Goal: Entertainment & Leisure: Browse casually

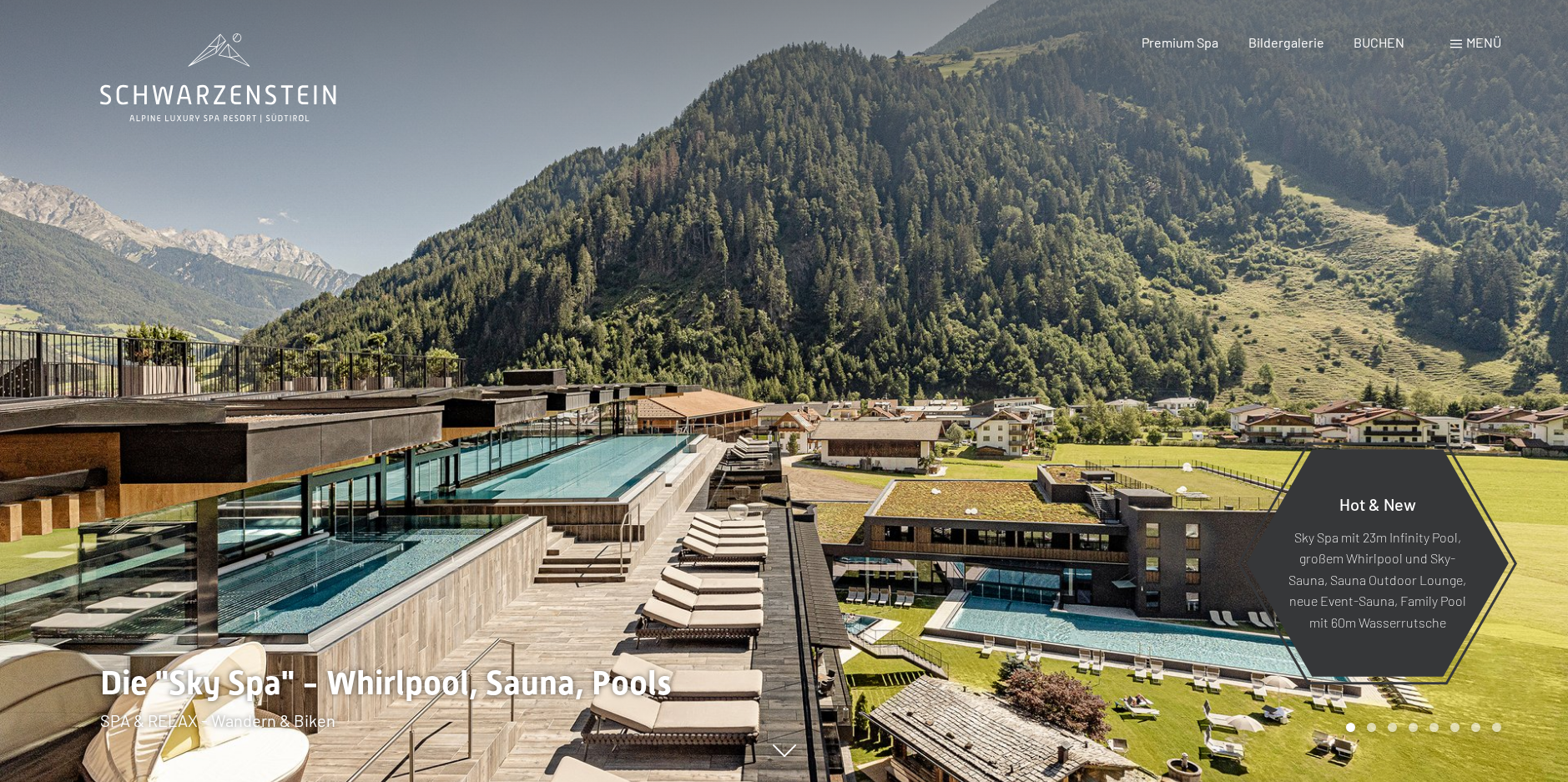
click at [1453, 42] on span at bounding box center [1456, 44] width 12 height 8
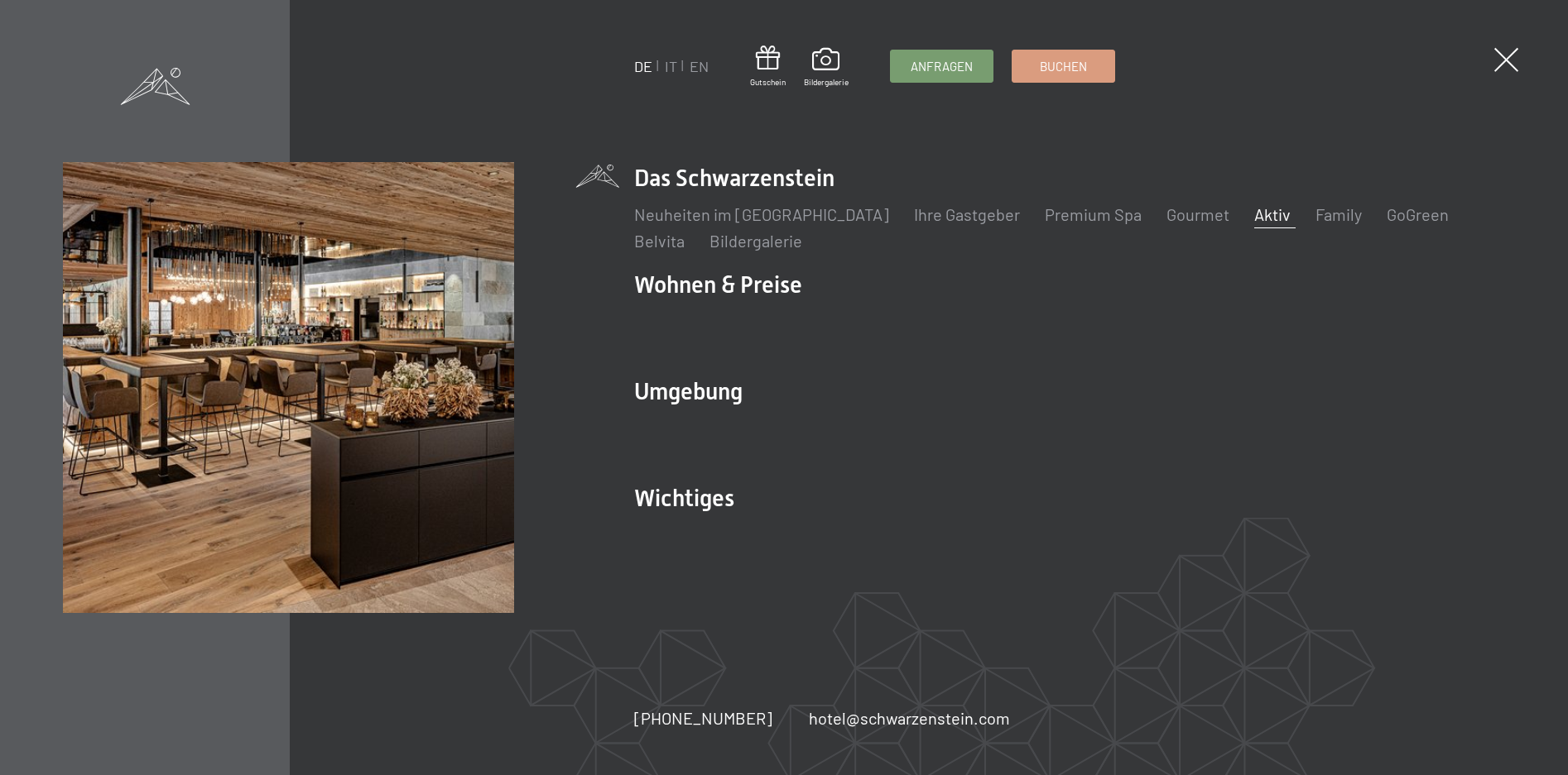
click at [1254, 217] on link "Aktiv" at bounding box center [1273, 214] width 36 height 20
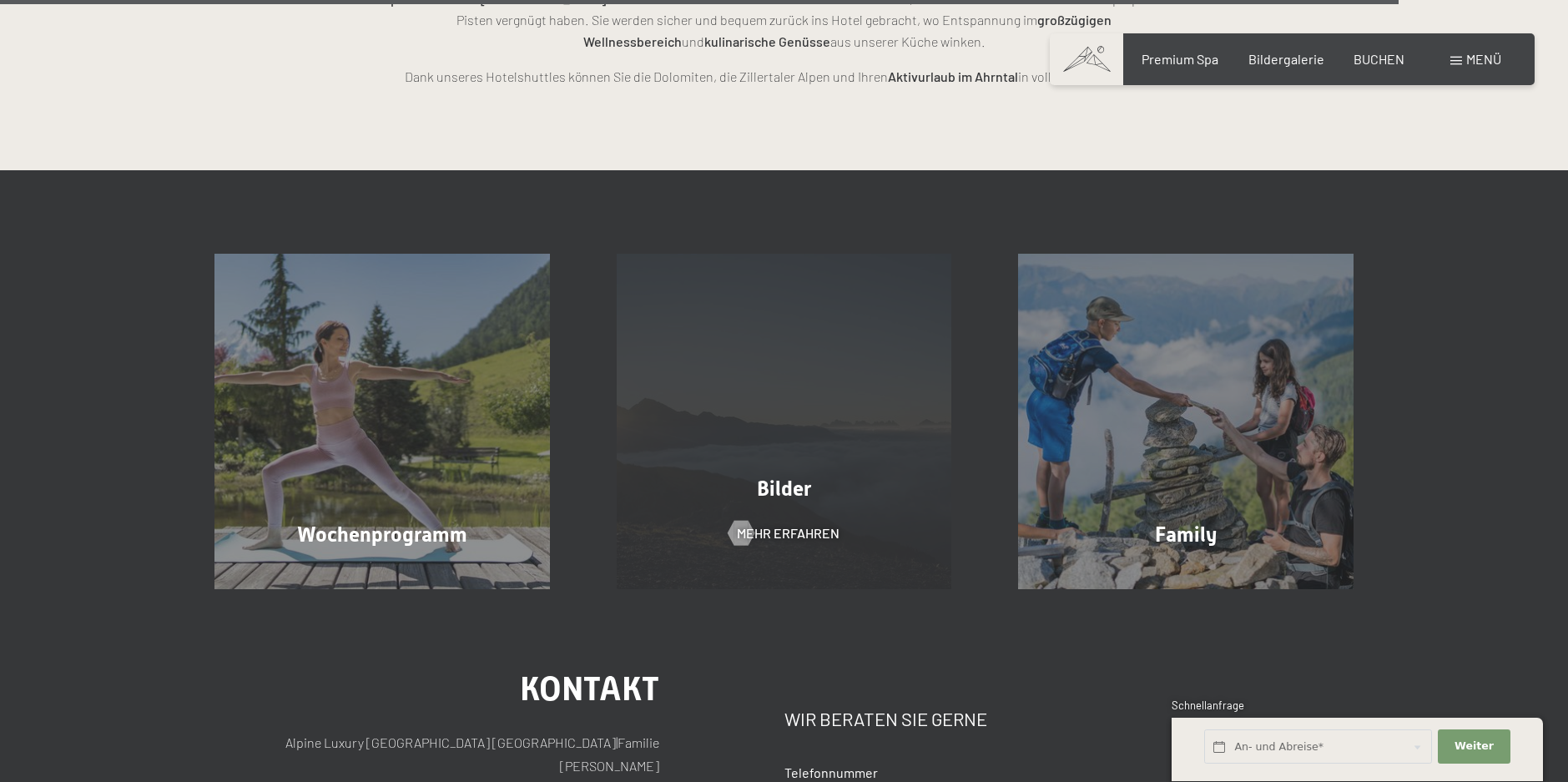
scroll to position [4258, 0]
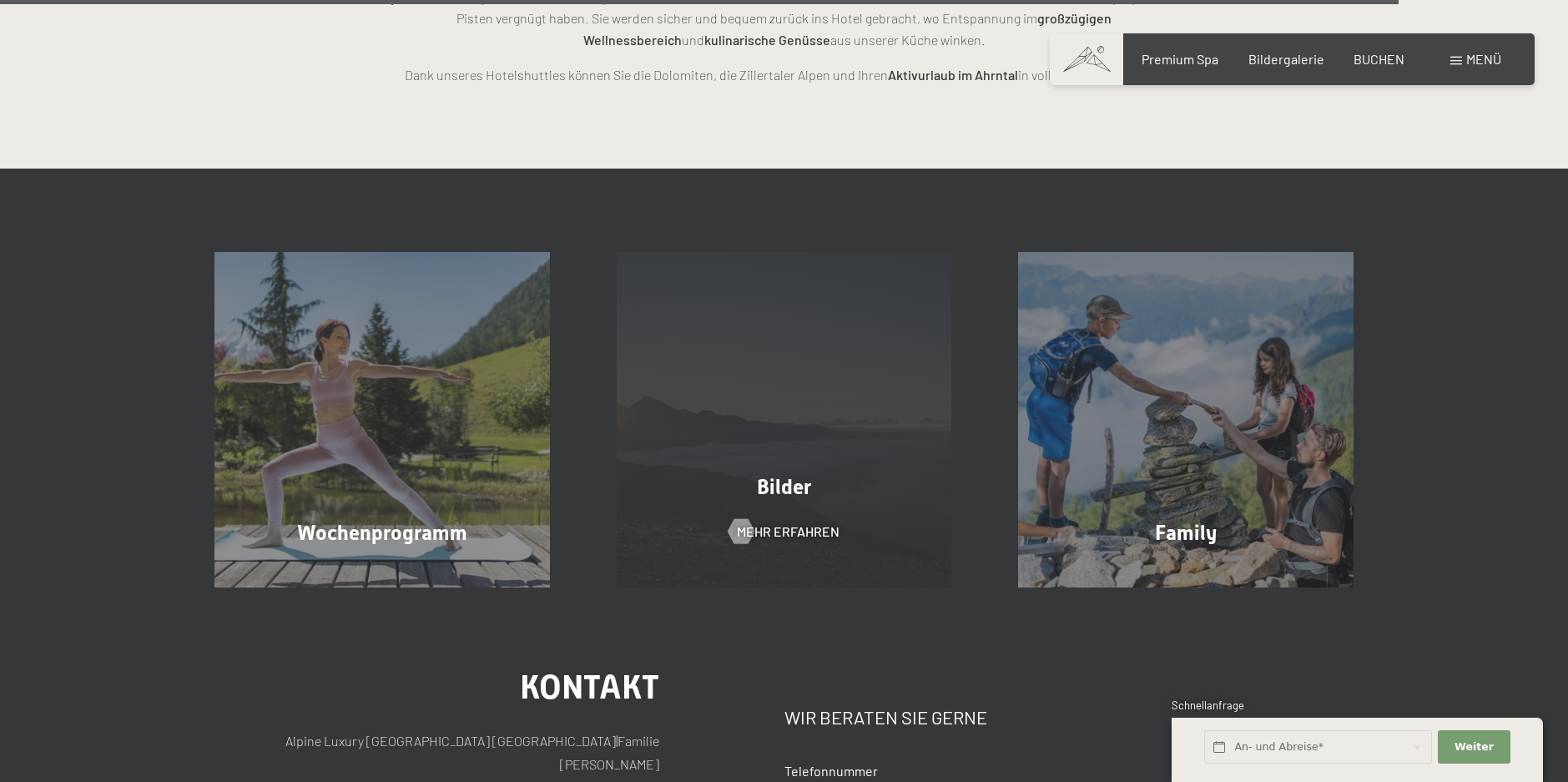
click at [730, 453] on div "Bilder Mehr erfahren" at bounding box center [784, 420] width 402 height 336
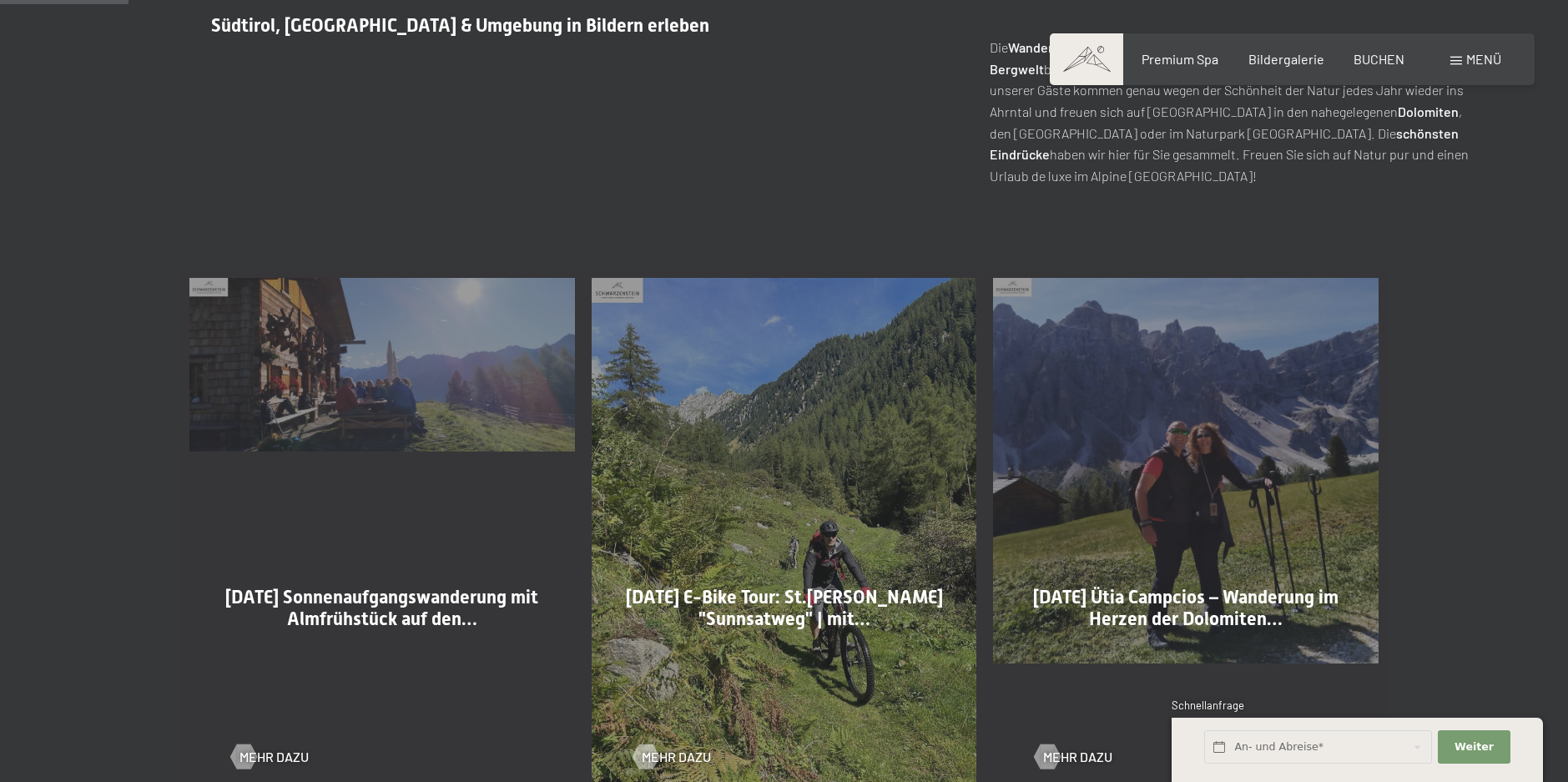
scroll to position [752, 0]
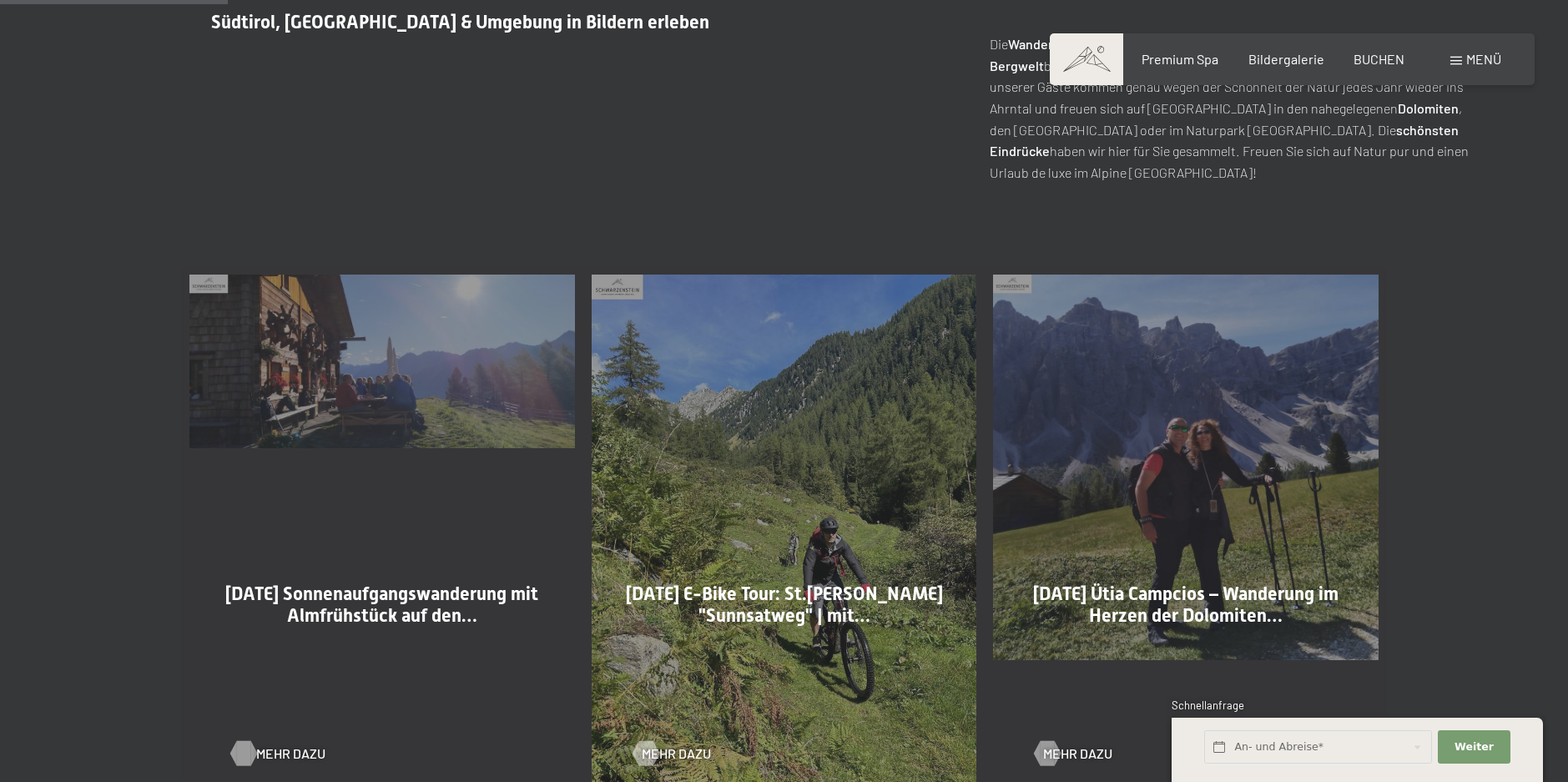
click at [270, 749] on span "Mehr dazu" at bounding box center [291, 754] width 70 height 18
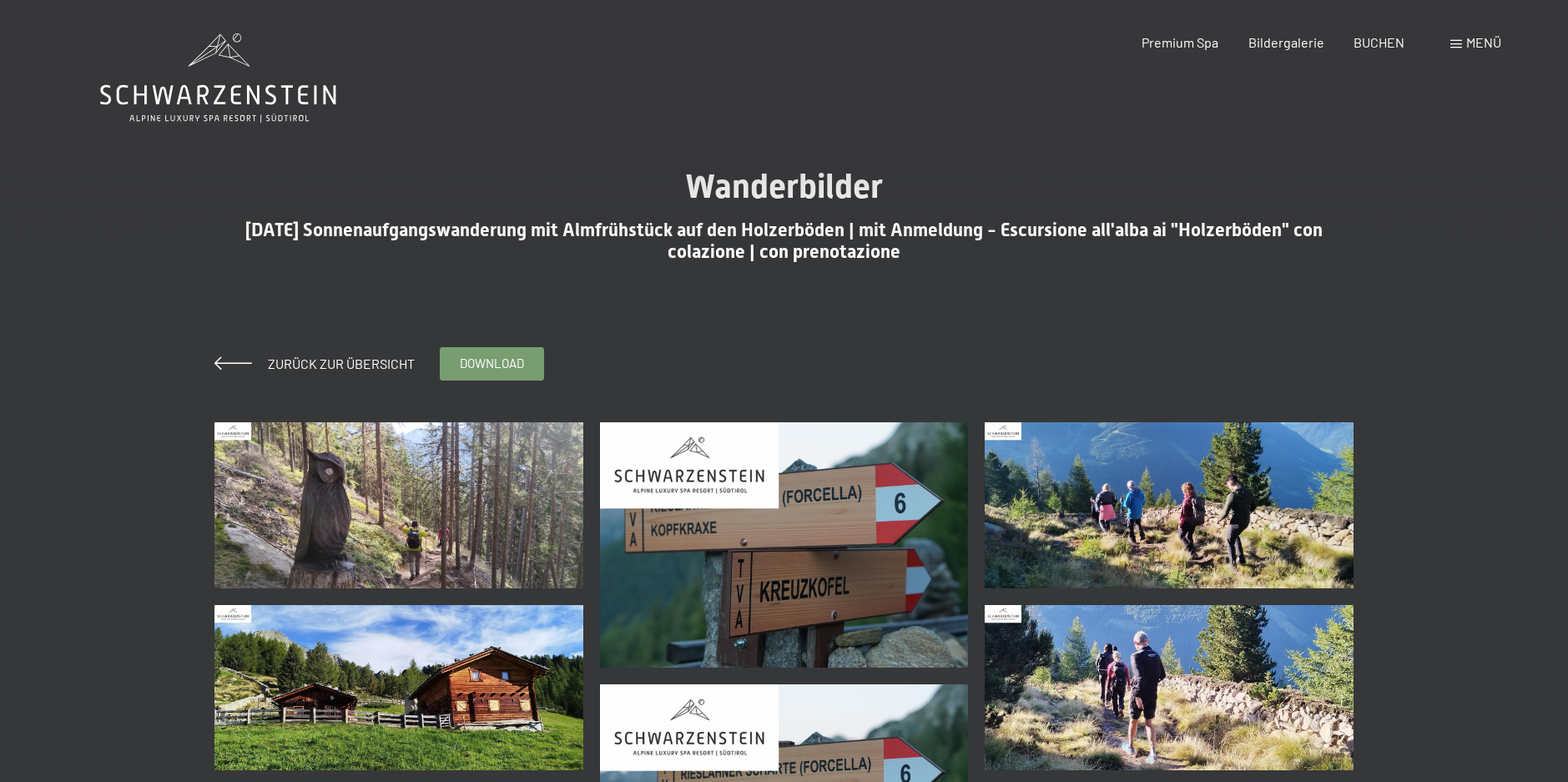
click at [463, 517] on img at bounding box center [399, 505] width 369 height 166
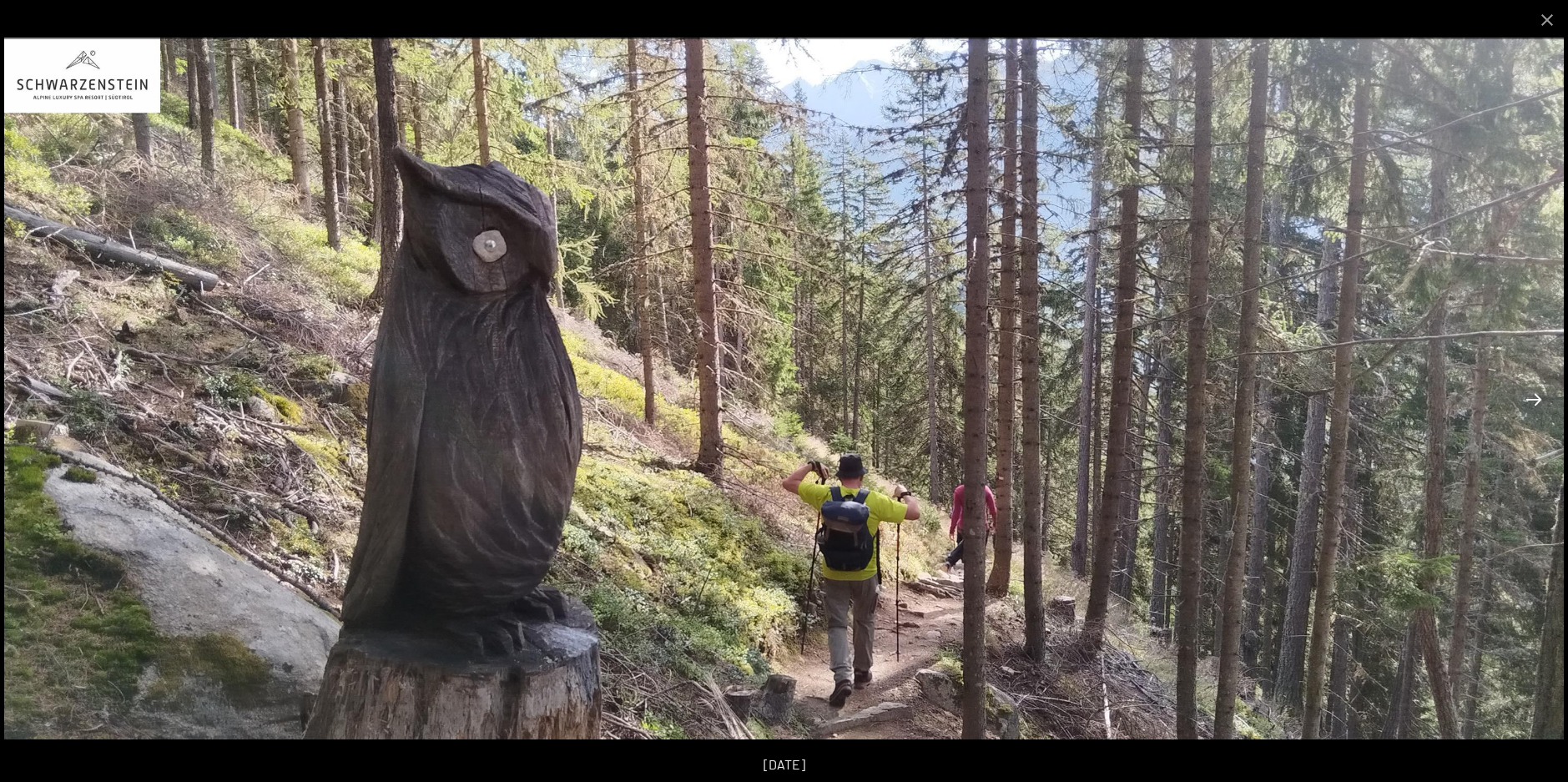
click at [1535, 405] on button "Next slide" at bounding box center [1534, 400] width 35 height 33
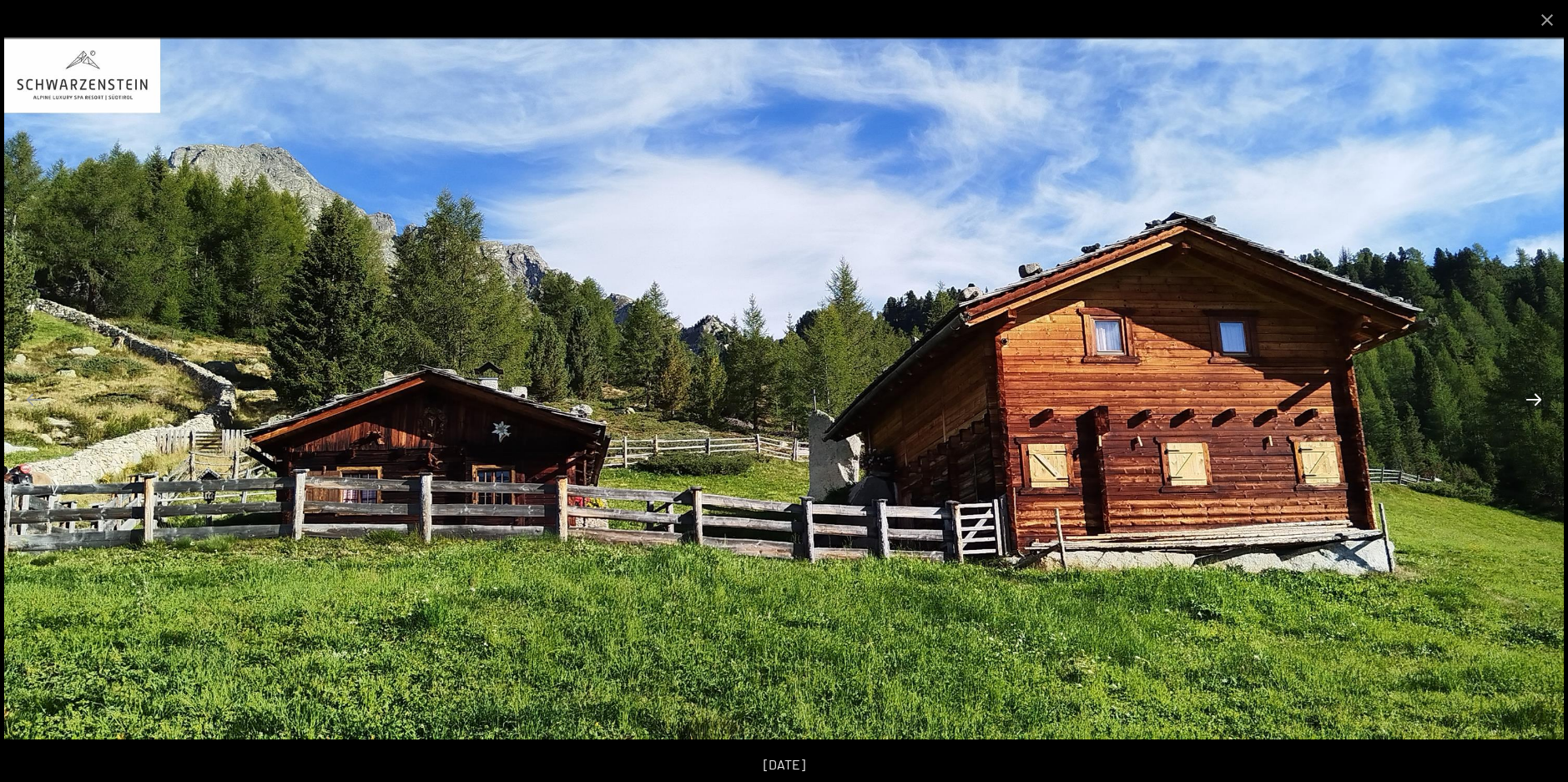
click at [1535, 405] on button "Next slide" at bounding box center [1534, 400] width 35 height 33
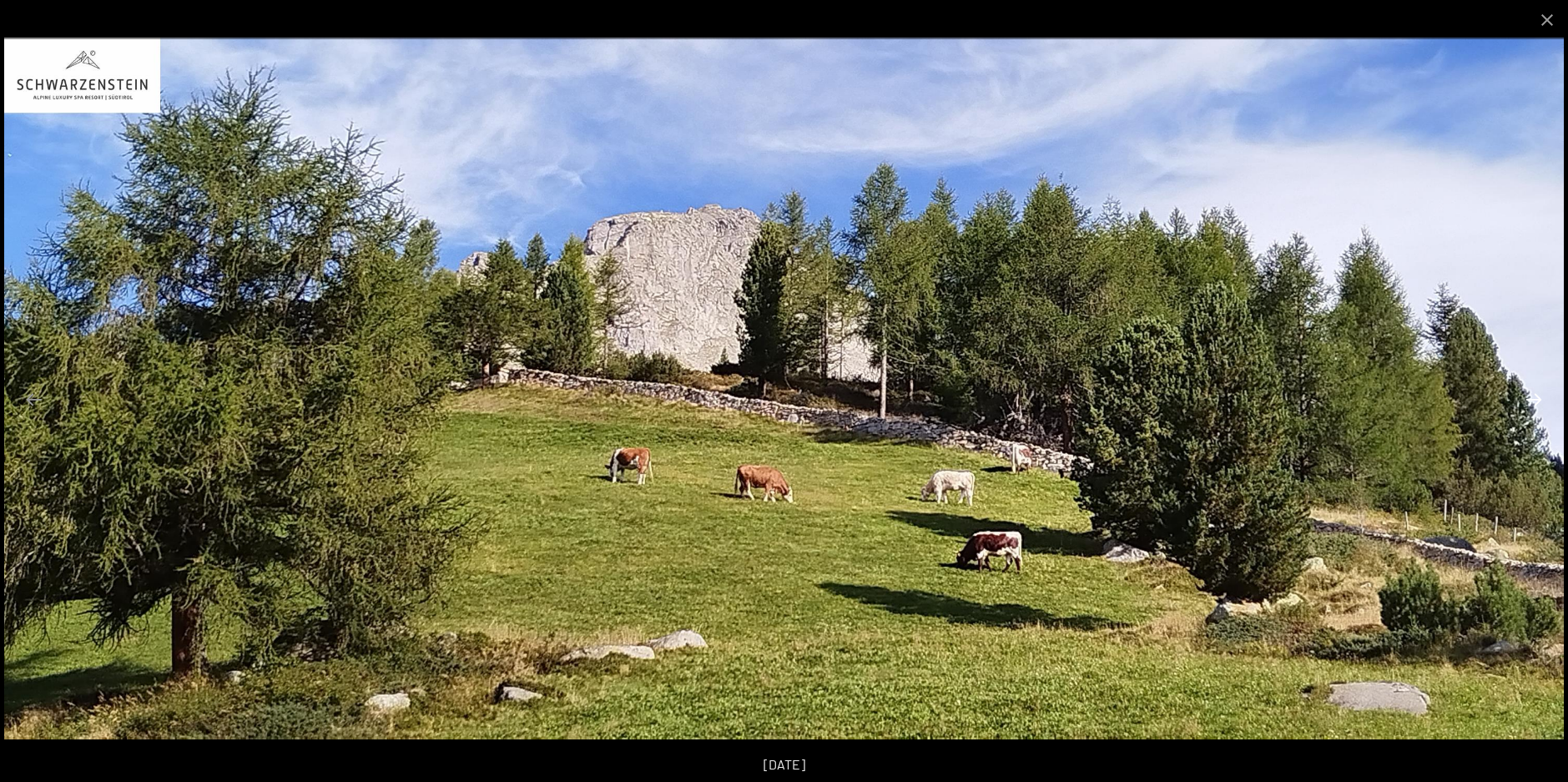
click at [1535, 405] on button "Next slide" at bounding box center [1534, 400] width 35 height 33
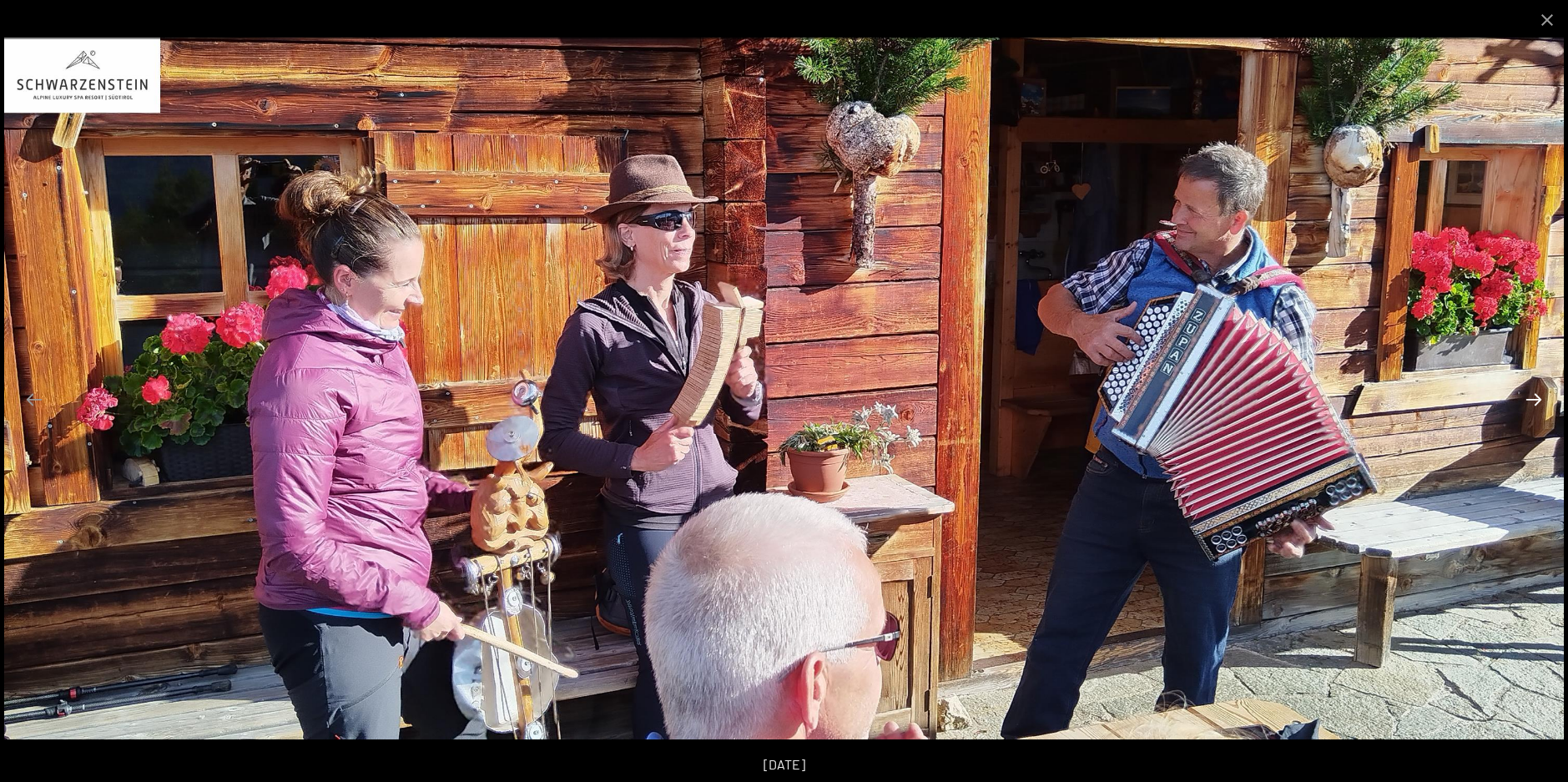
click at [1535, 405] on button "Next slide" at bounding box center [1534, 400] width 35 height 33
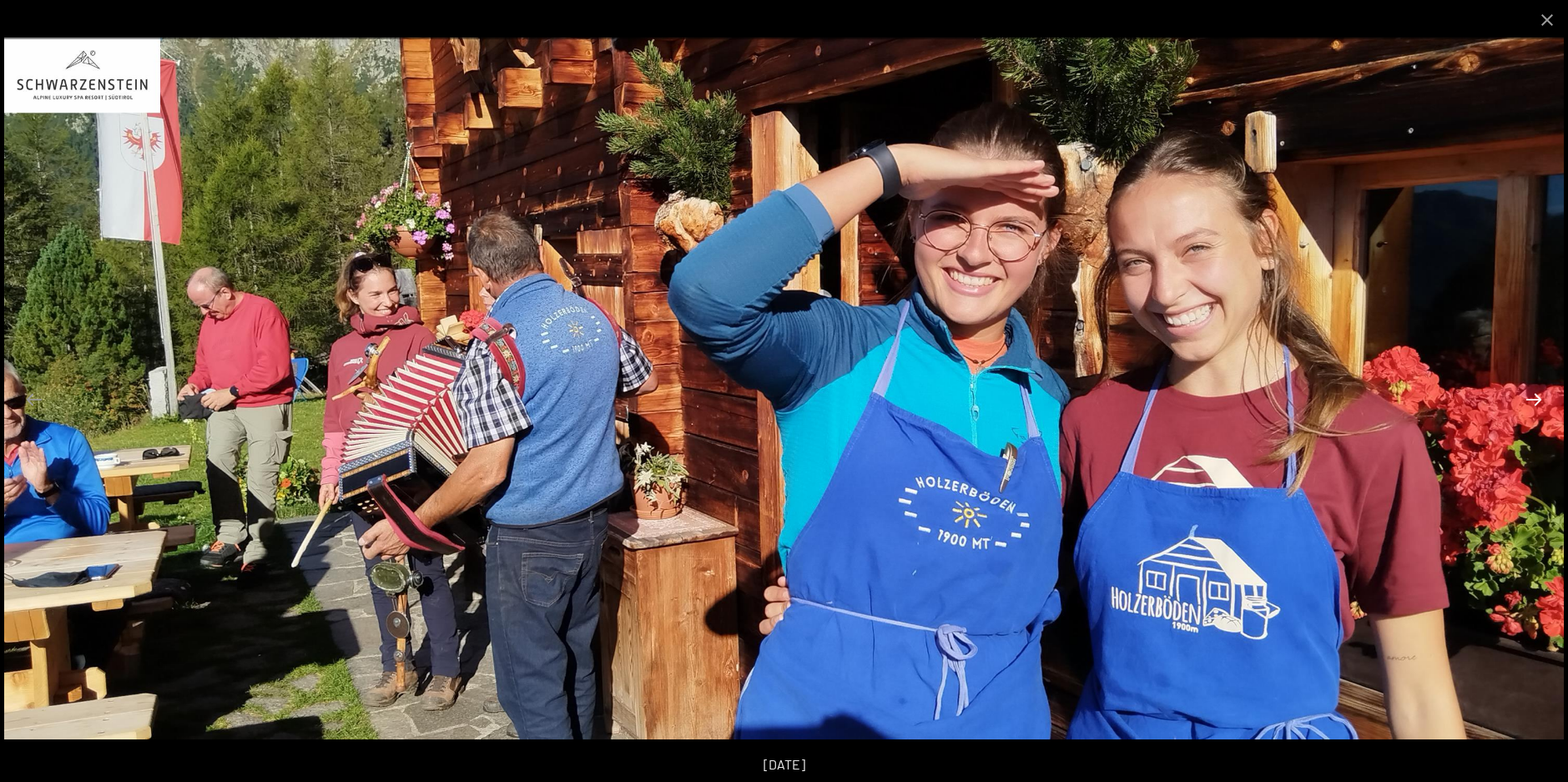
click at [1535, 405] on button "Next slide" at bounding box center [1534, 400] width 35 height 33
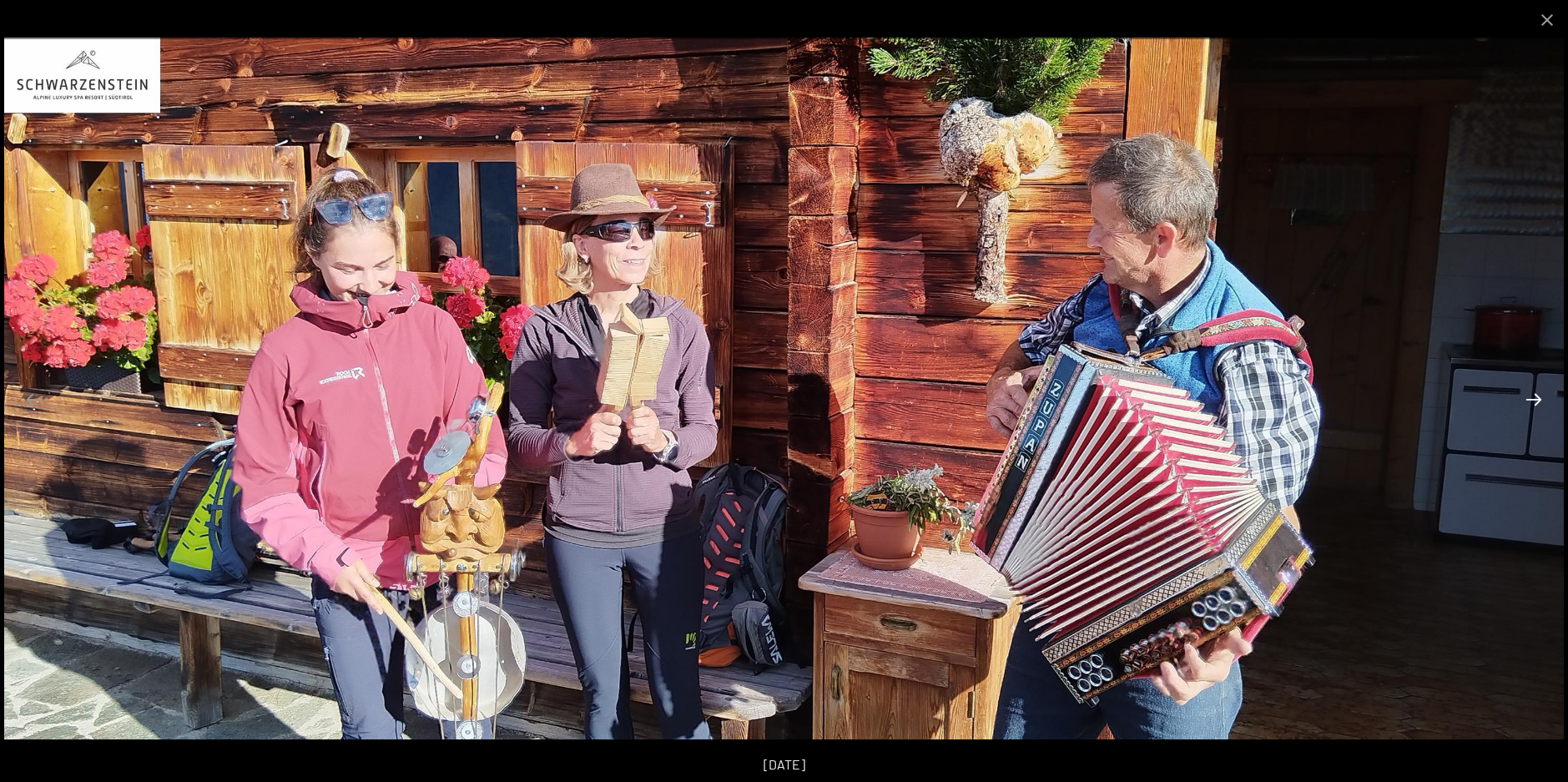
click at [1535, 405] on button "Next slide" at bounding box center [1534, 400] width 35 height 33
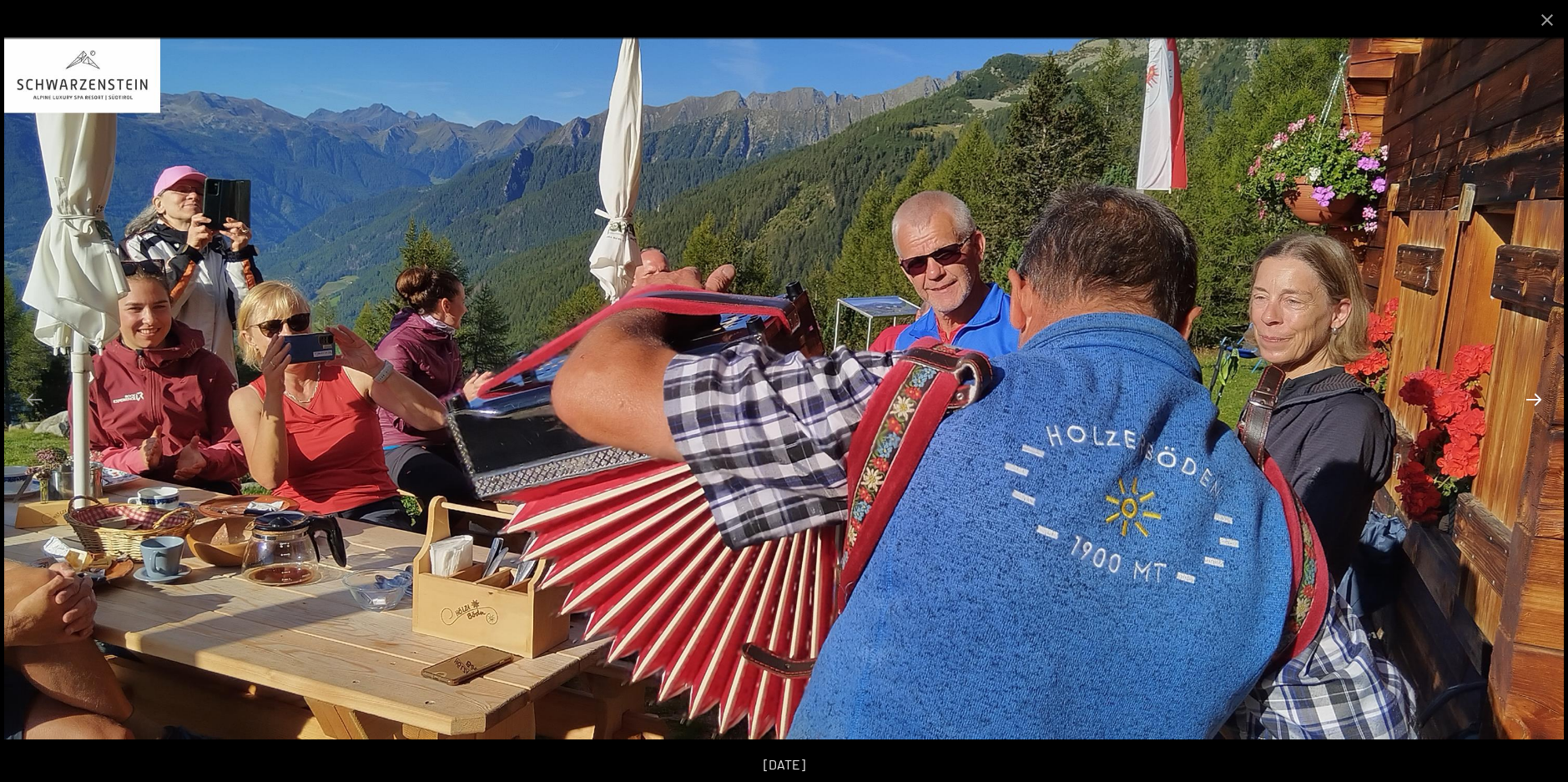
click at [1535, 405] on button "Next slide" at bounding box center [1534, 400] width 35 height 33
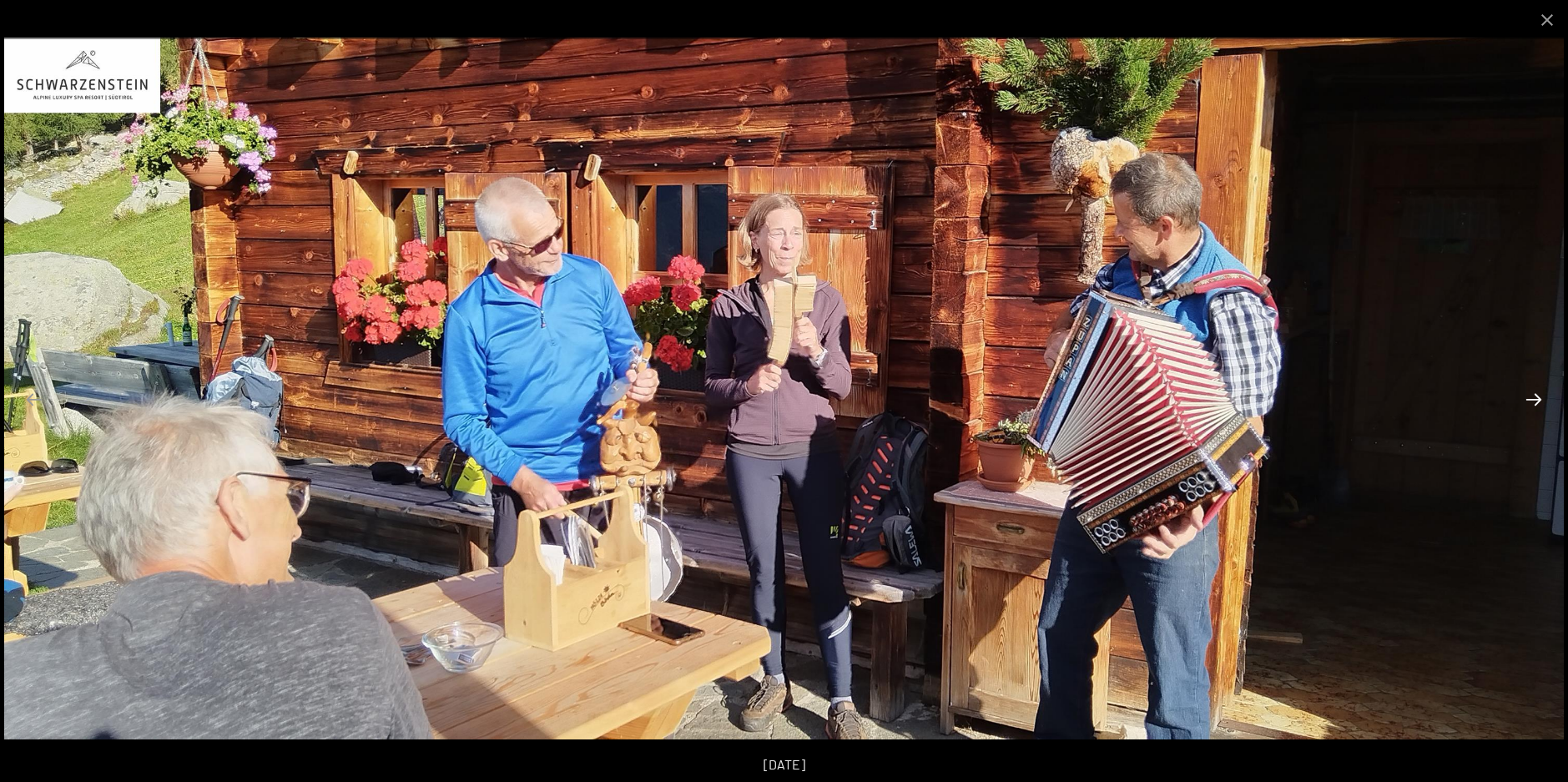
click at [1535, 405] on button "Next slide" at bounding box center [1534, 400] width 35 height 33
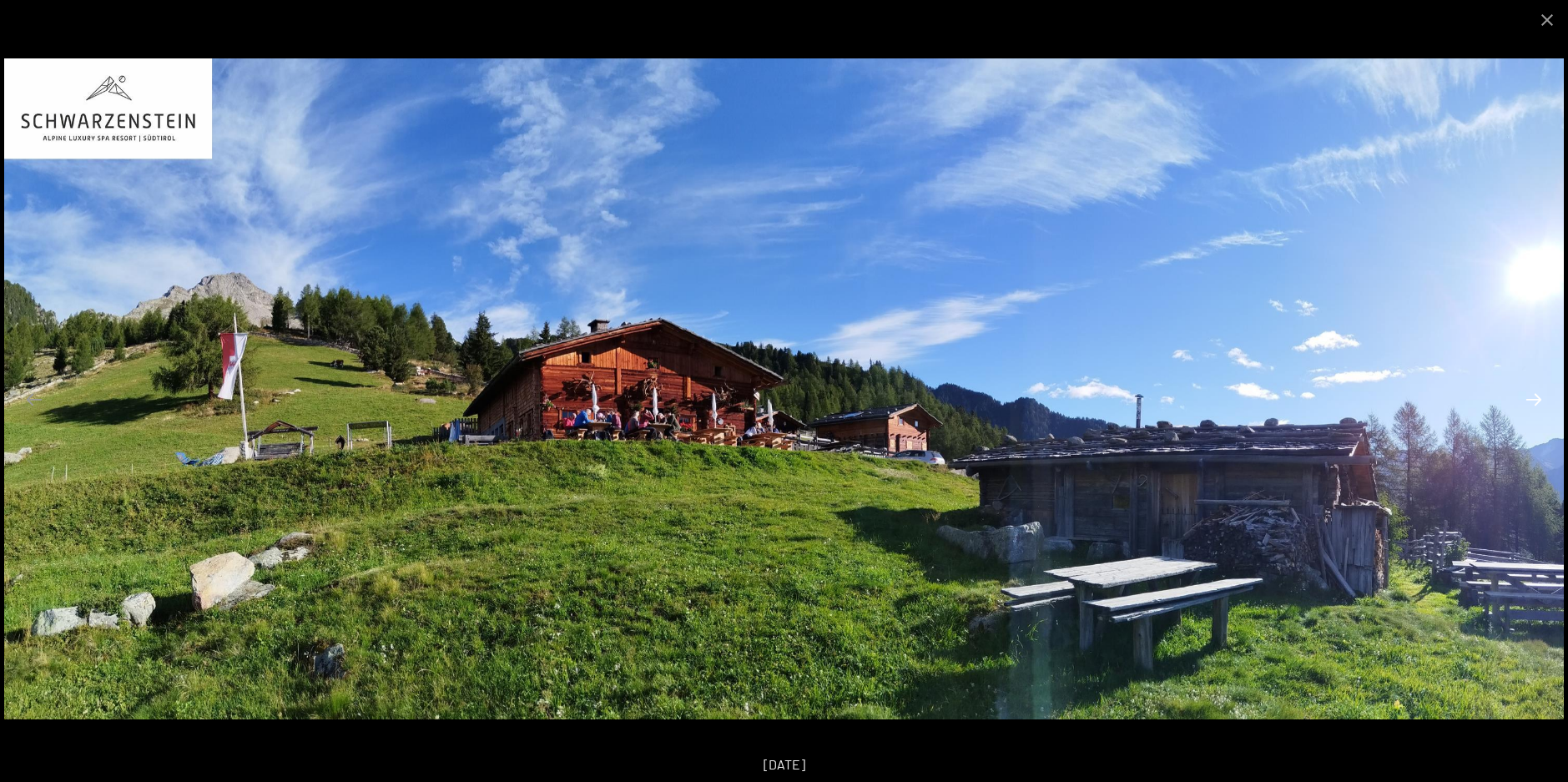
click at [1535, 405] on button "Next slide" at bounding box center [1534, 400] width 35 height 33
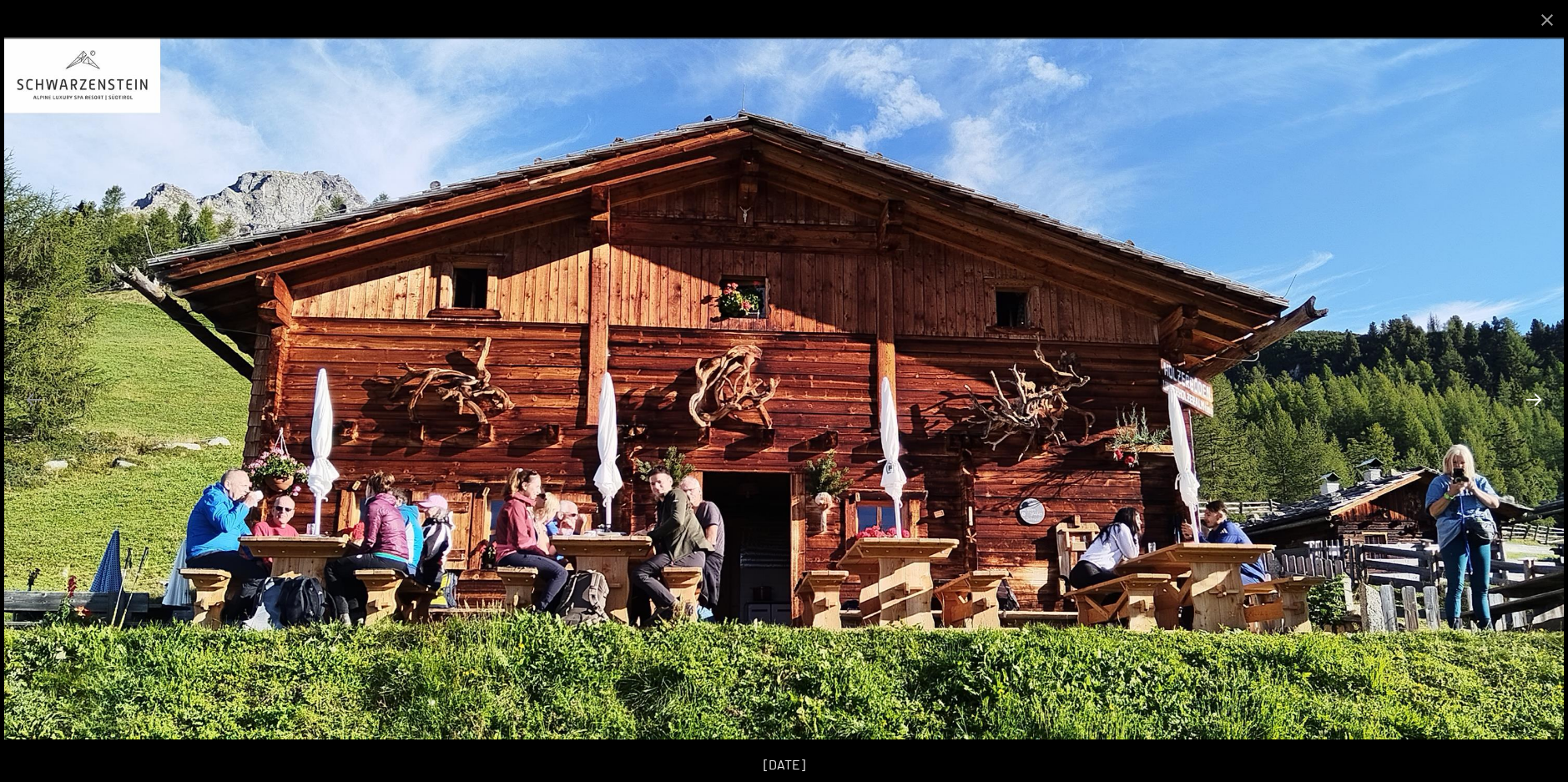
click at [1535, 405] on button "Next slide" at bounding box center [1534, 400] width 35 height 33
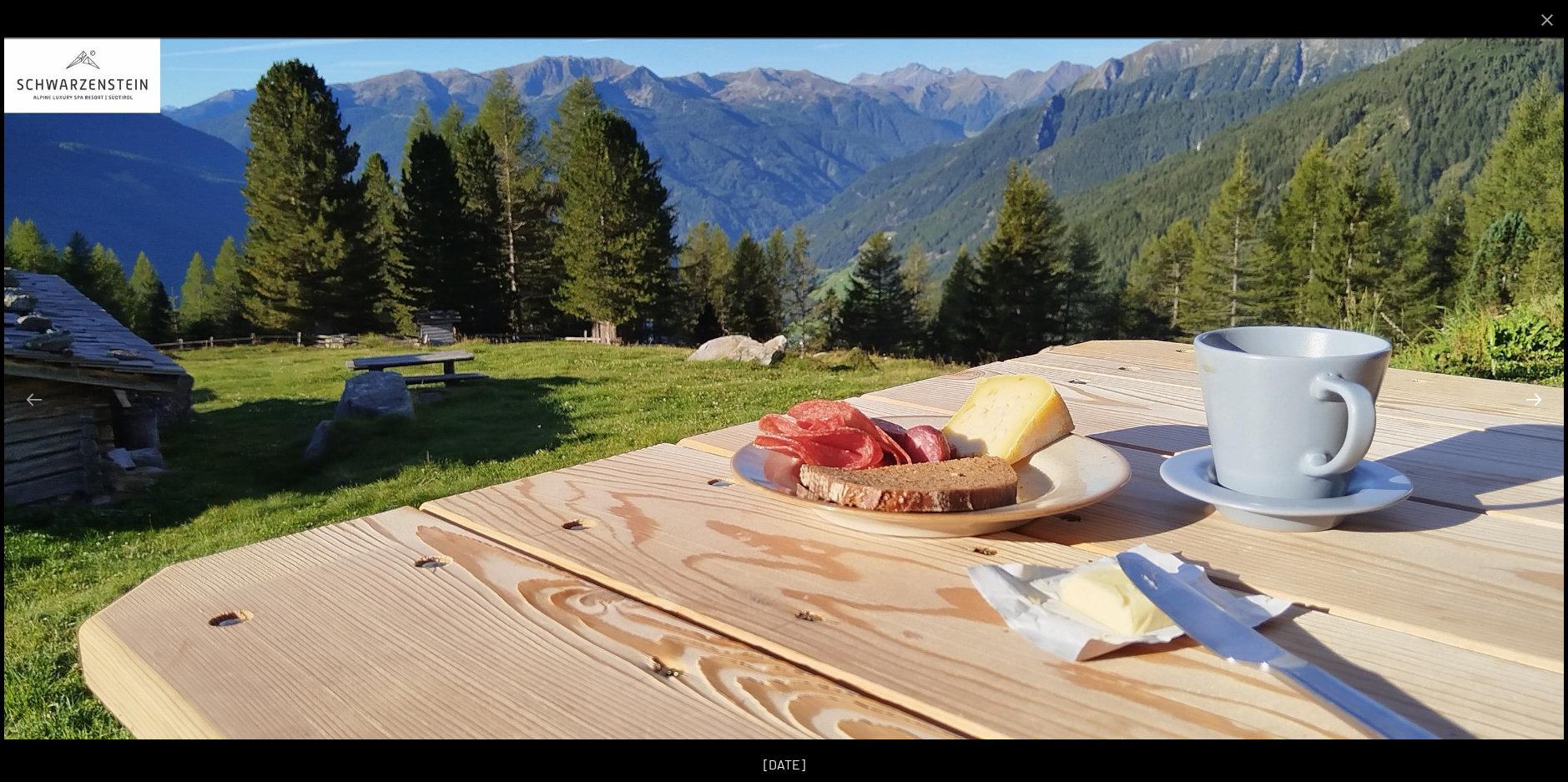
click at [1535, 405] on button "Next slide" at bounding box center [1534, 400] width 35 height 33
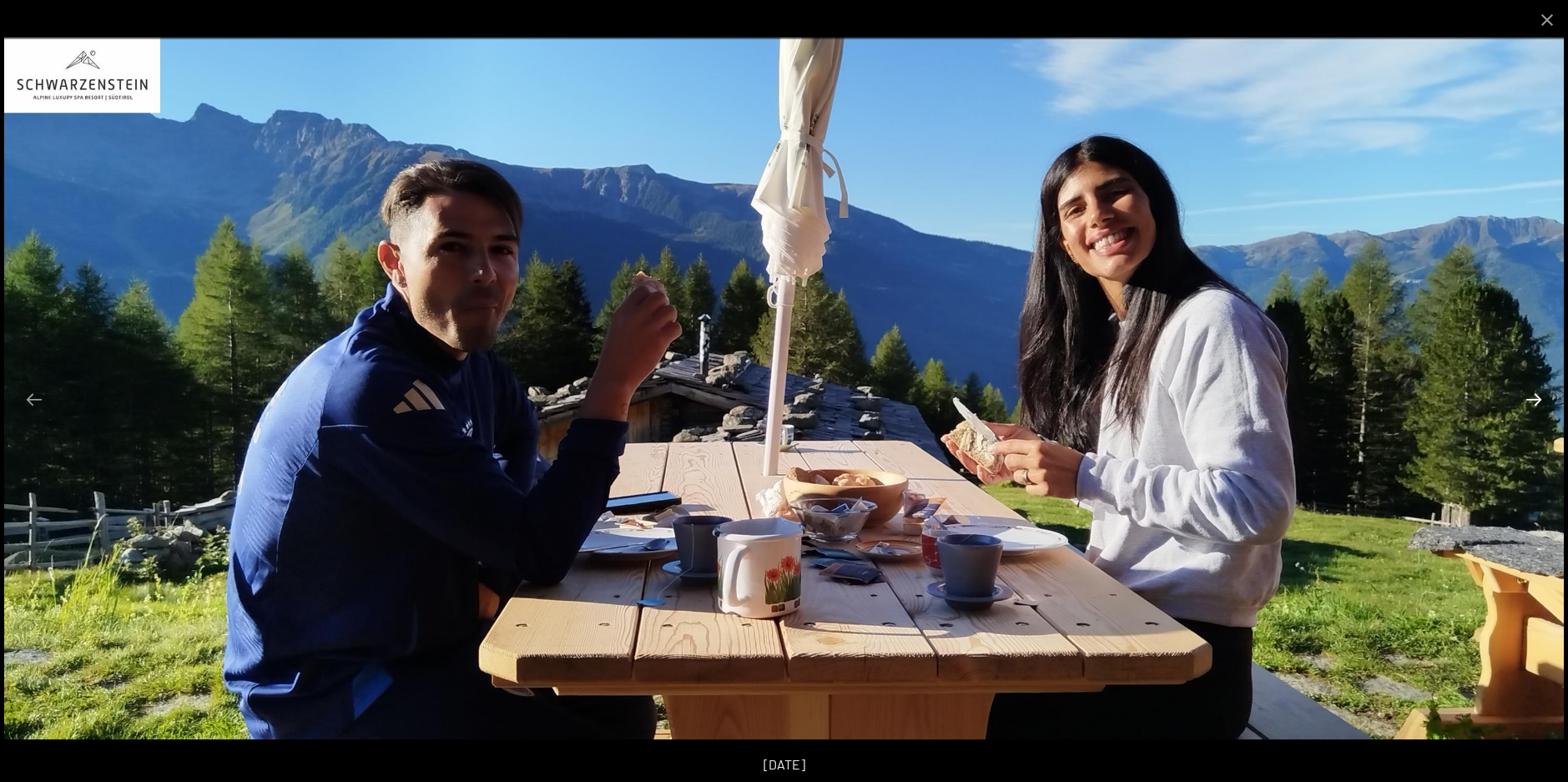
click at [1535, 405] on button "Next slide" at bounding box center [1534, 400] width 35 height 33
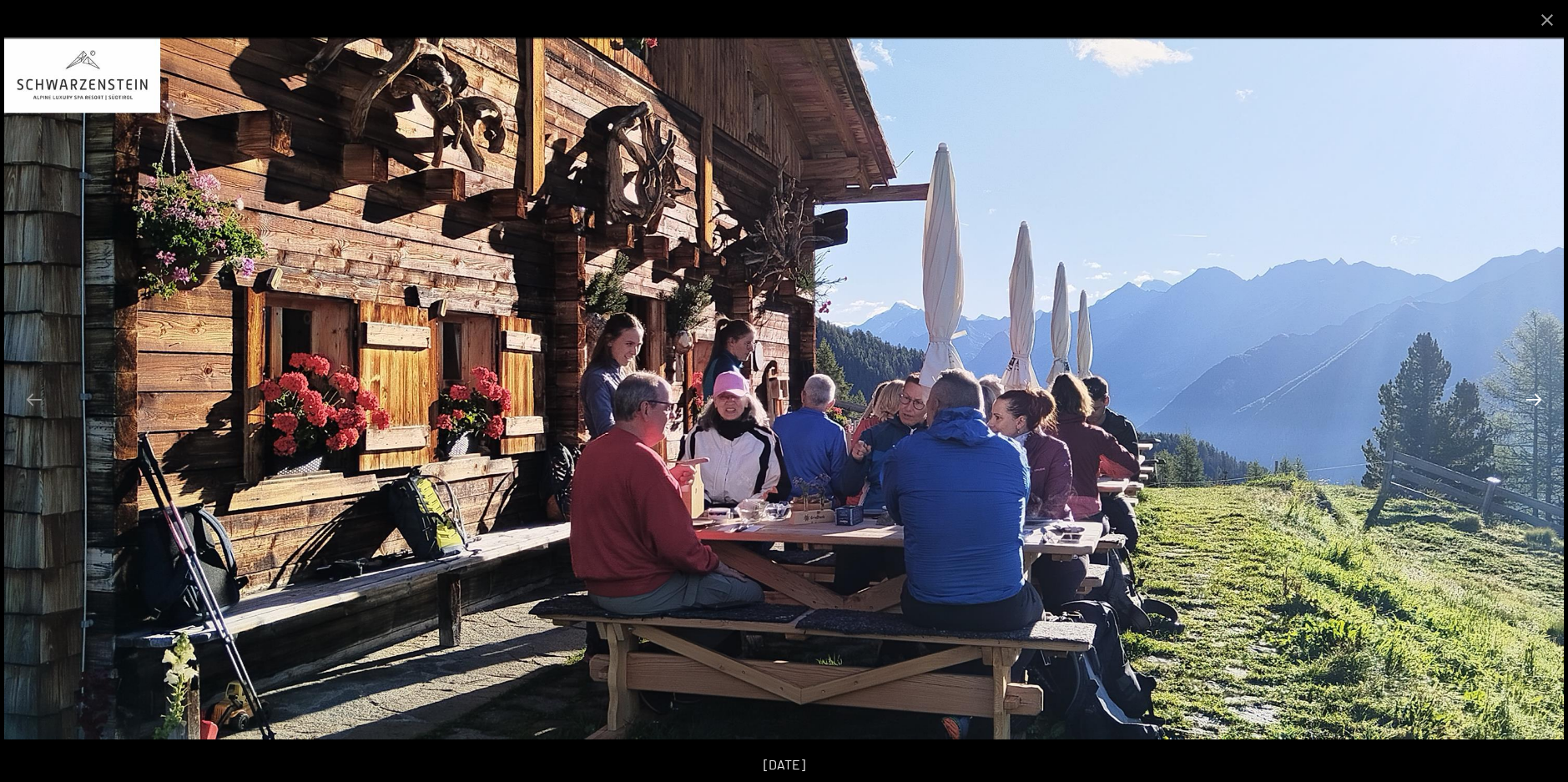
click at [1535, 405] on button "Next slide" at bounding box center [1534, 400] width 35 height 33
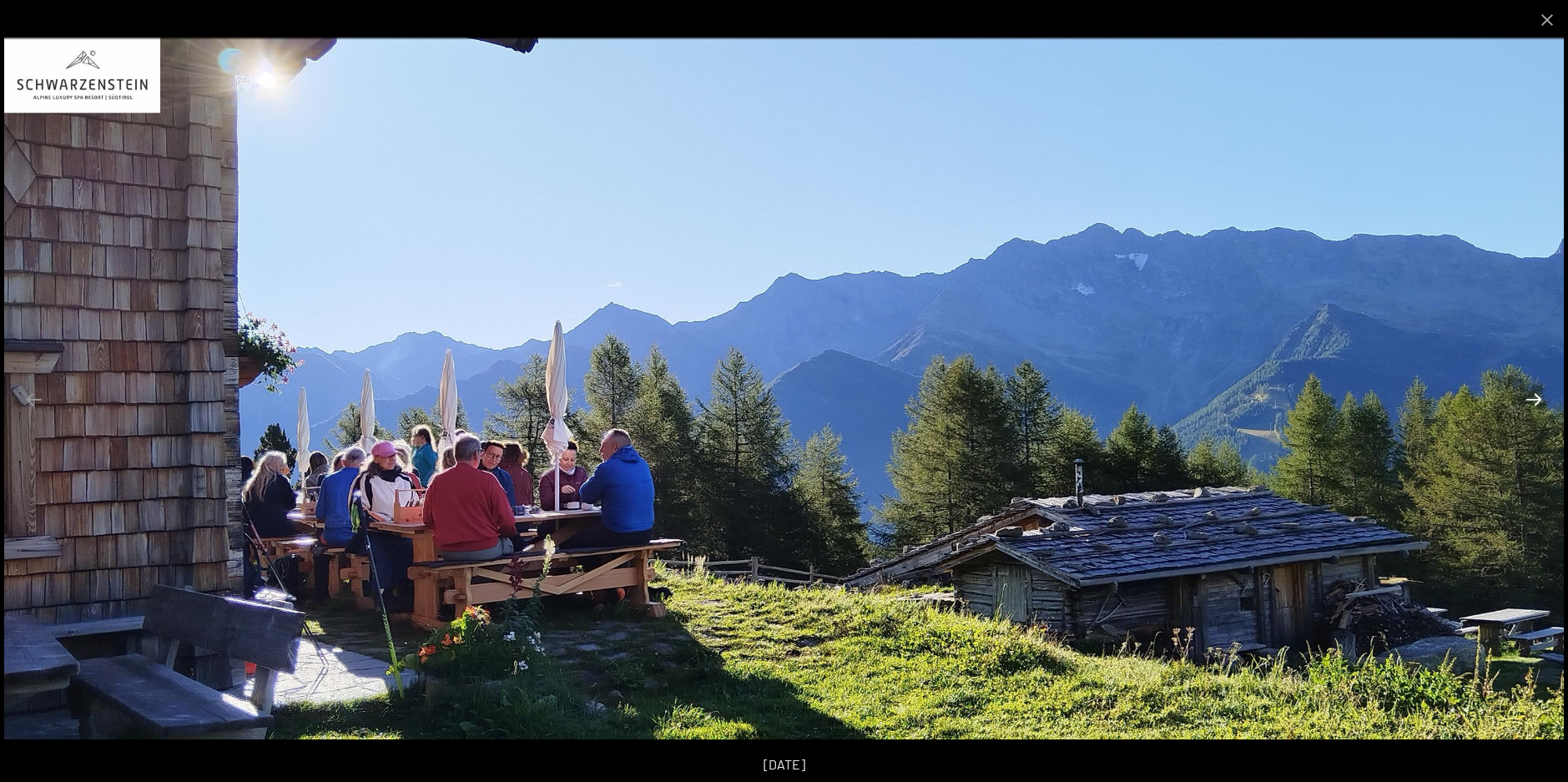
click at [1535, 405] on button "Next slide" at bounding box center [1534, 400] width 35 height 33
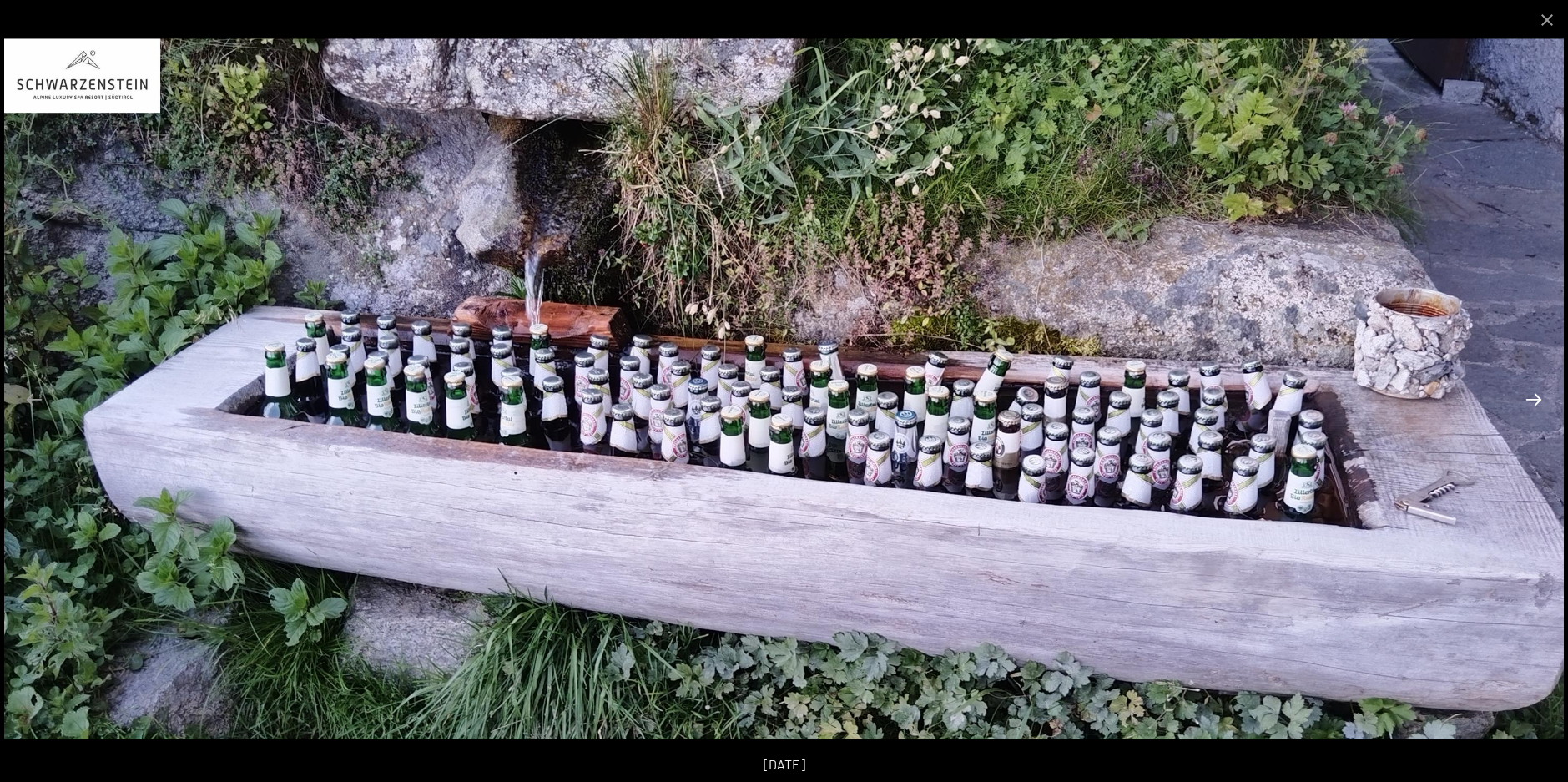
click at [1535, 405] on button "Next slide" at bounding box center [1534, 400] width 35 height 33
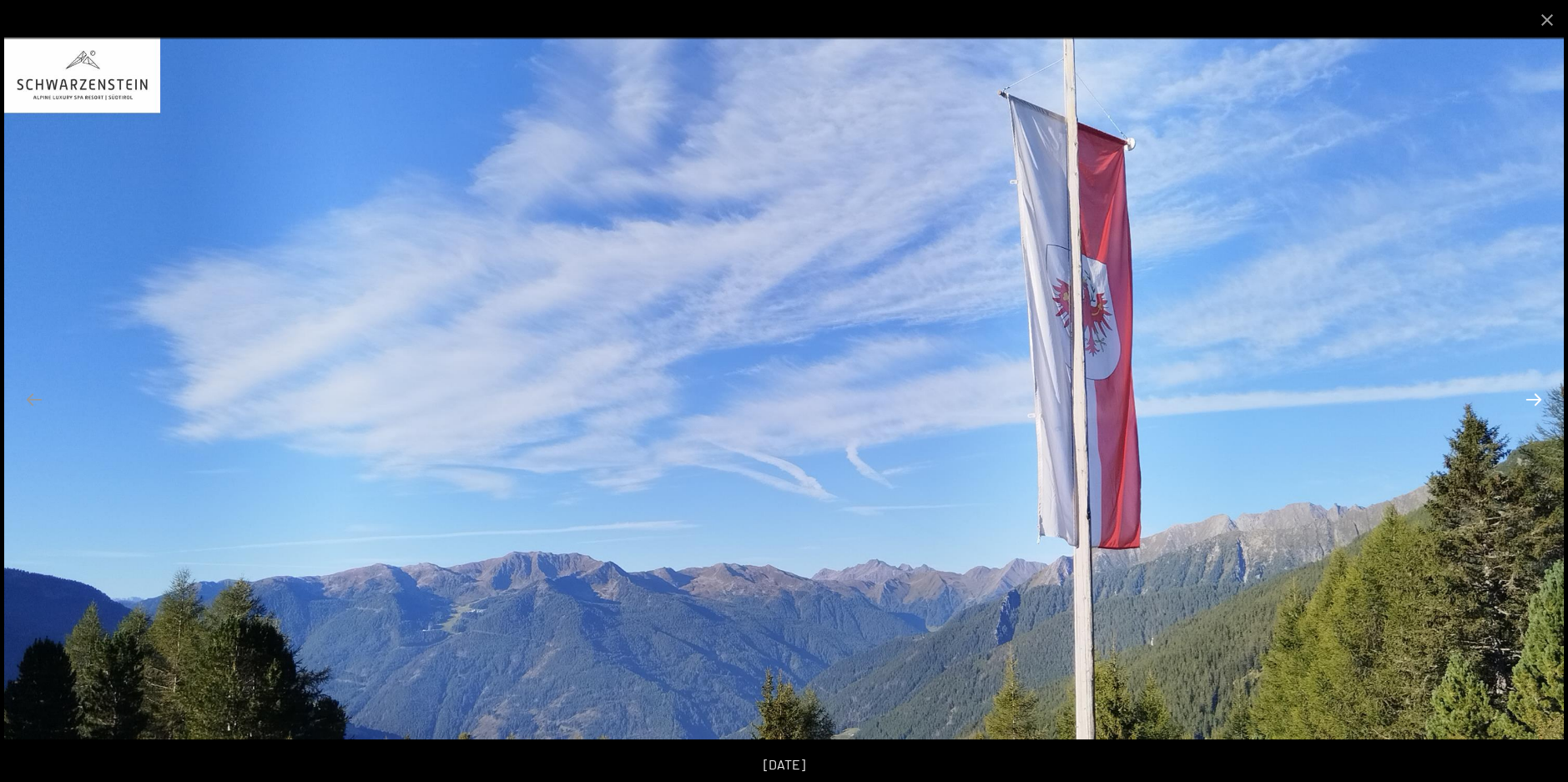
click at [1535, 405] on button "Next slide" at bounding box center [1534, 400] width 35 height 33
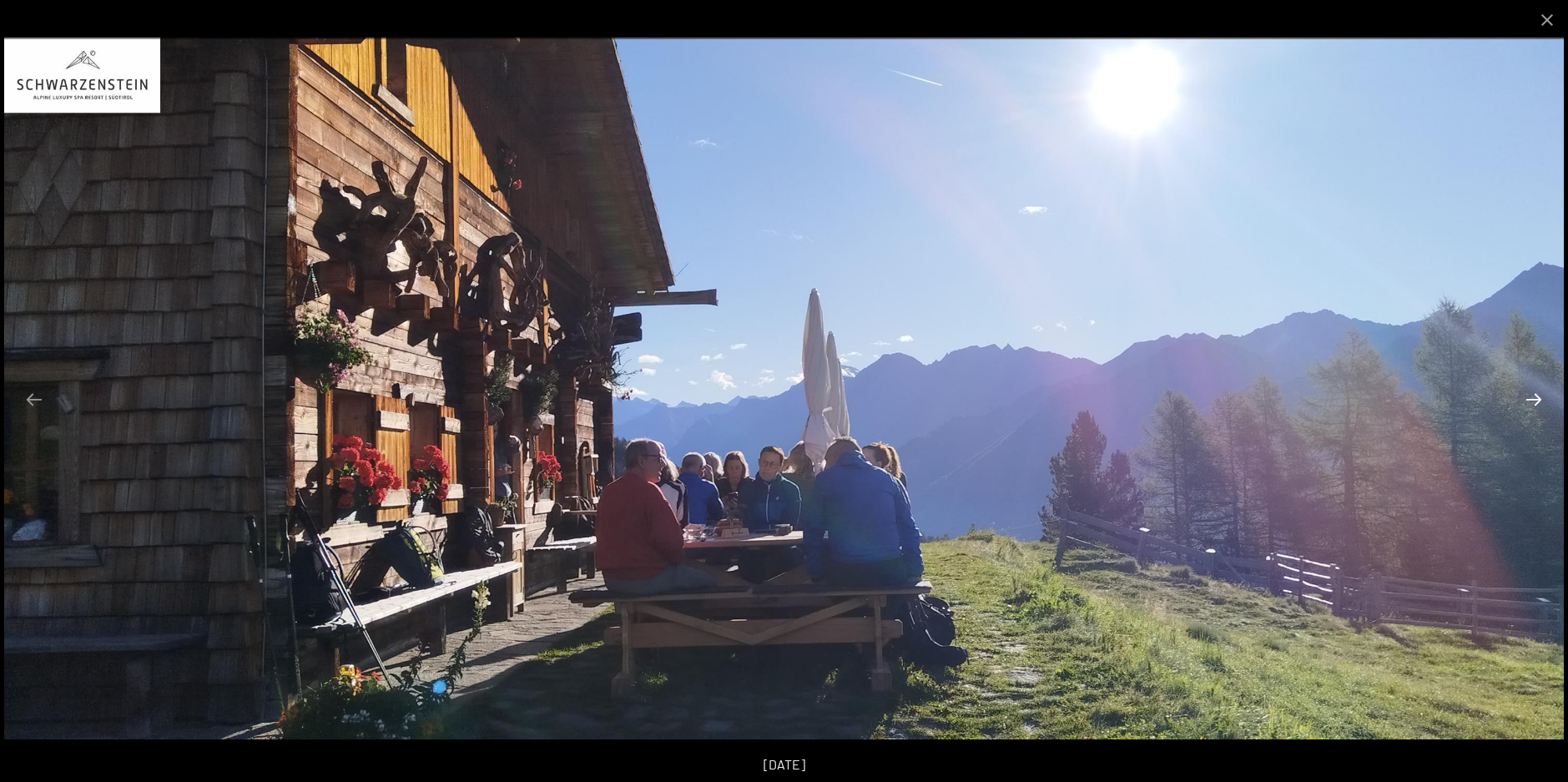
click at [1535, 405] on button "Next slide" at bounding box center [1534, 400] width 35 height 33
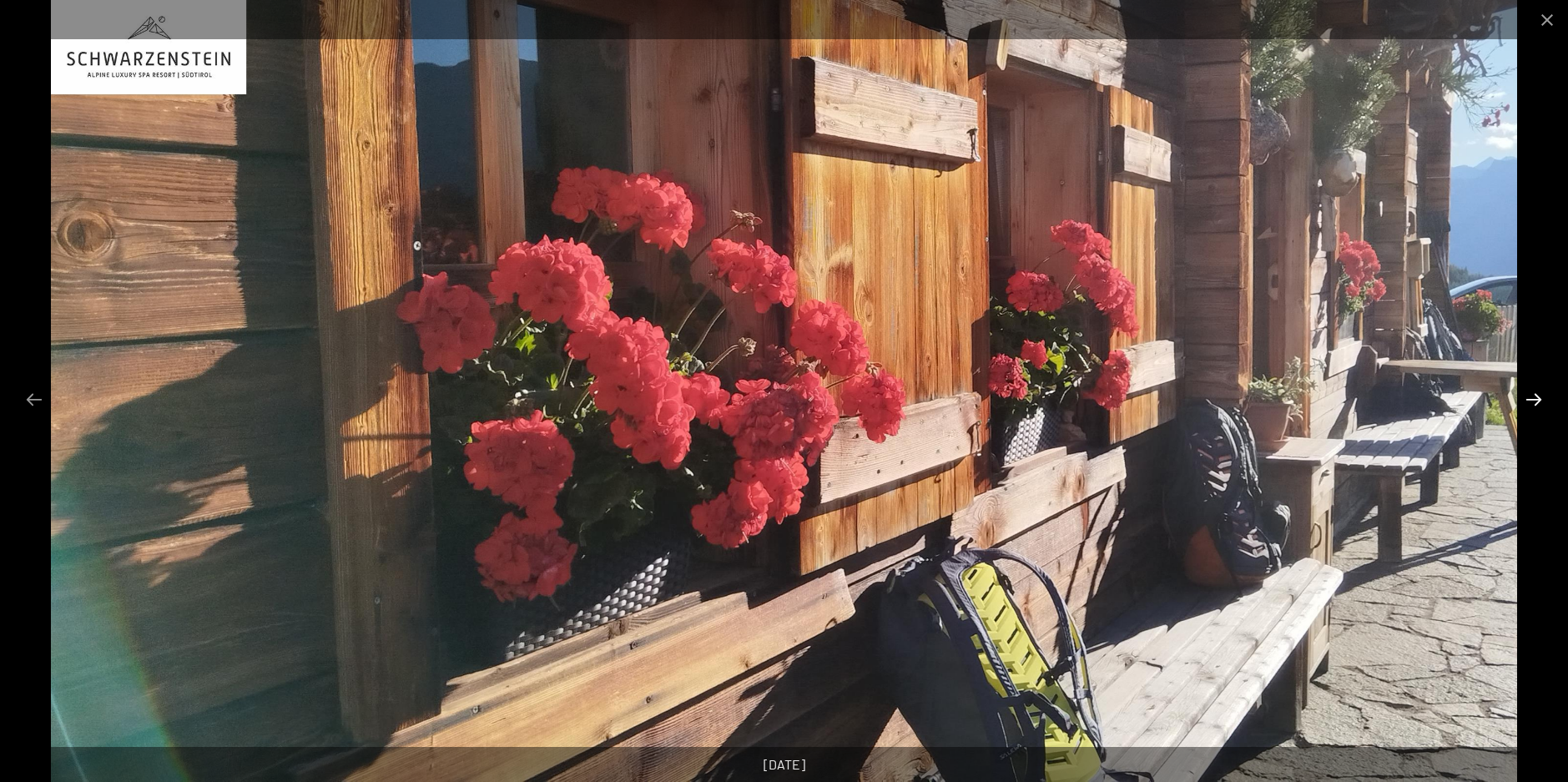
click at [1535, 405] on button "Next slide" at bounding box center [1534, 400] width 35 height 33
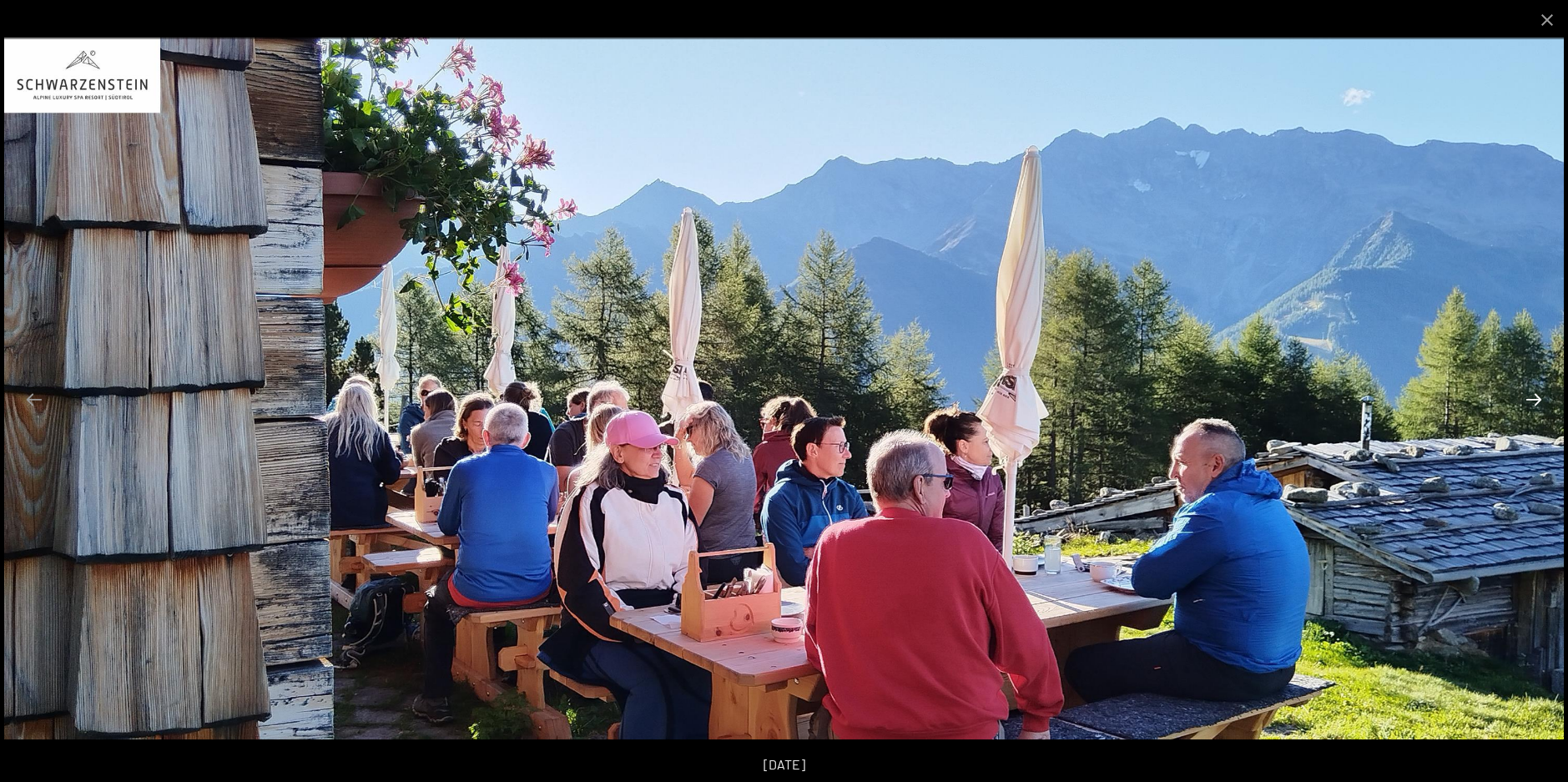
click at [1535, 405] on button "Next slide" at bounding box center [1534, 400] width 35 height 33
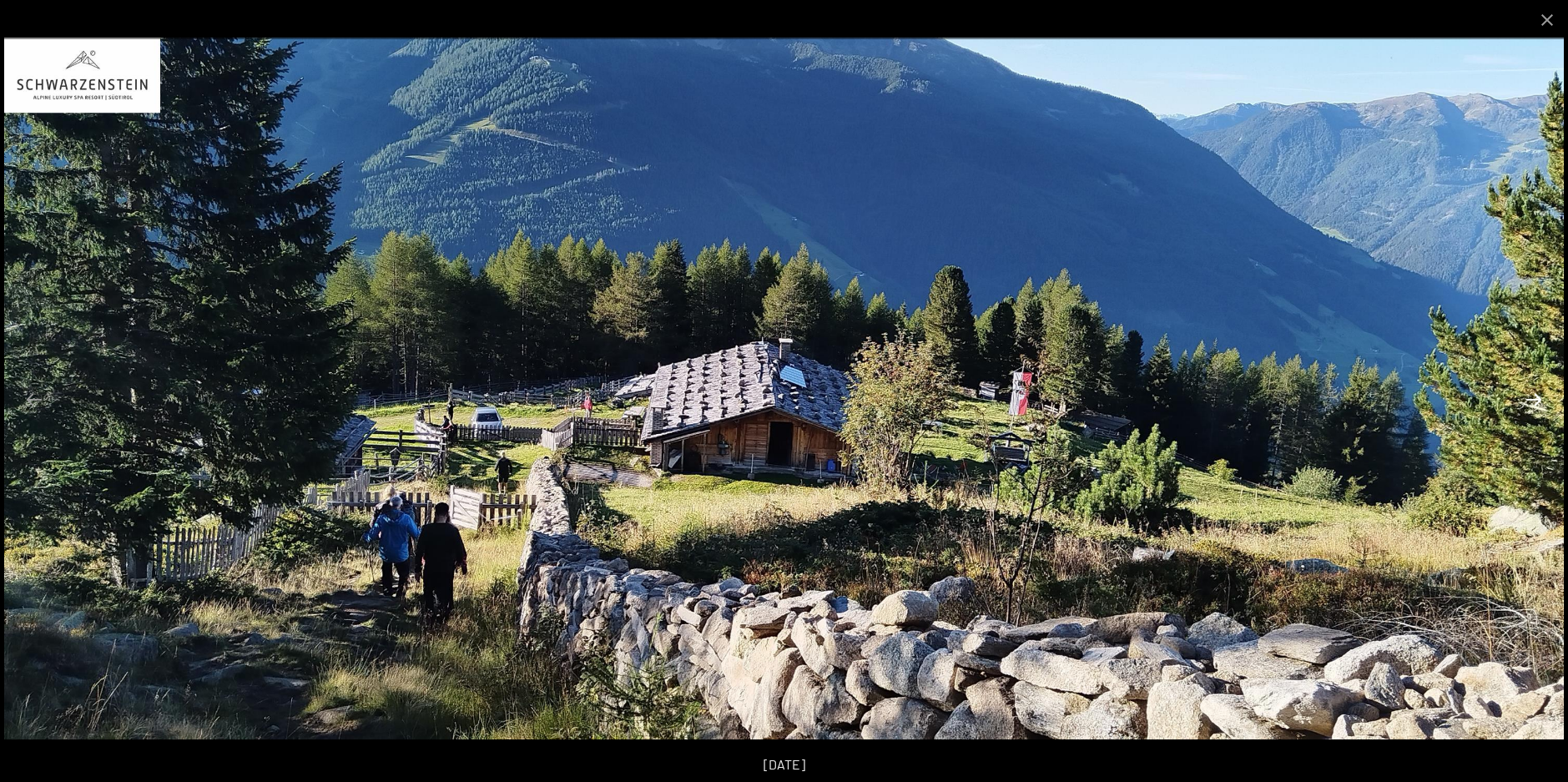
click at [1535, 405] on button "Next slide" at bounding box center [1534, 400] width 35 height 33
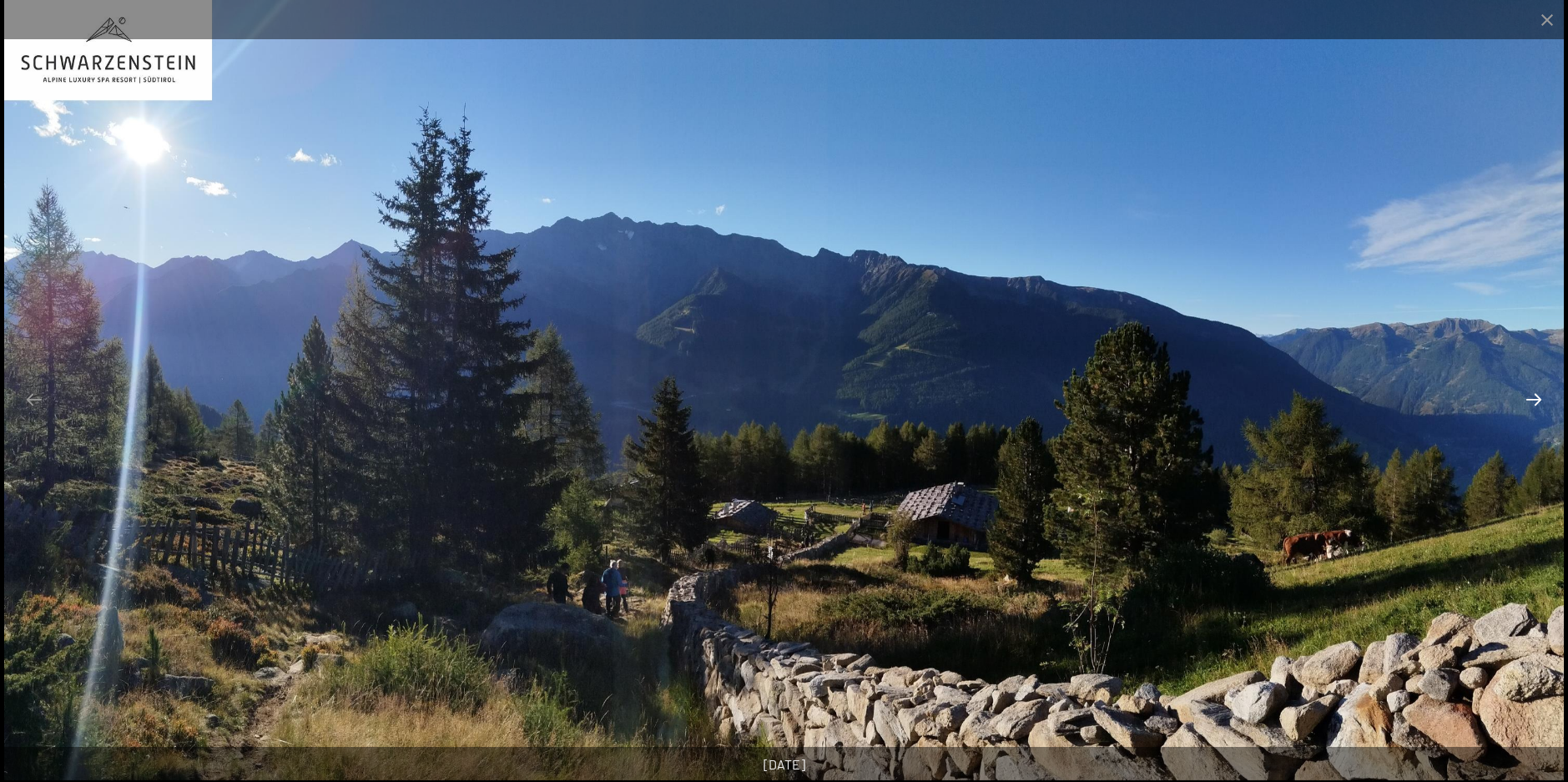
click at [1535, 405] on button "Next slide" at bounding box center [1534, 400] width 35 height 33
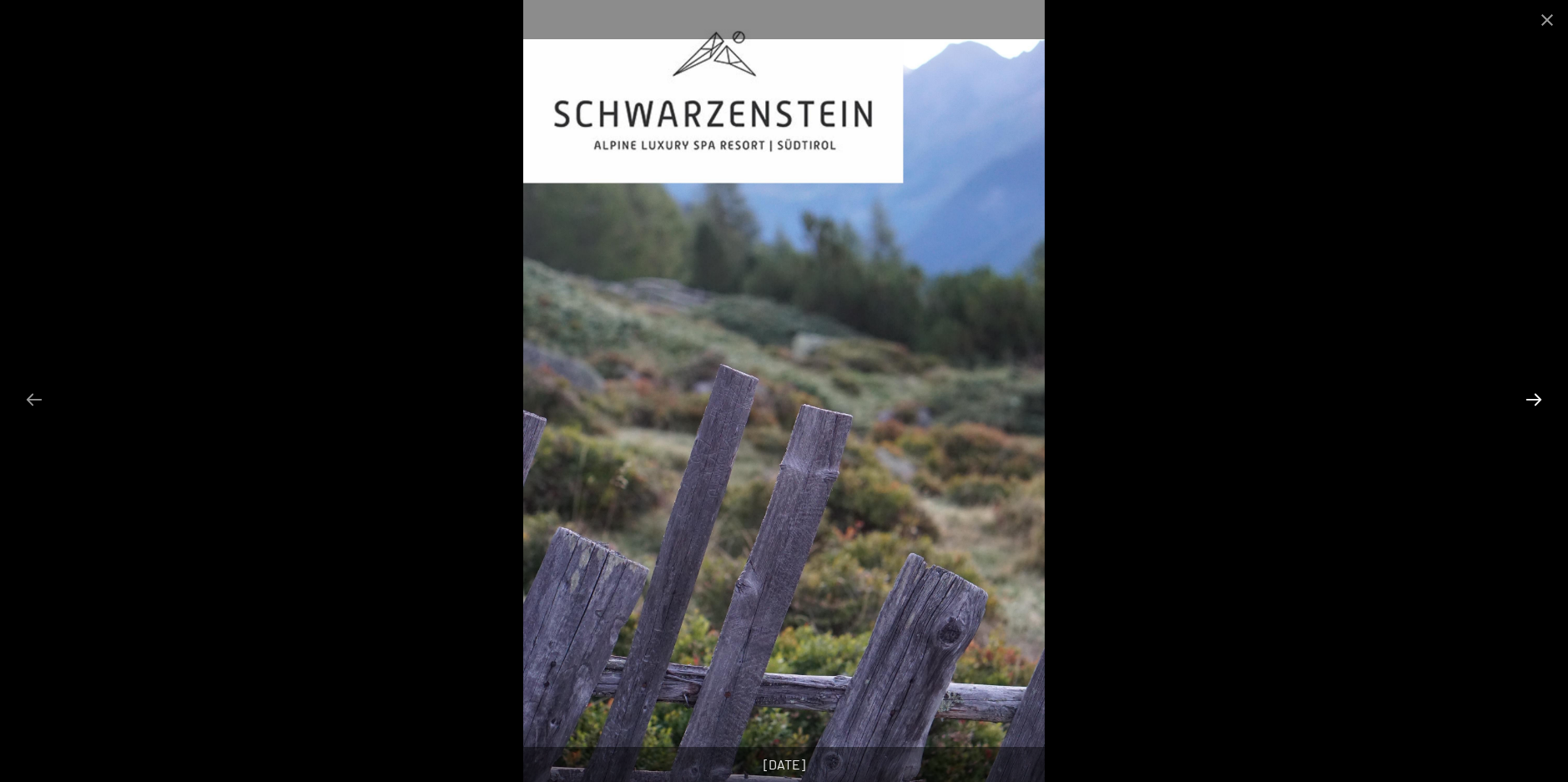
click at [1535, 405] on button "Next slide" at bounding box center [1534, 400] width 35 height 33
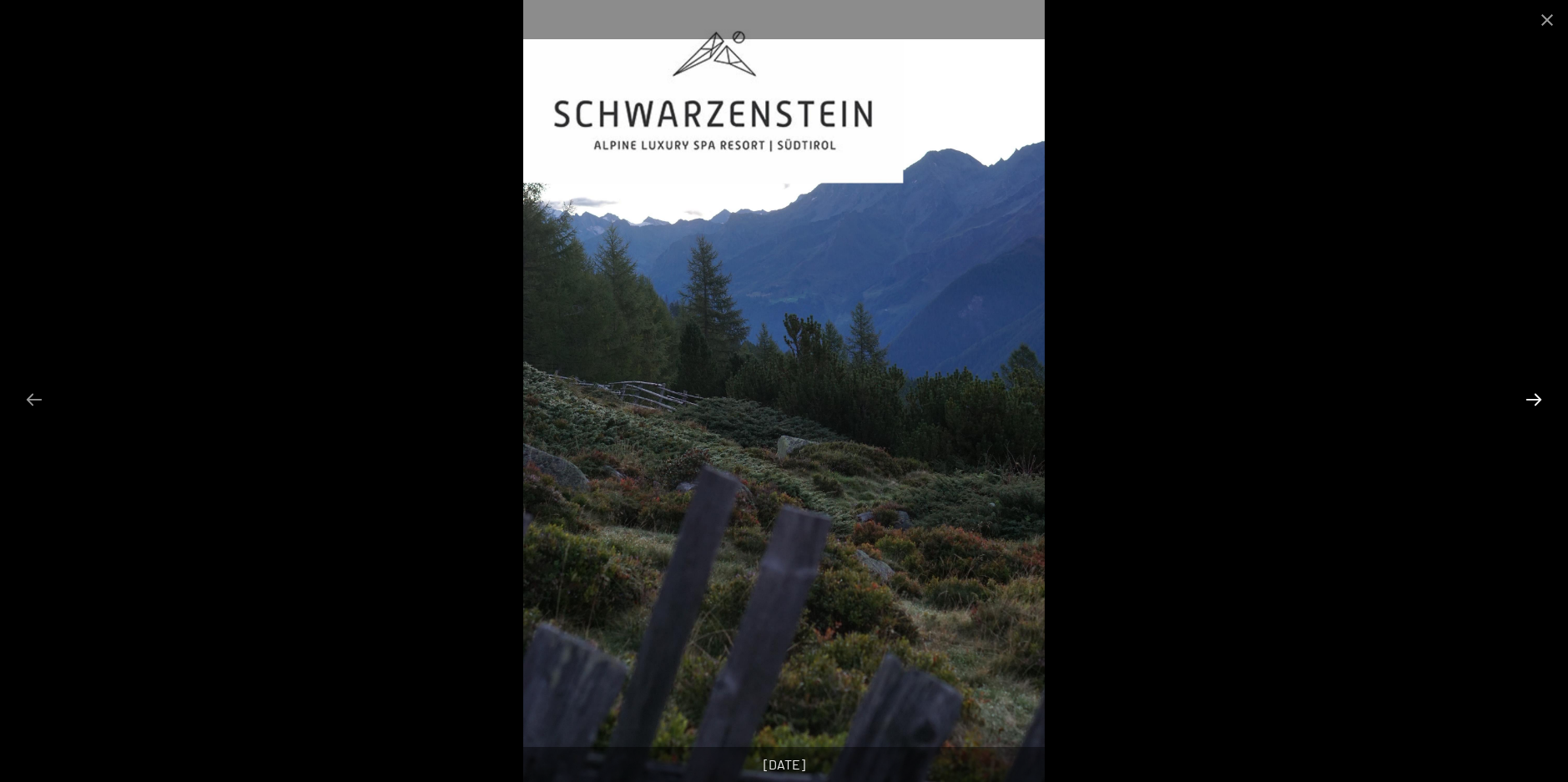
click at [1535, 405] on button "Next slide" at bounding box center [1534, 400] width 35 height 33
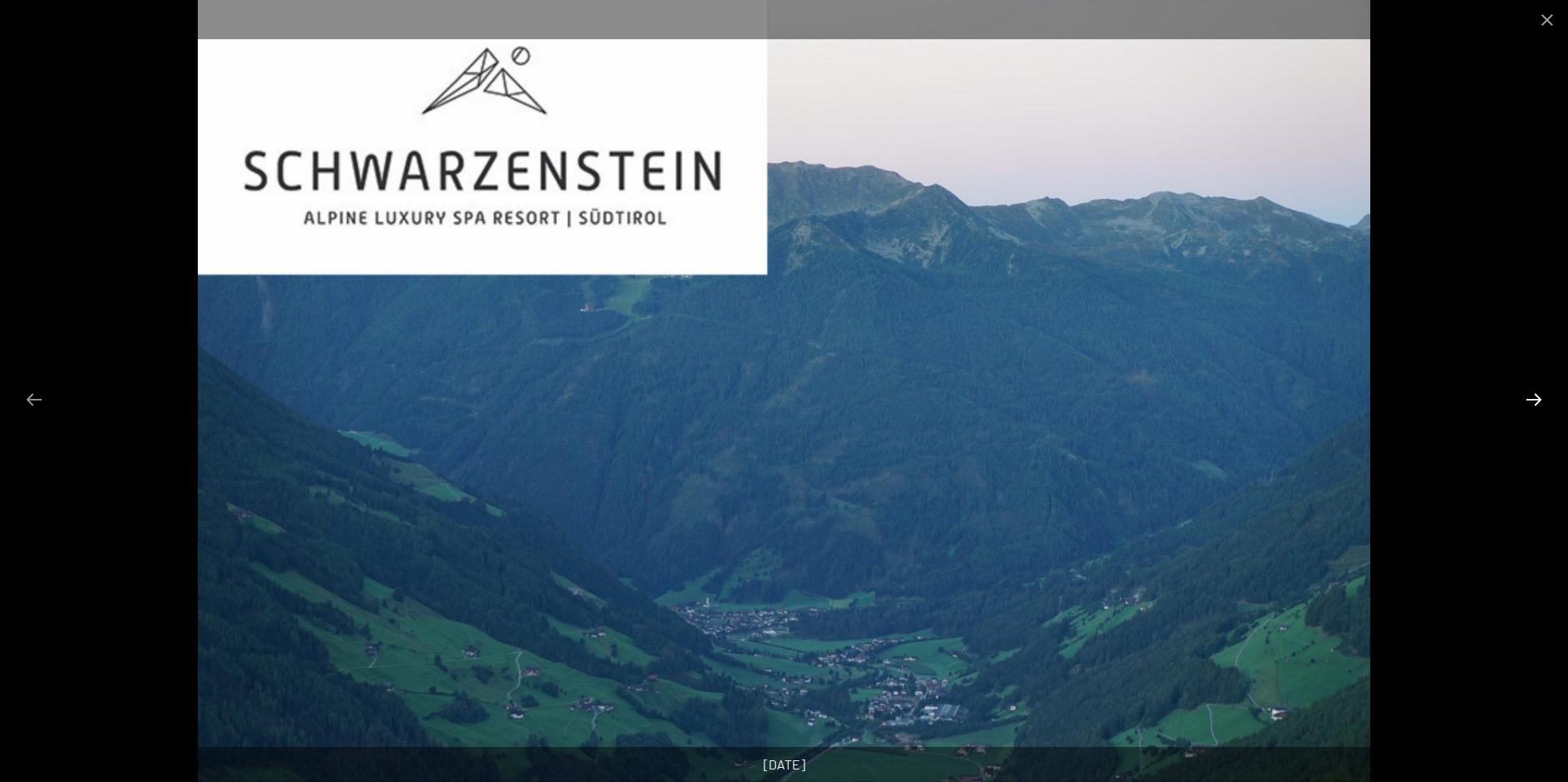
click at [1535, 405] on button "Next slide" at bounding box center [1534, 400] width 35 height 33
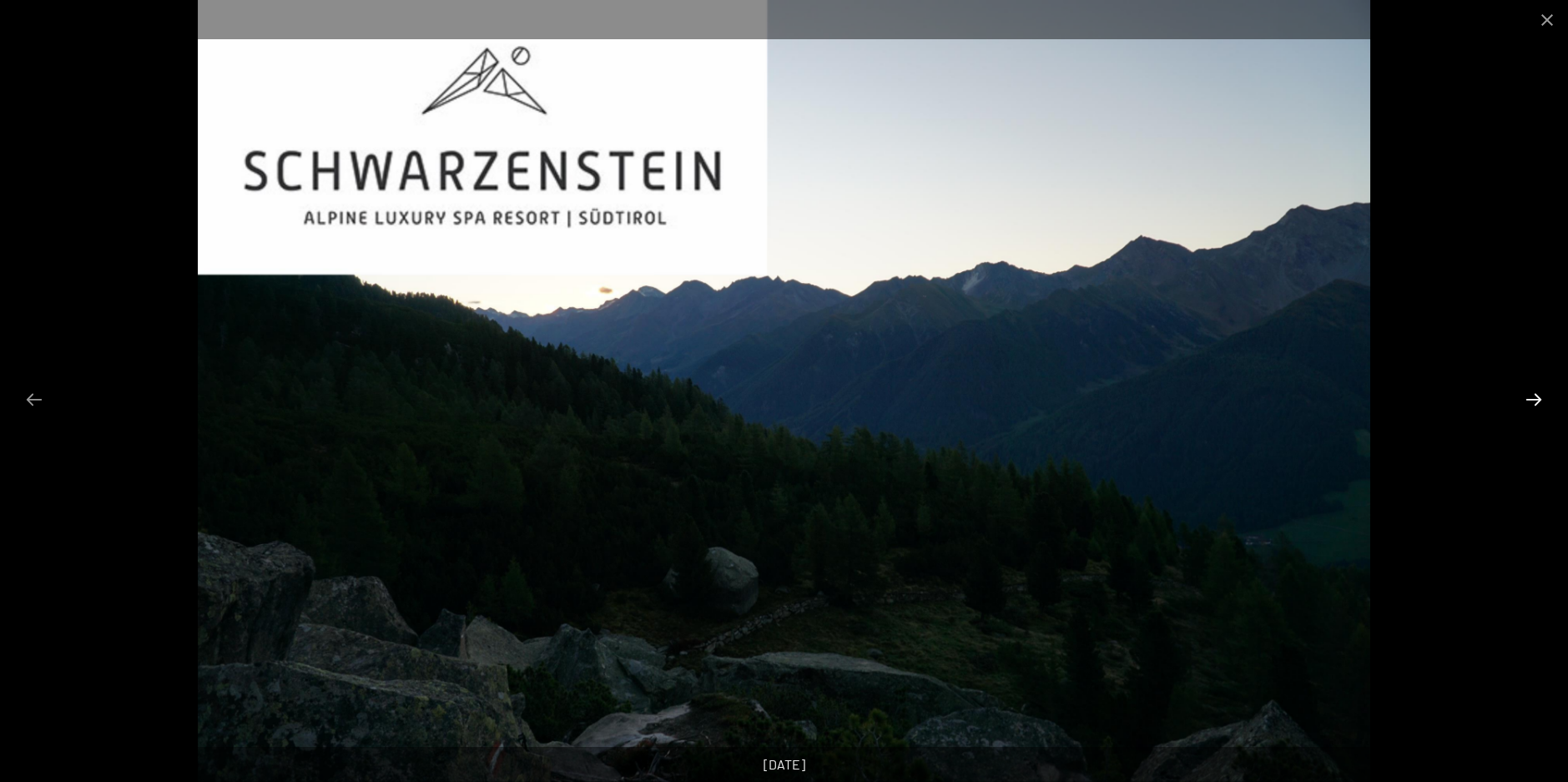
click at [1535, 405] on button "Next slide" at bounding box center [1534, 400] width 35 height 33
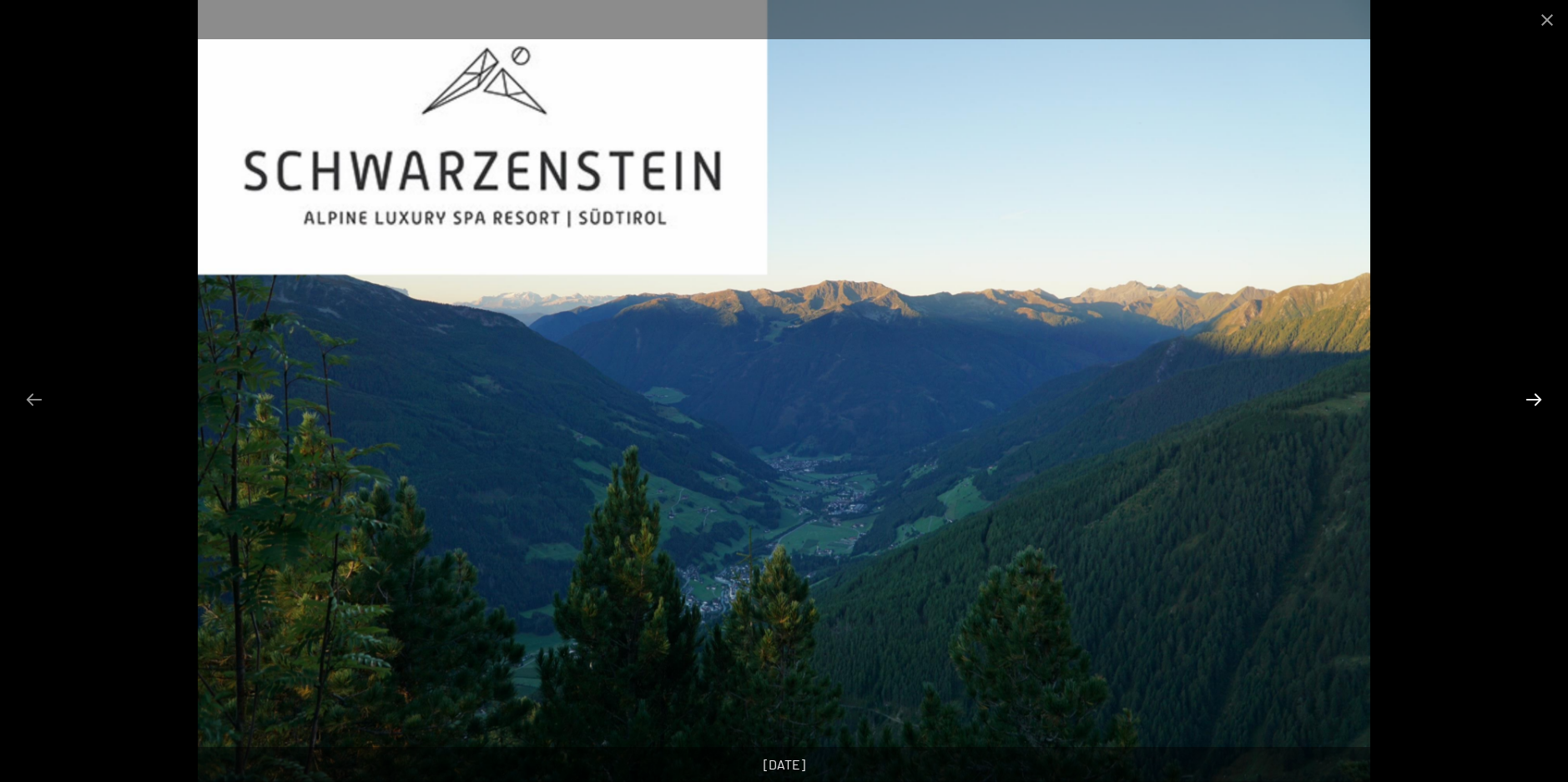
click at [1535, 405] on button "Next slide" at bounding box center [1534, 400] width 35 height 33
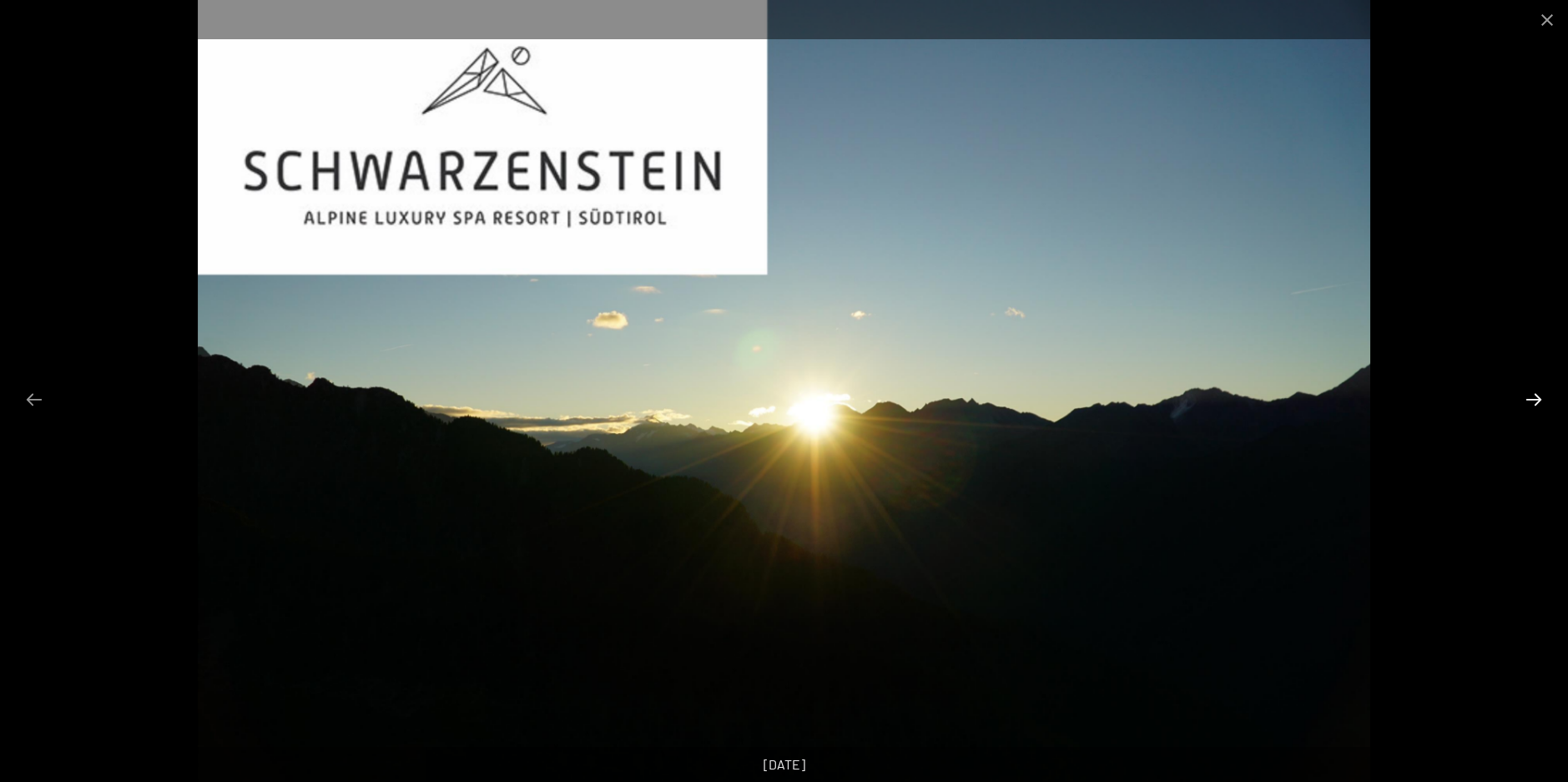
click at [1535, 405] on button "Next slide" at bounding box center [1534, 400] width 35 height 33
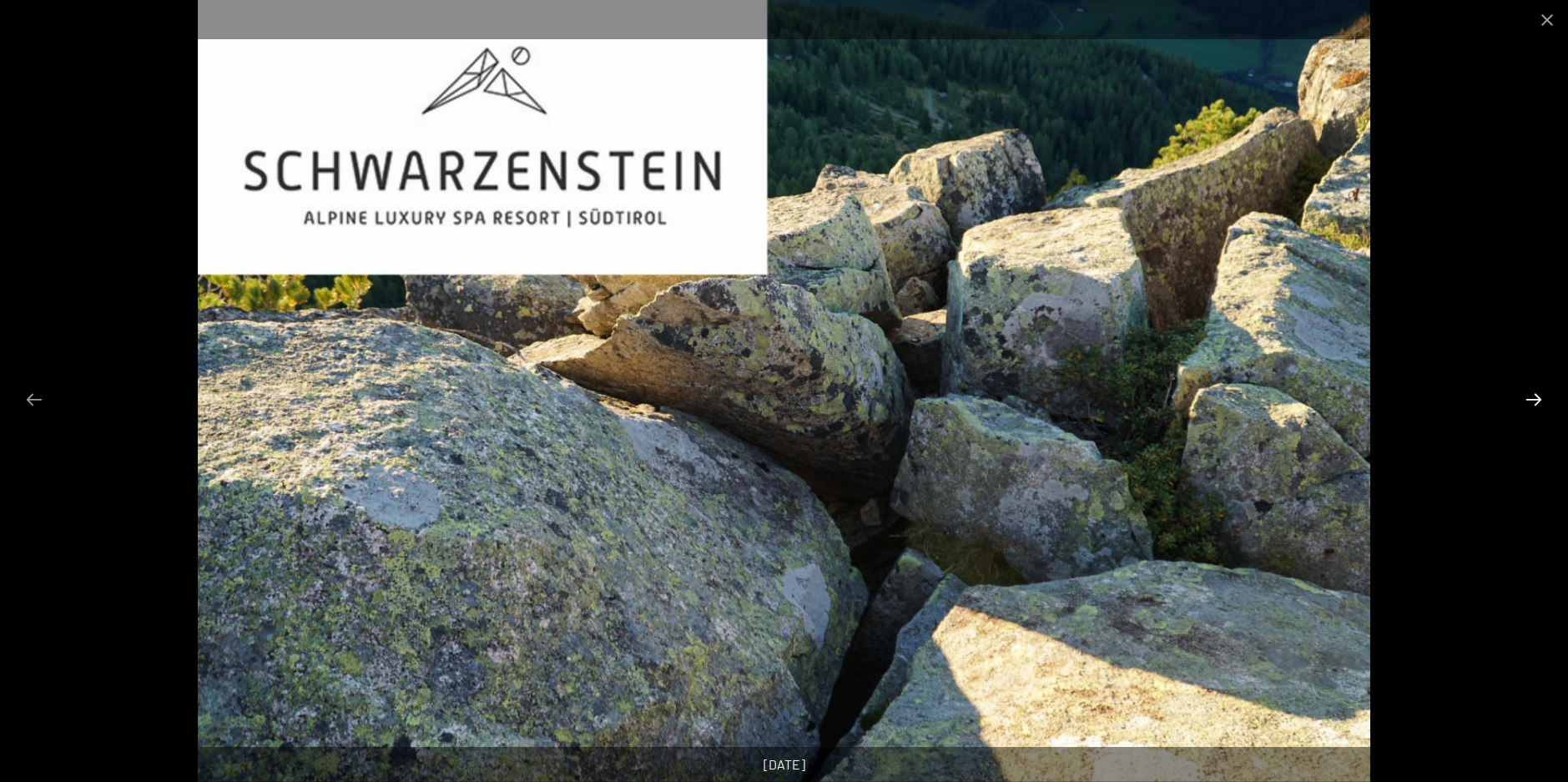
click at [1535, 405] on button "Next slide" at bounding box center [1534, 400] width 35 height 33
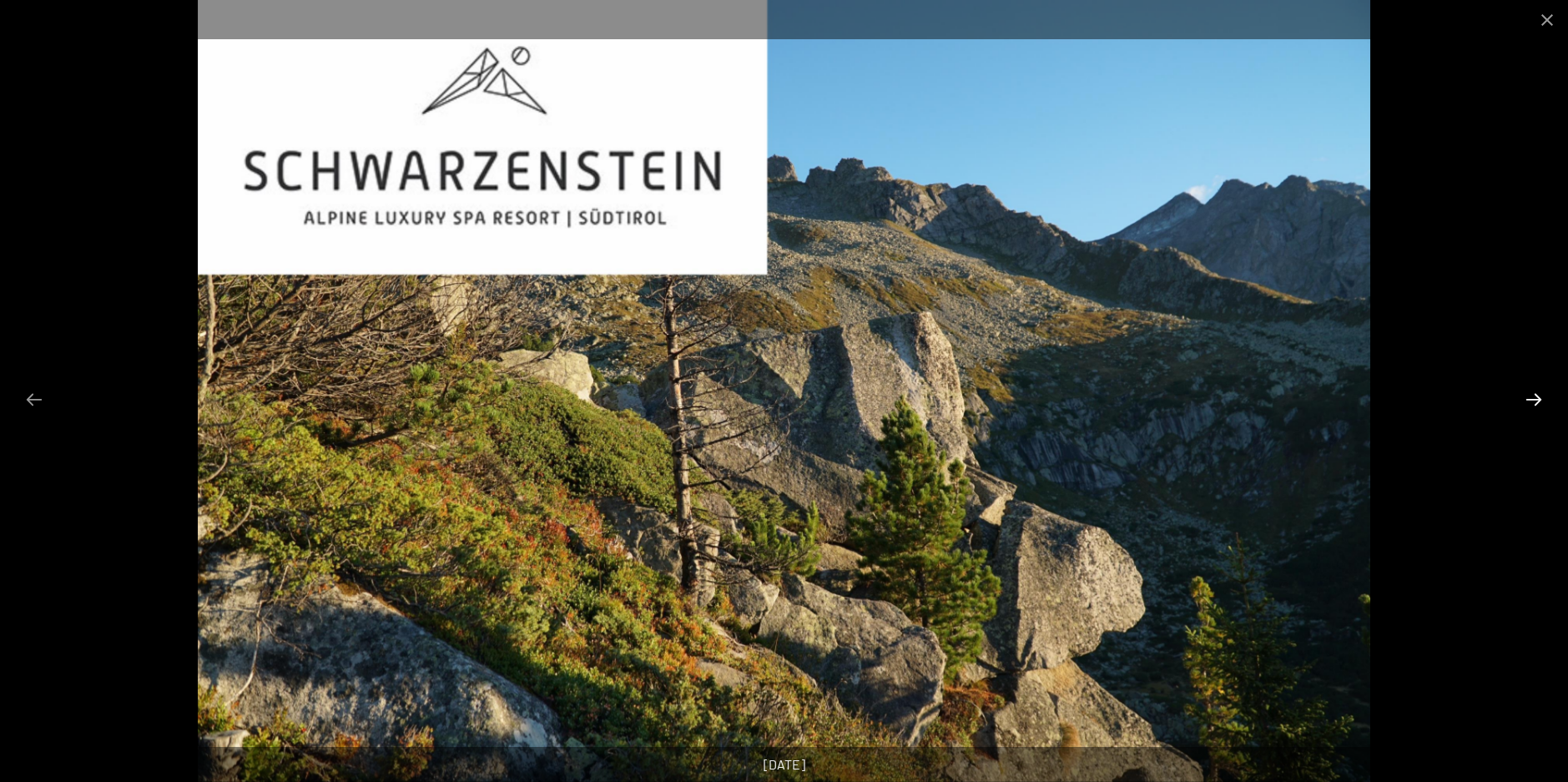
click at [1535, 405] on button "Next slide" at bounding box center [1534, 400] width 35 height 33
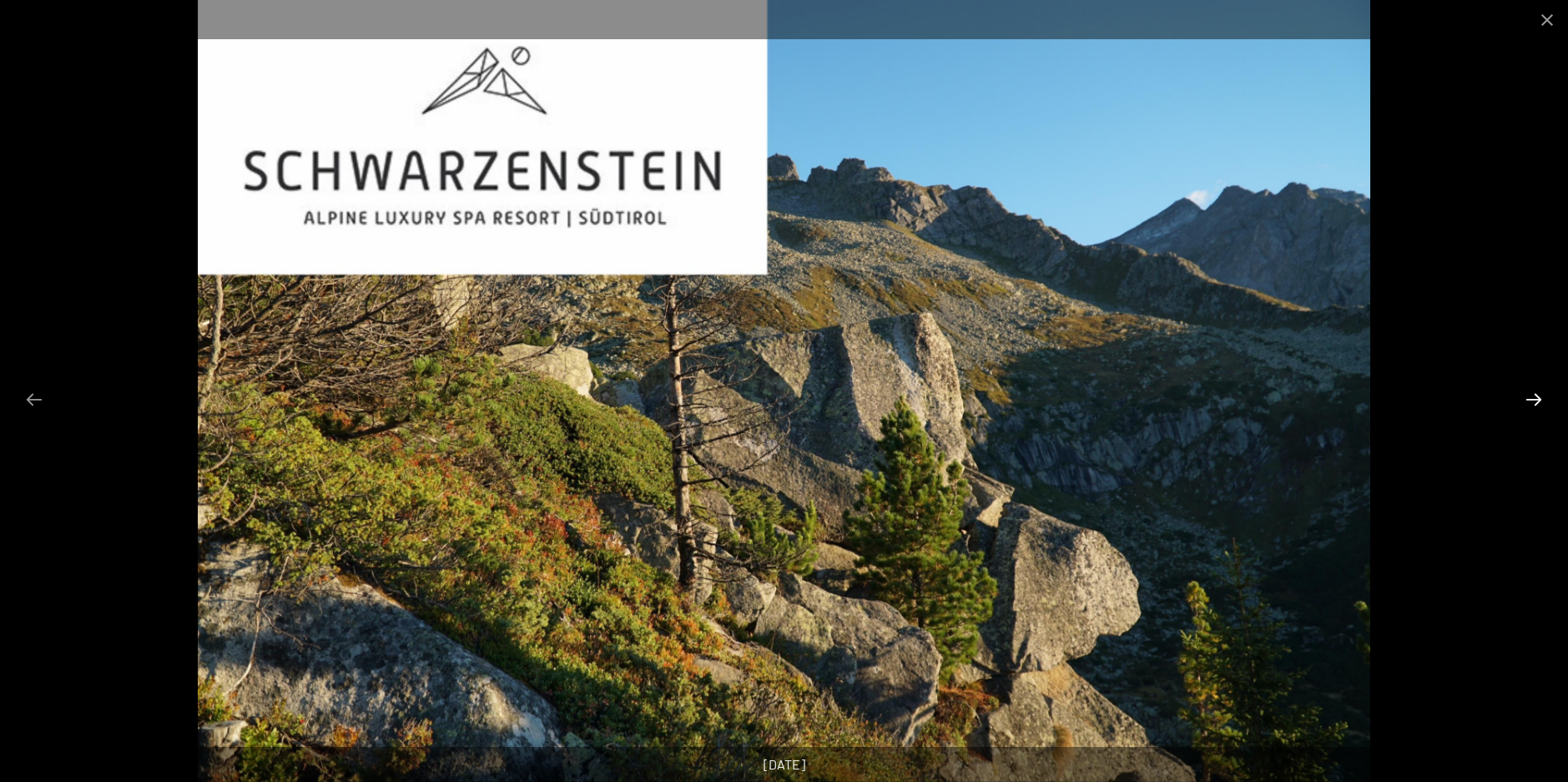
click at [1535, 405] on button "Next slide" at bounding box center [1534, 400] width 35 height 33
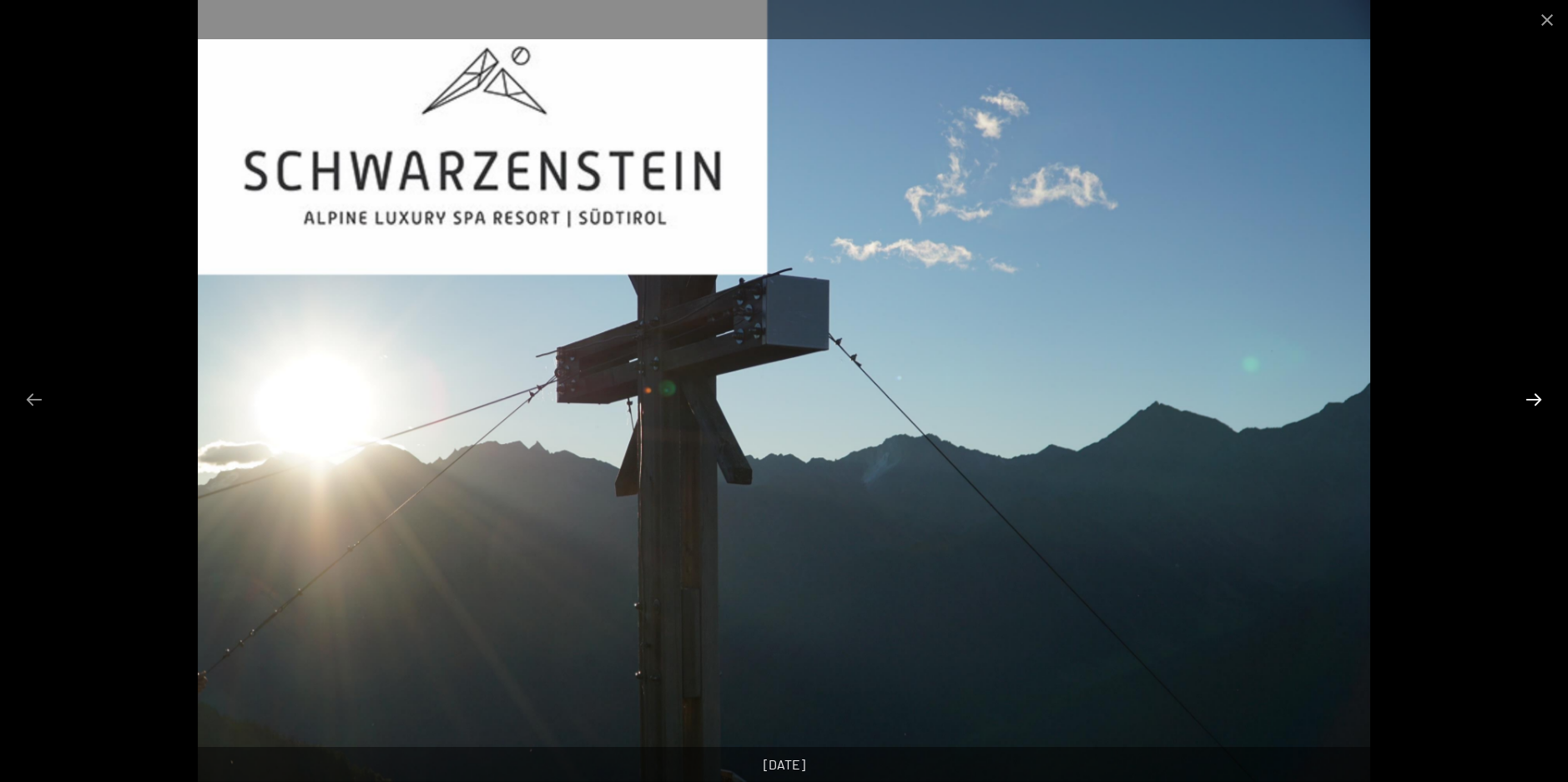
click at [1535, 405] on button "Next slide" at bounding box center [1534, 400] width 35 height 33
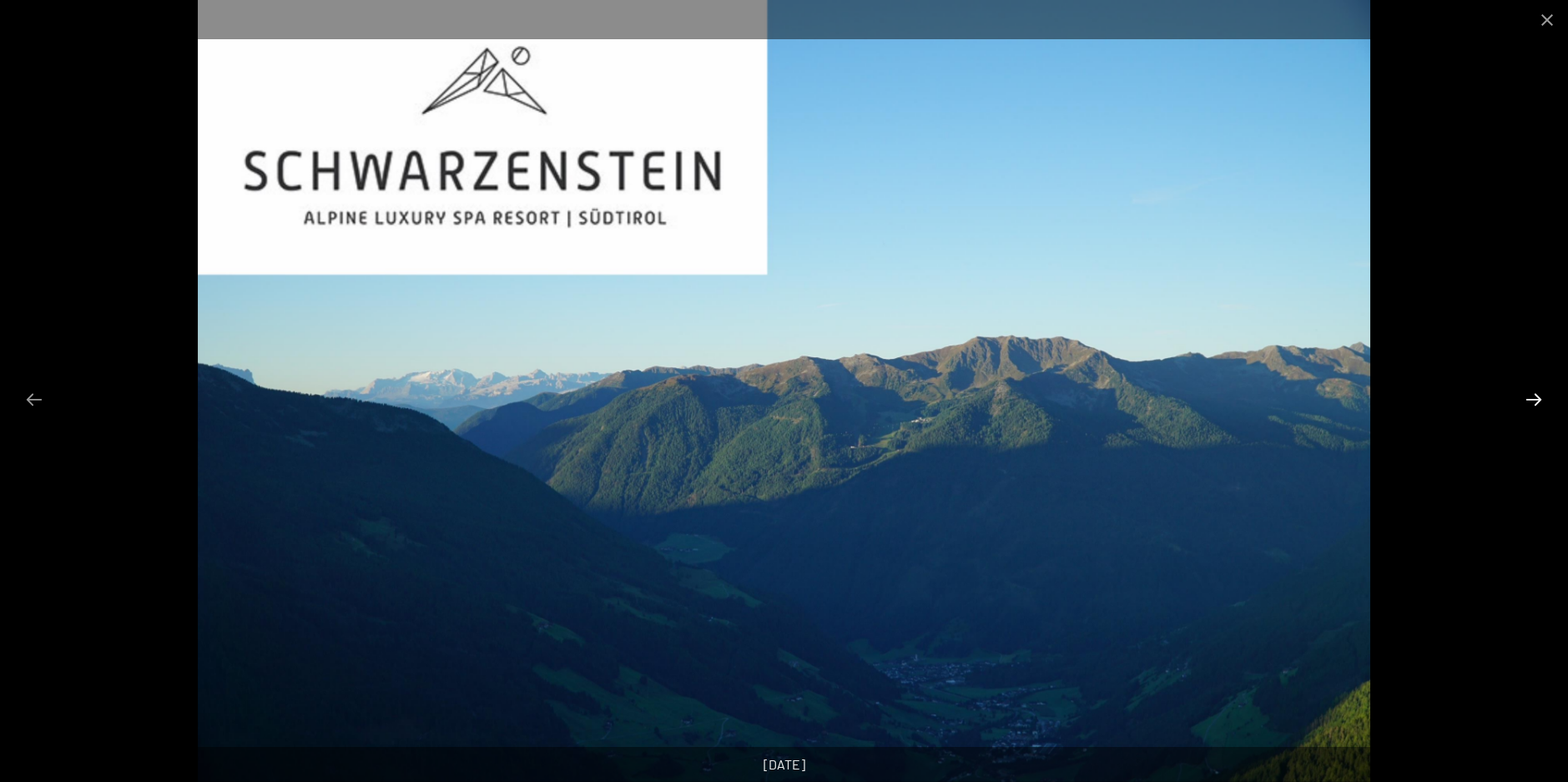
click at [1535, 405] on button "Next slide" at bounding box center [1534, 400] width 35 height 33
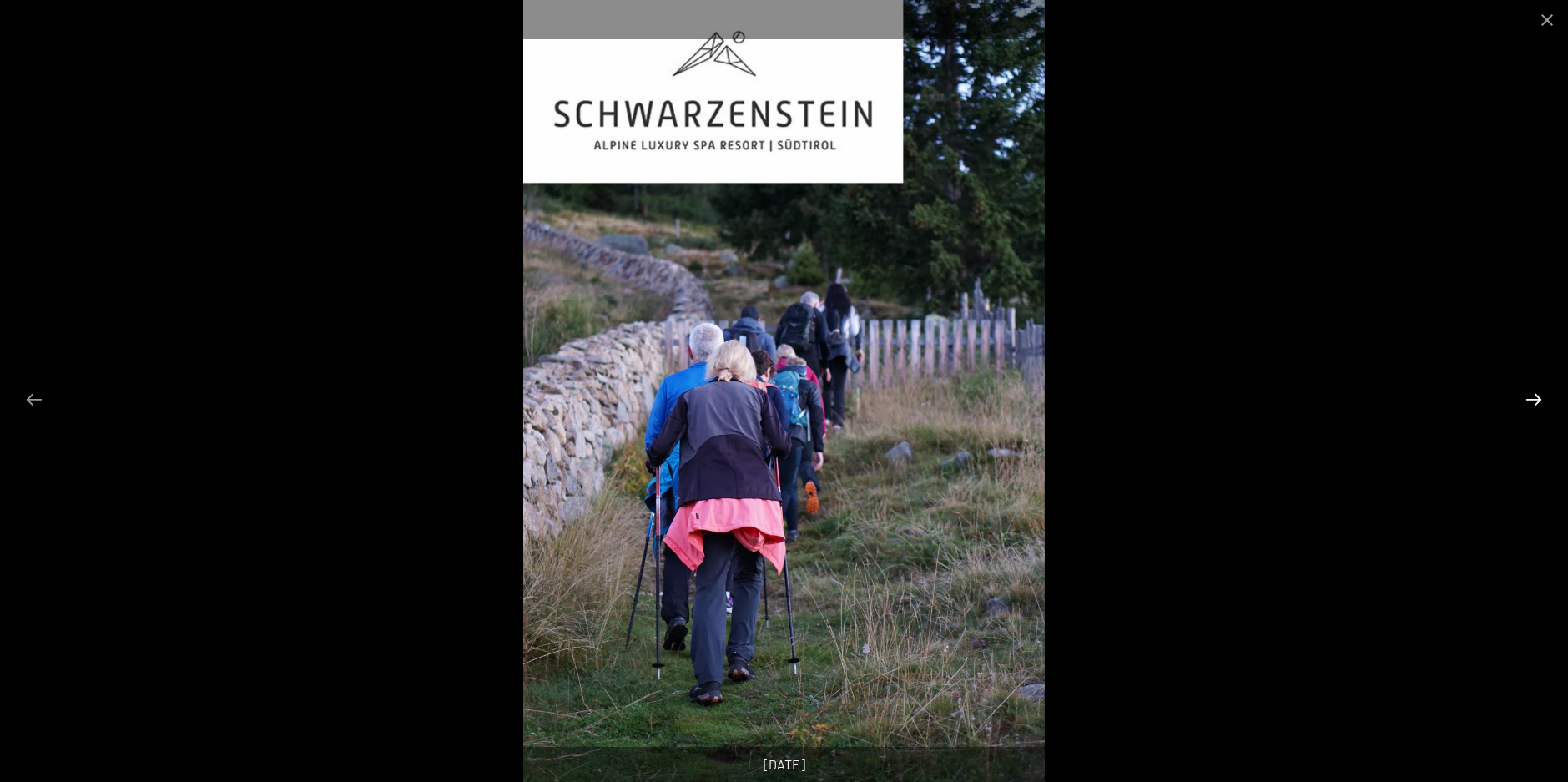
click at [1535, 405] on button "Next slide" at bounding box center [1534, 400] width 35 height 33
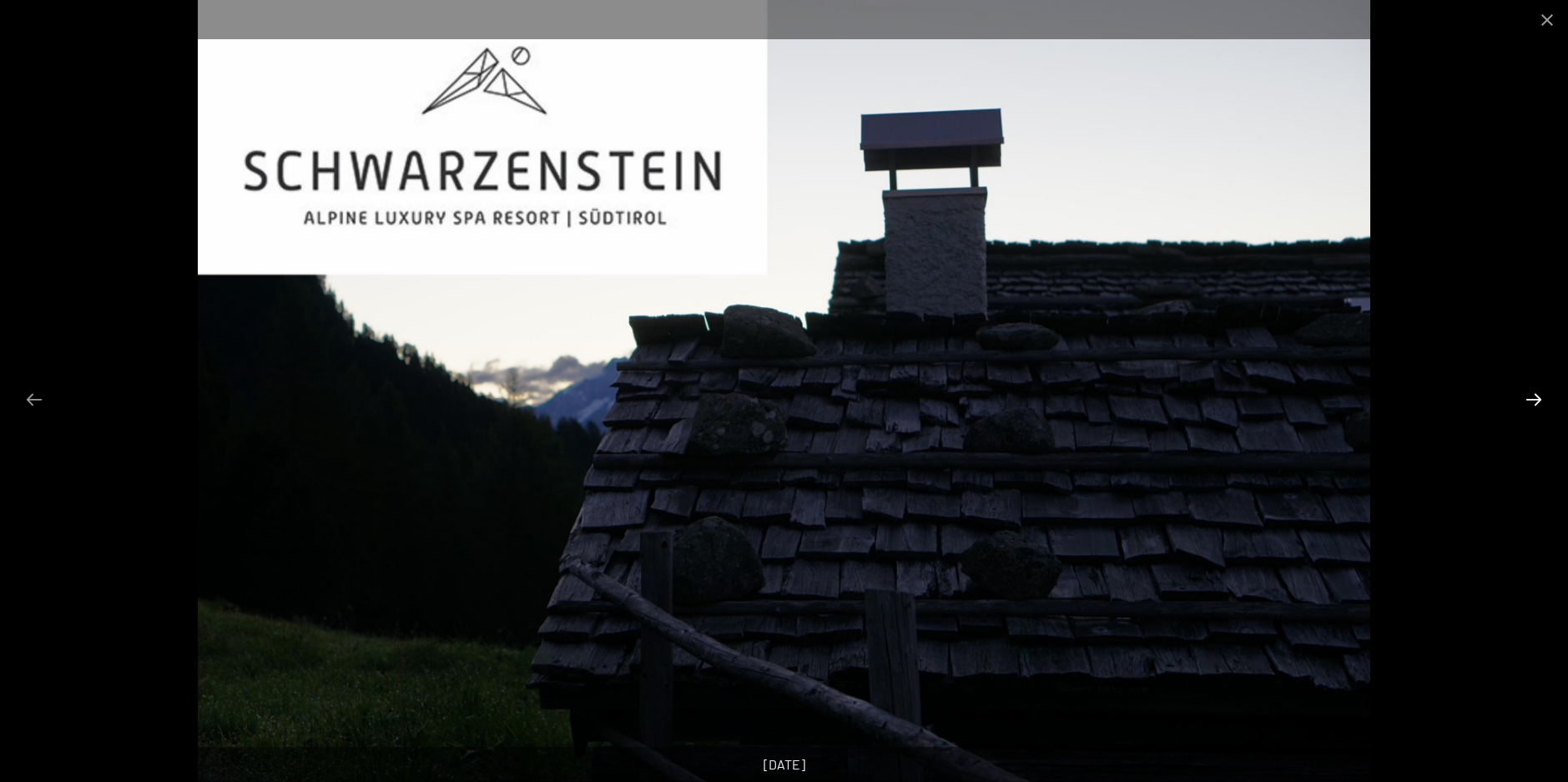
click at [1535, 405] on button "Next slide" at bounding box center [1534, 400] width 35 height 33
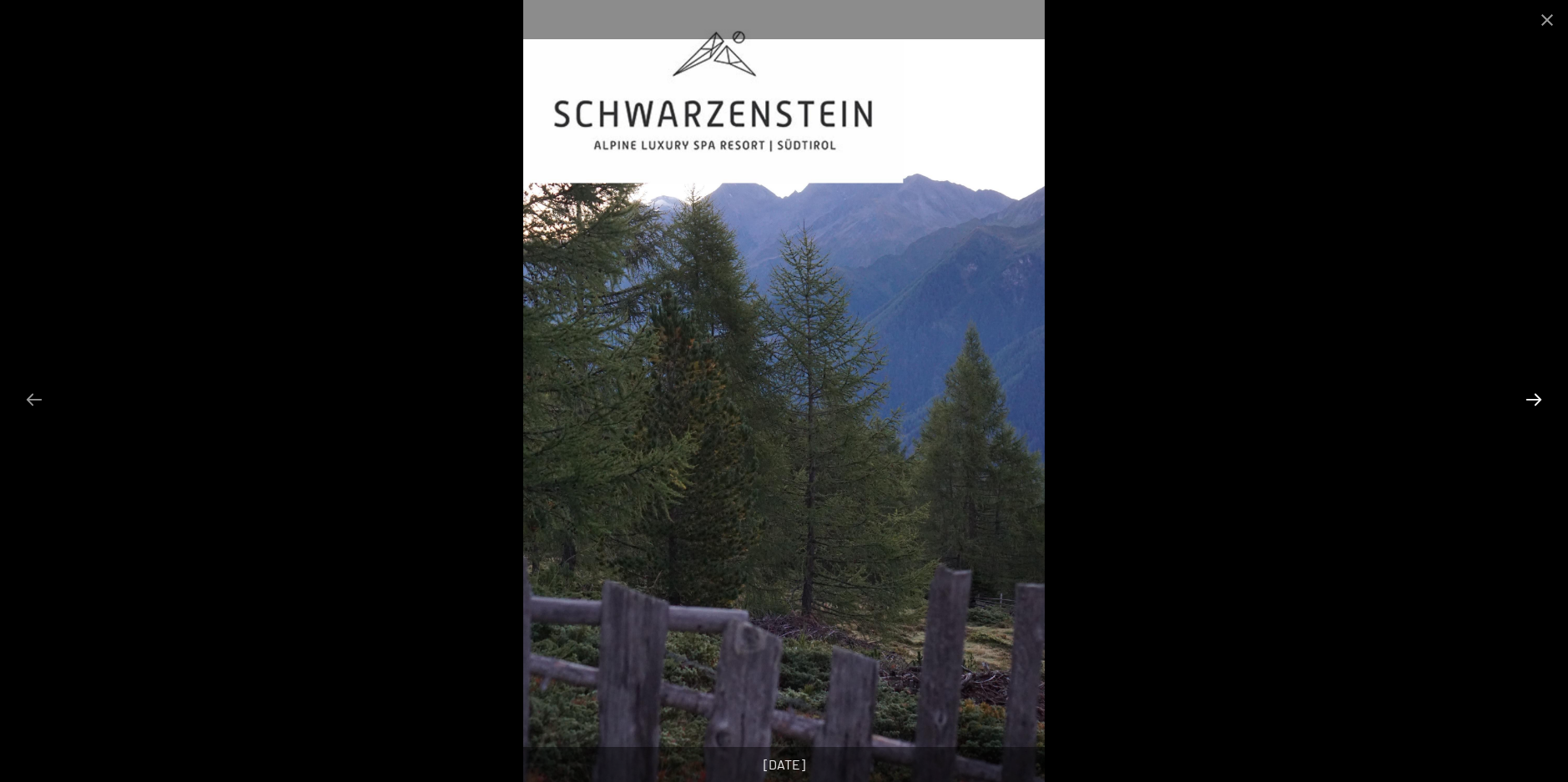
click at [1535, 405] on button "Next slide" at bounding box center [1534, 400] width 35 height 33
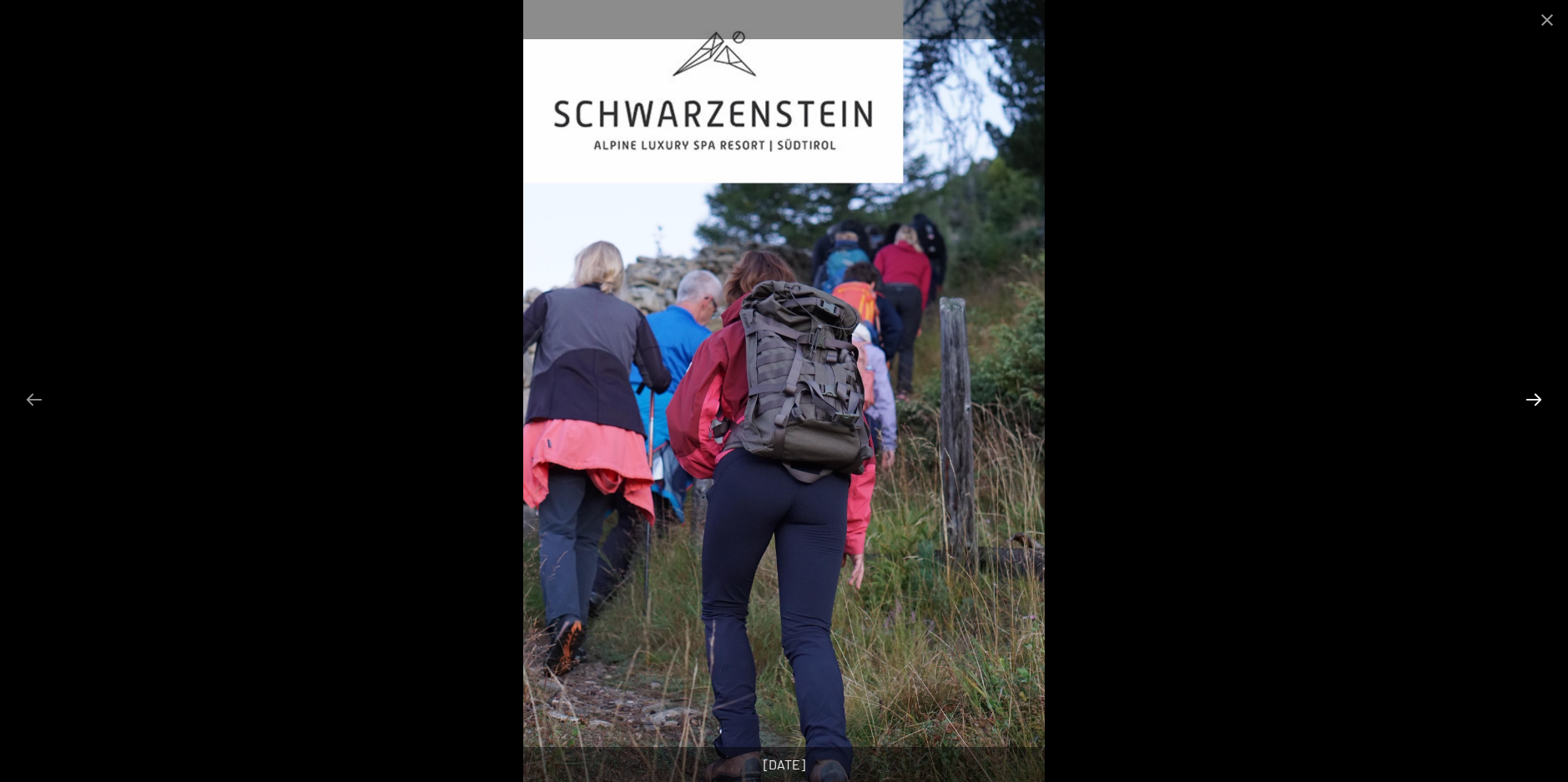
click at [1535, 405] on button "Next slide" at bounding box center [1534, 400] width 35 height 33
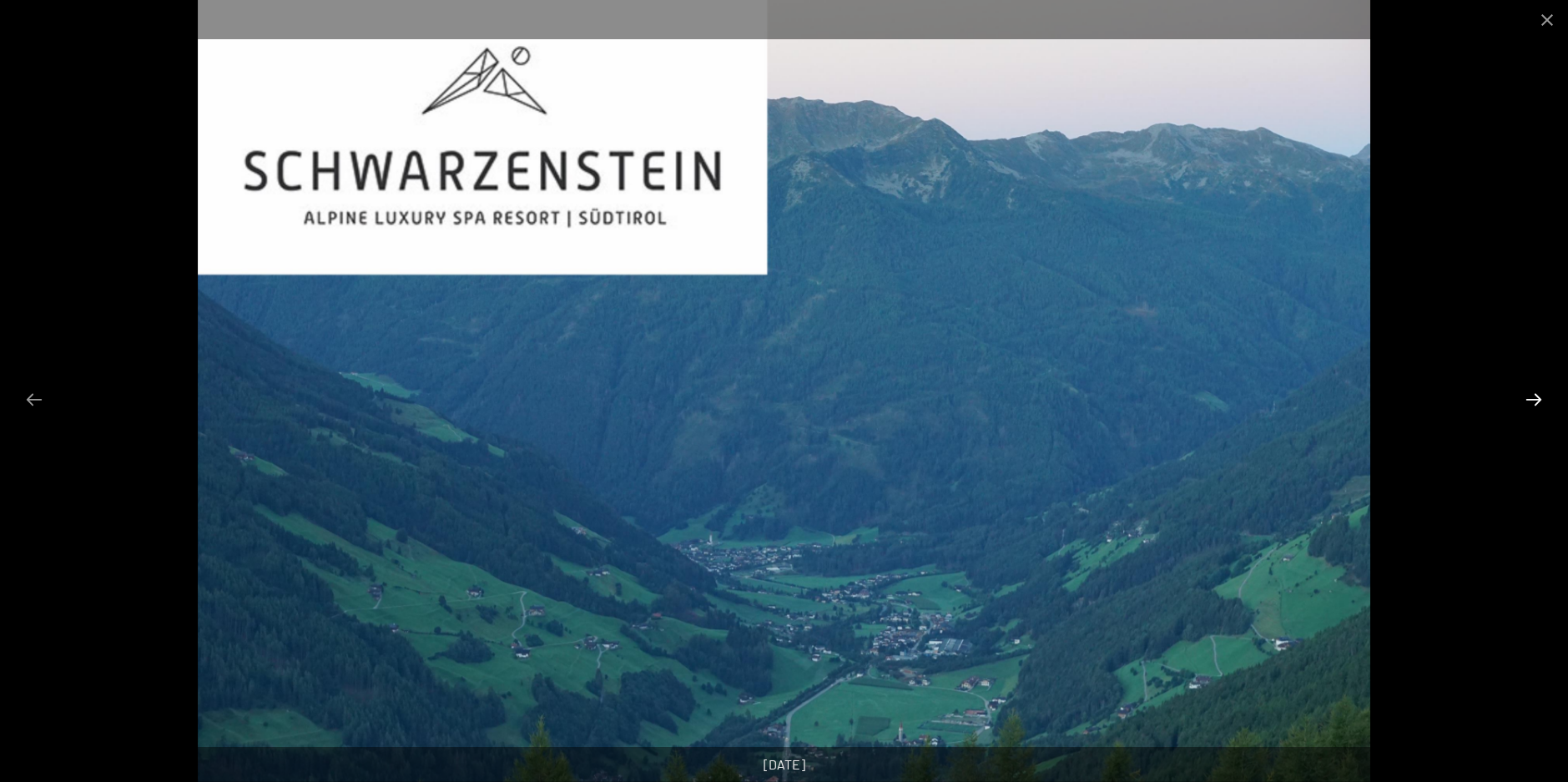
click at [1535, 405] on button "Next slide" at bounding box center [1534, 400] width 35 height 33
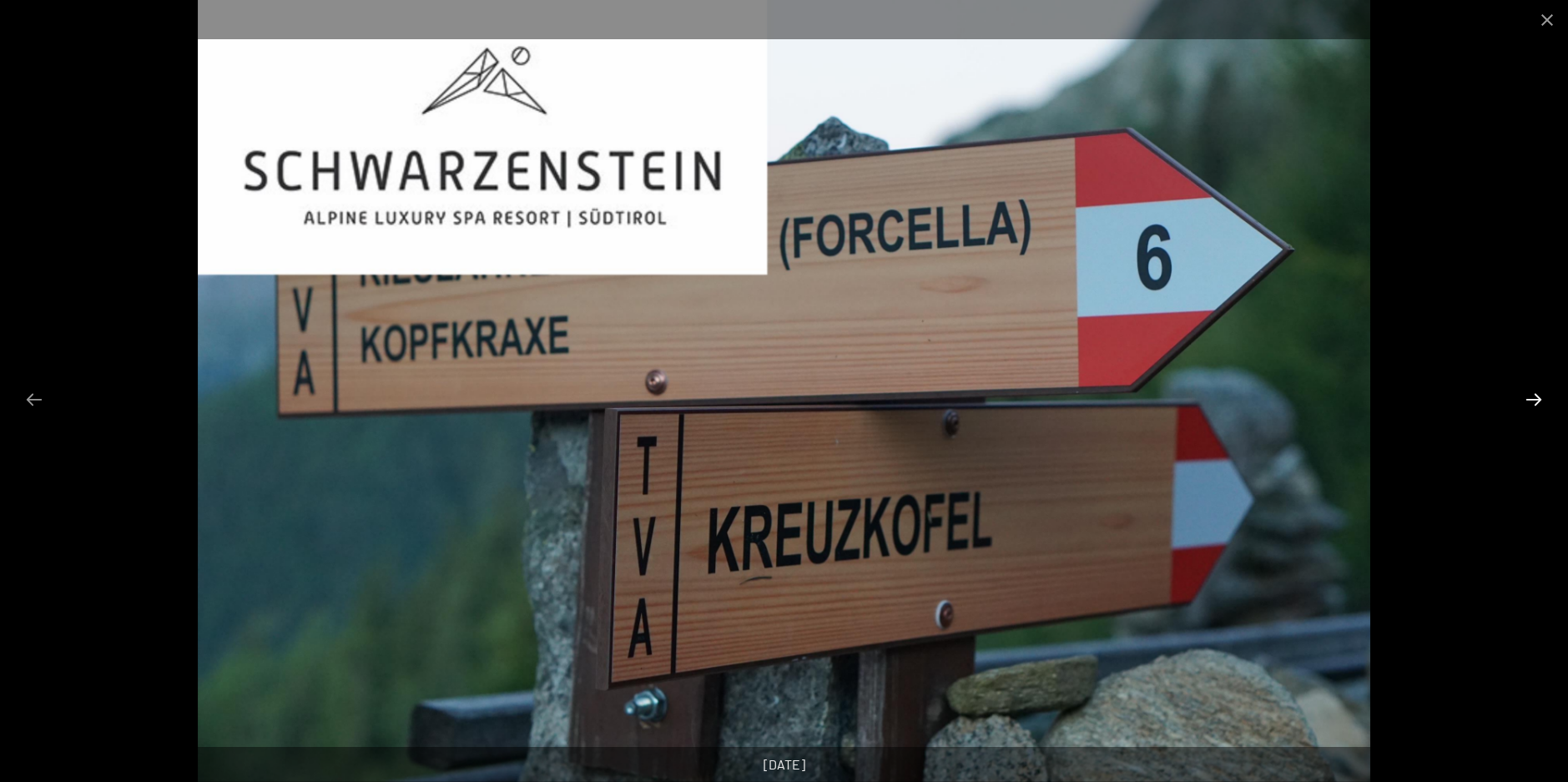
click at [1535, 405] on button "Next slide" at bounding box center [1534, 400] width 35 height 33
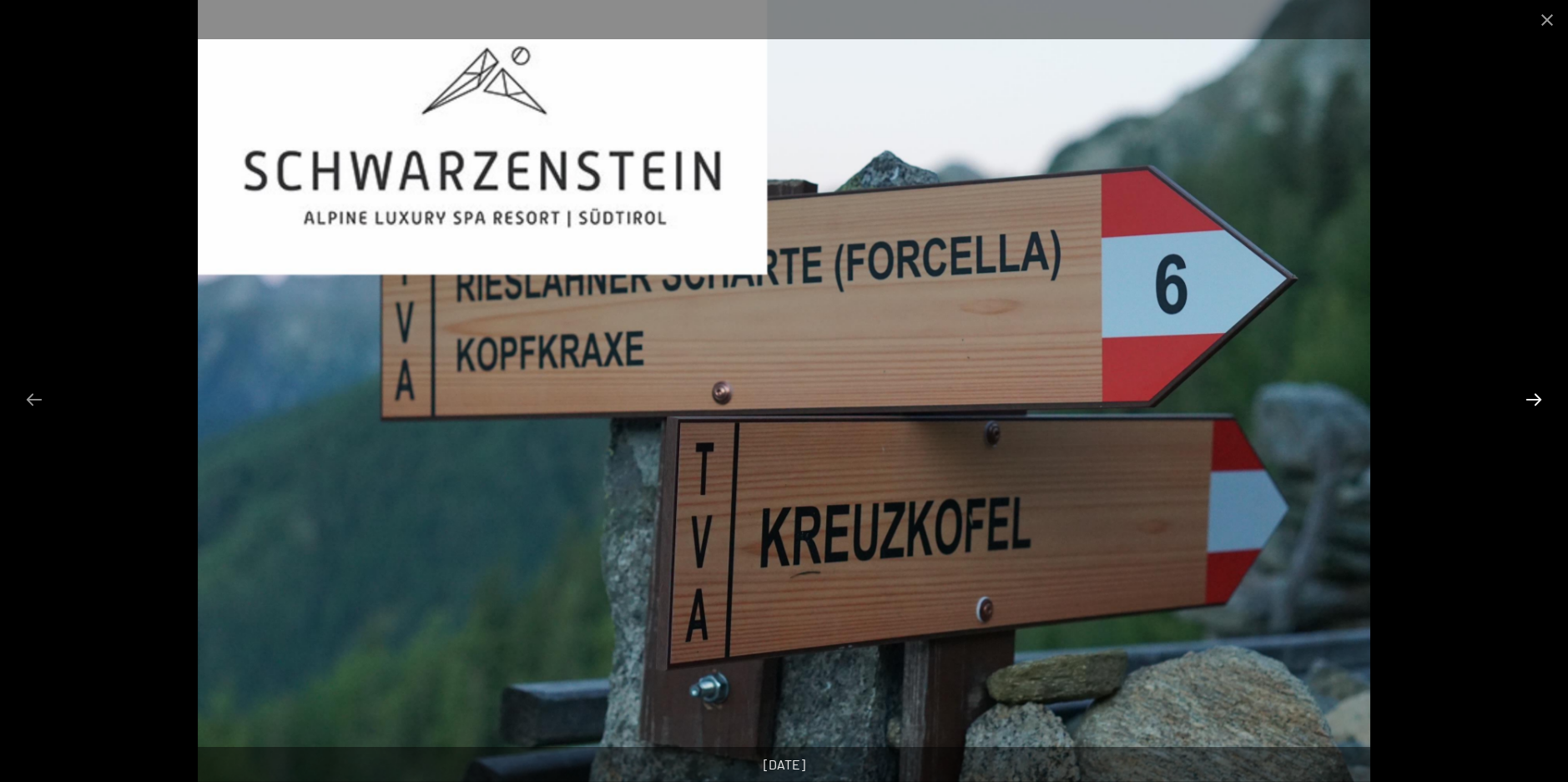
click at [1535, 405] on button "Next slide" at bounding box center [1534, 400] width 35 height 33
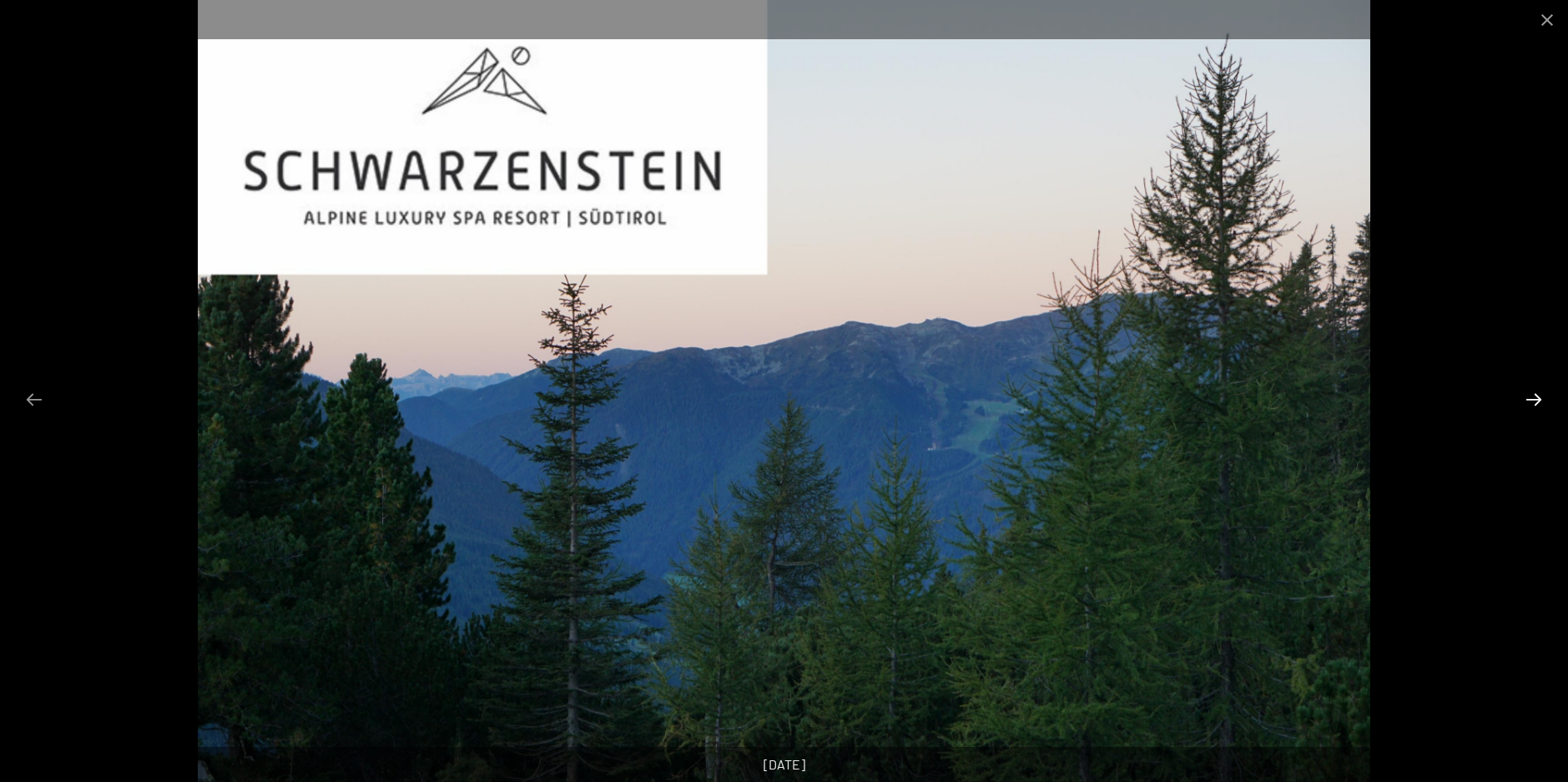
click at [1535, 405] on button "Next slide" at bounding box center [1534, 400] width 35 height 33
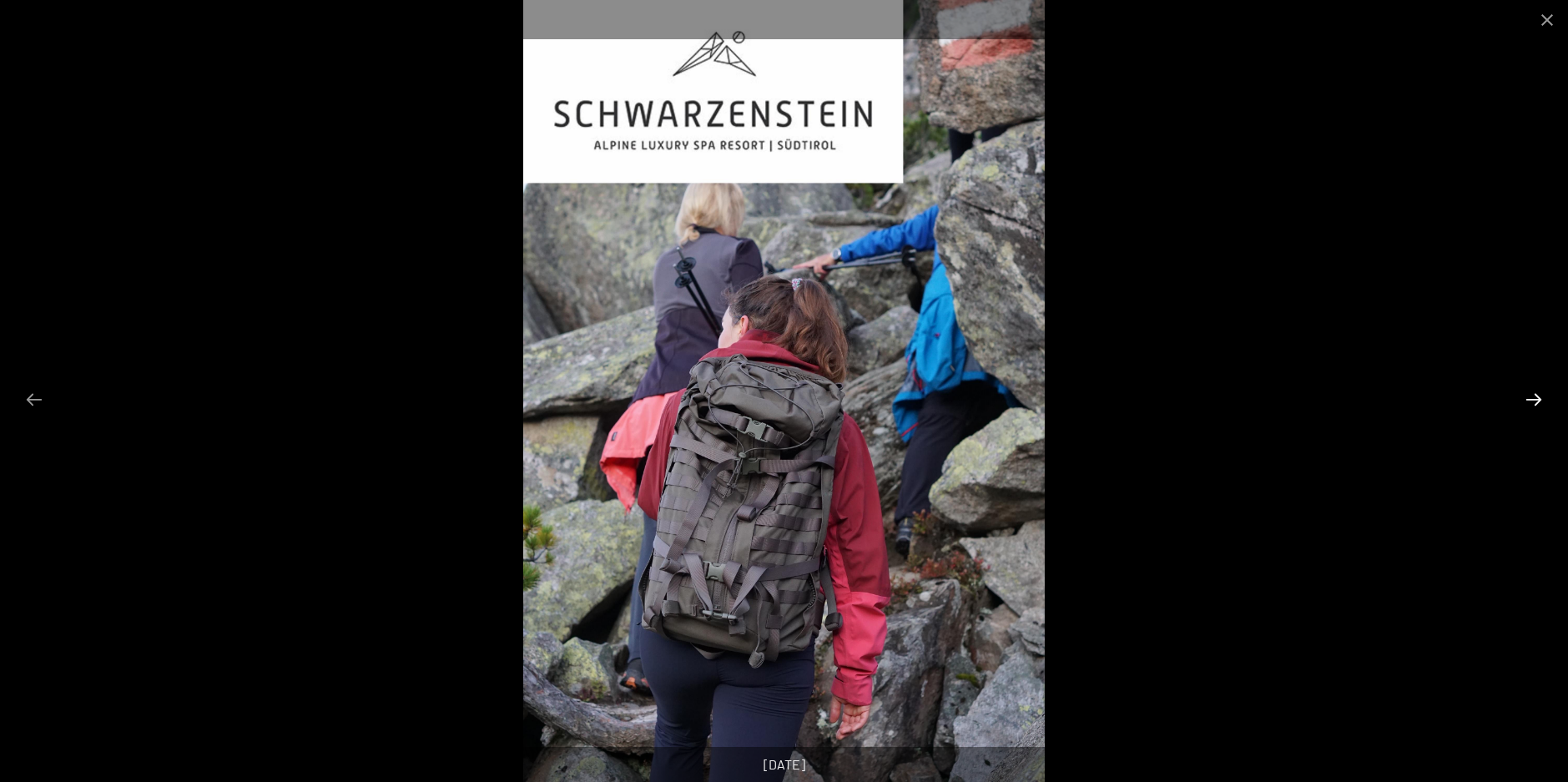
click at [1535, 405] on button "Next slide" at bounding box center [1534, 400] width 35 height 33
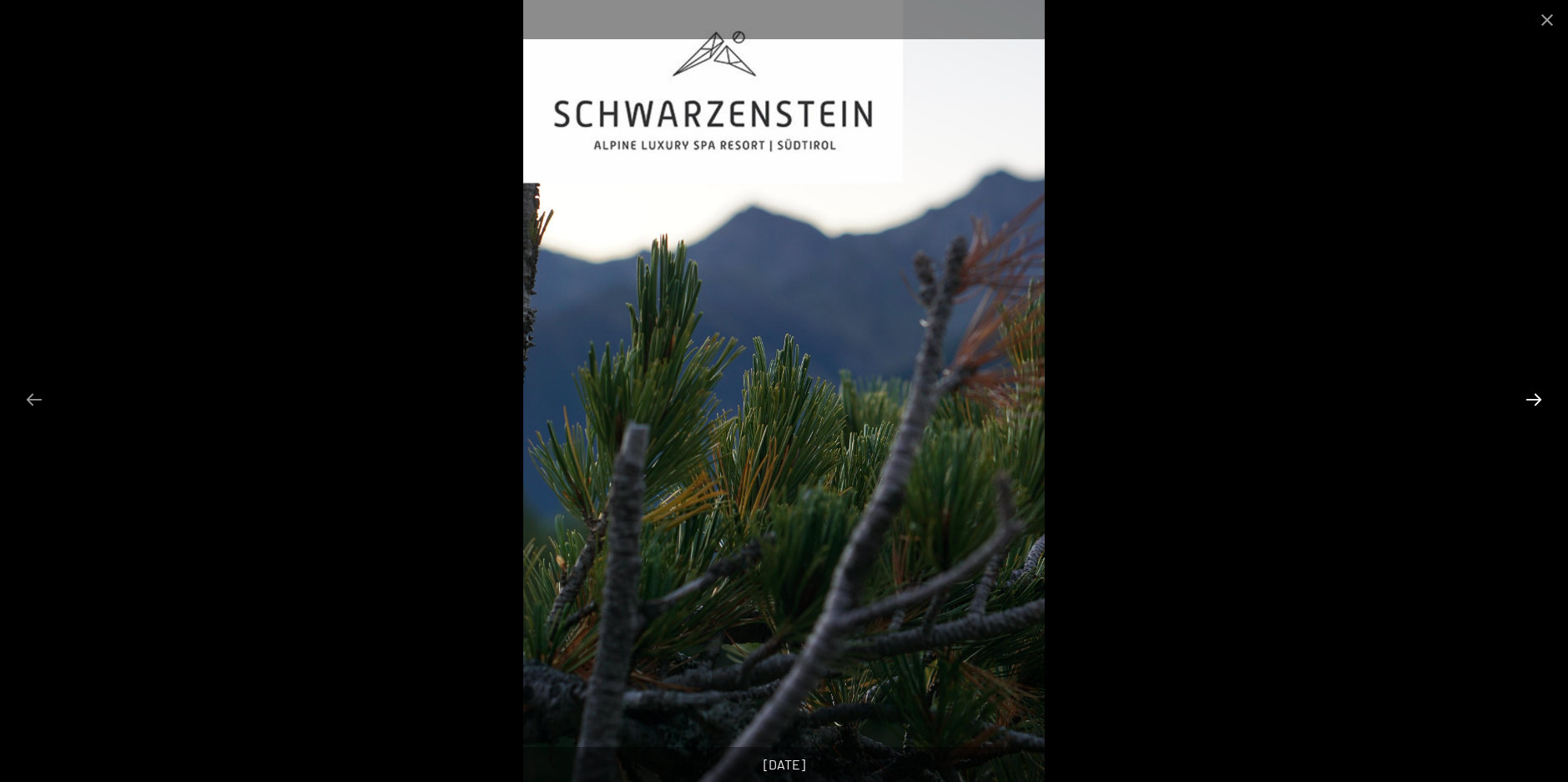
click at [1535, 405] on button "Next slide" at bounding box center [1534, 400] width 35 height 33
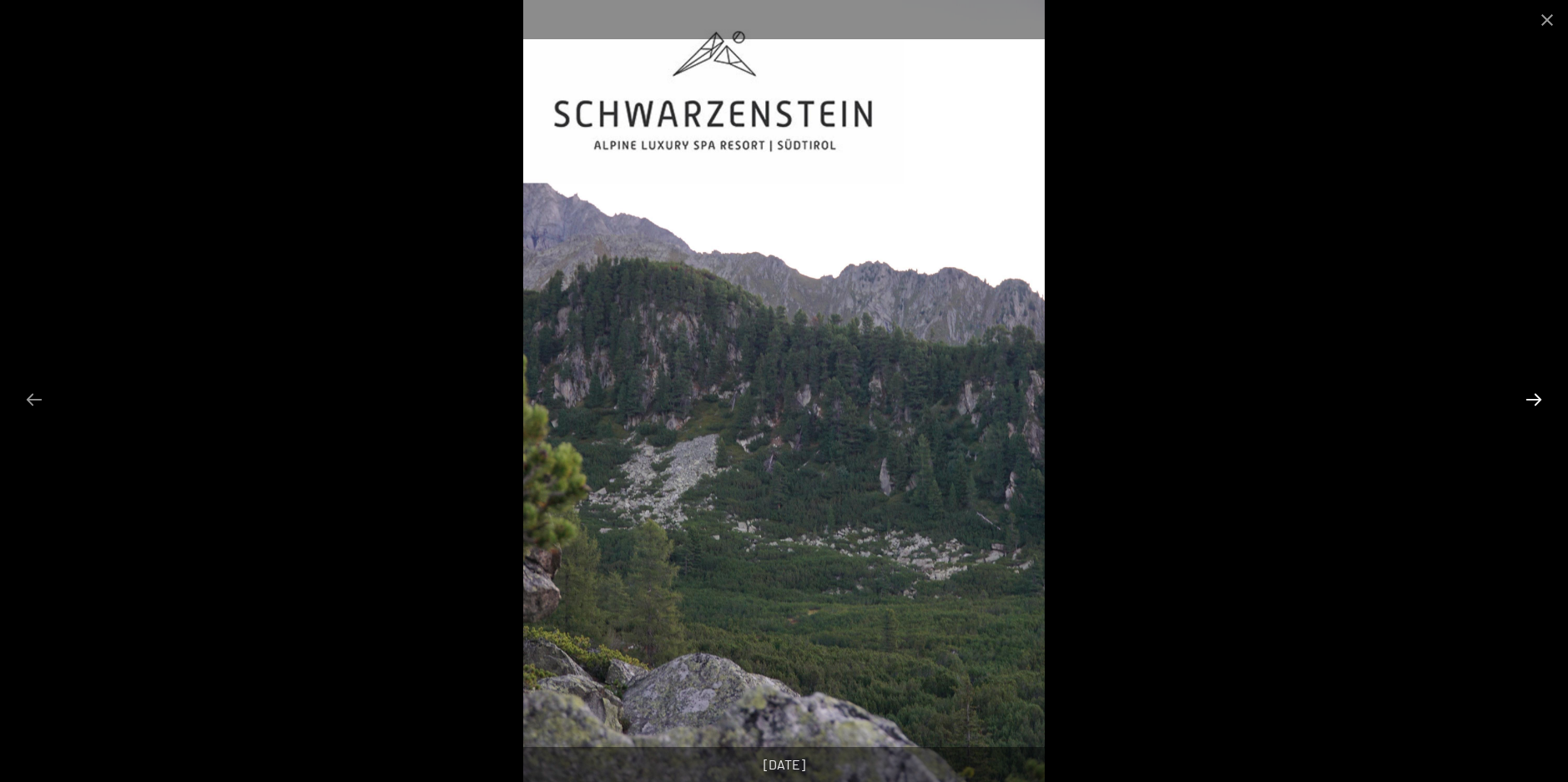
click at [1535, 405] on button "Next slide" at bounding box center [1534, 400] width 35 height 33
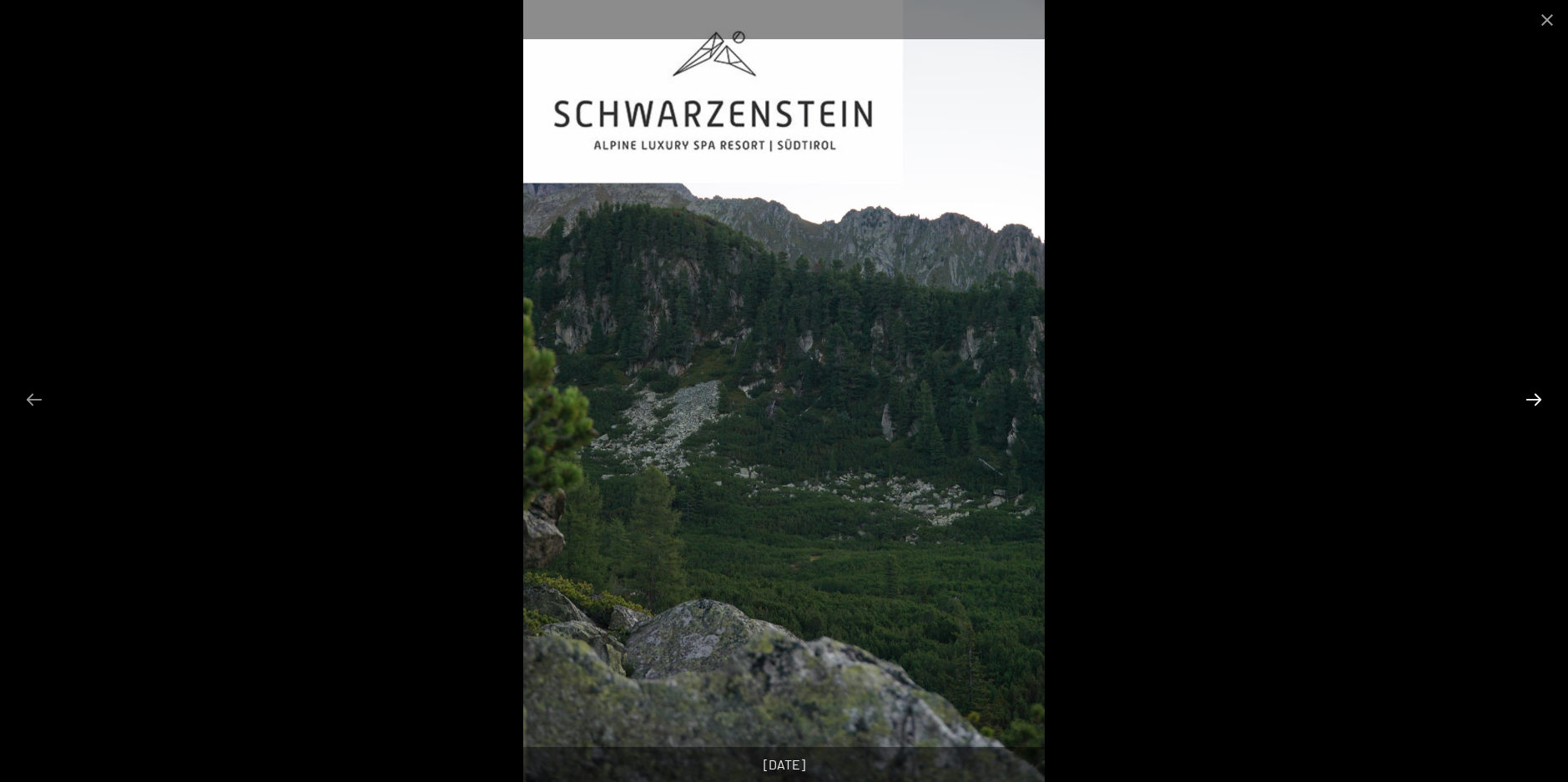
click at [1535, 405] on button "Next slide" at bounding box center [1534, 400] width 35 height 33
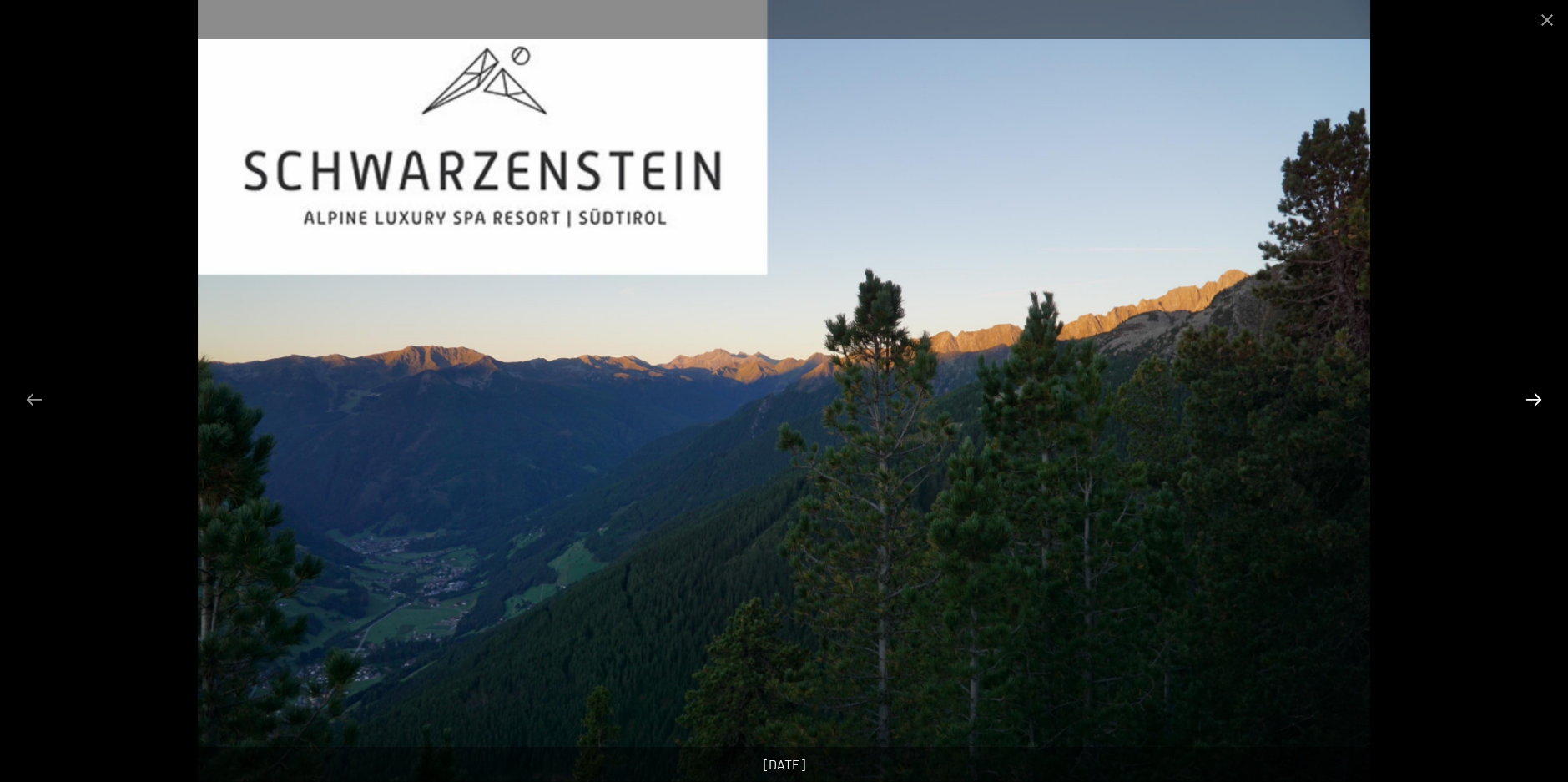
click at [1535, 405] on button "Next slide" at bounding box center [1534, 400] width 35 height 33
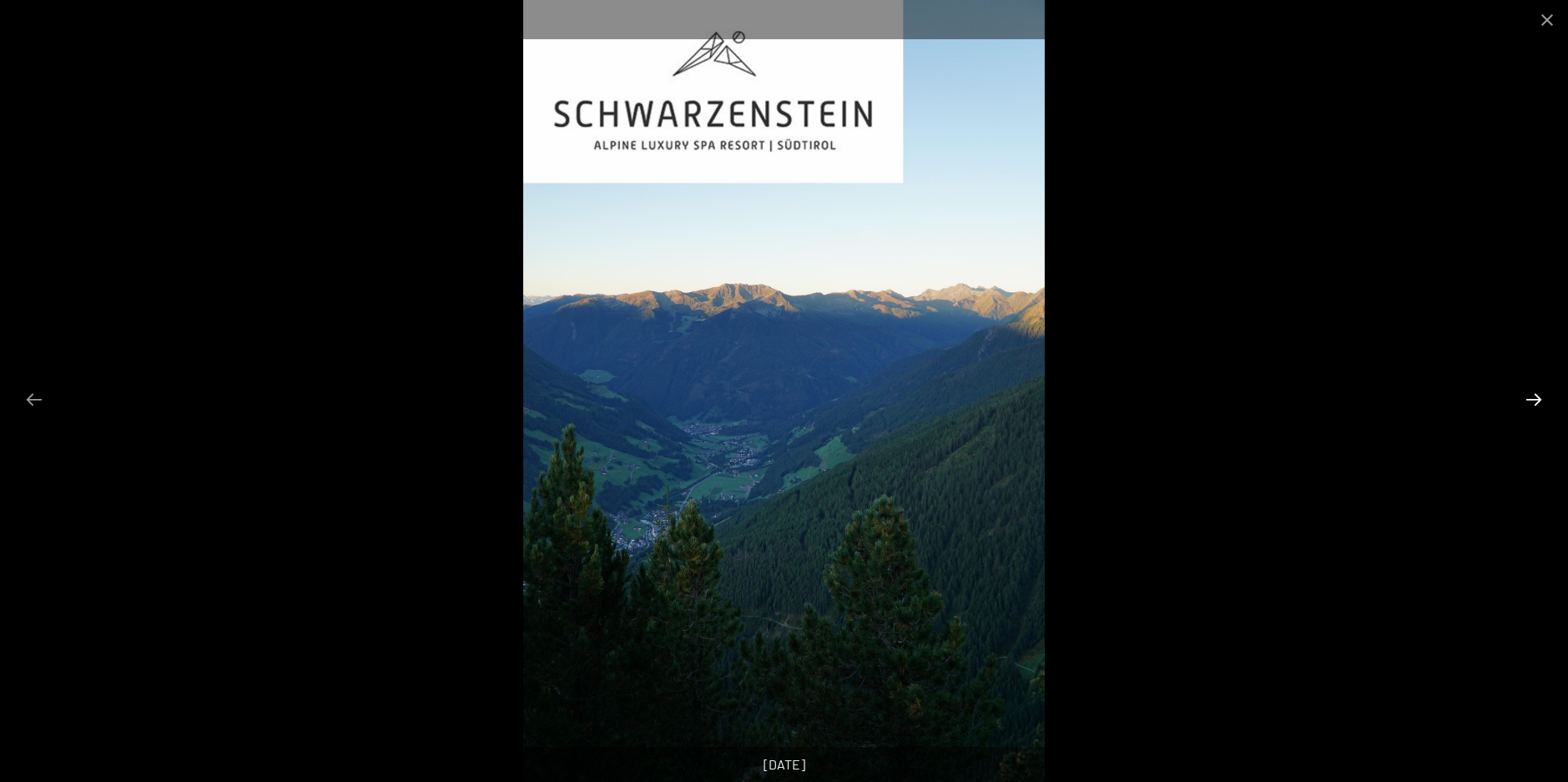
click at [1535, 405] on button "Next slide" at bounding box center [1534, 400] width 35 height 33
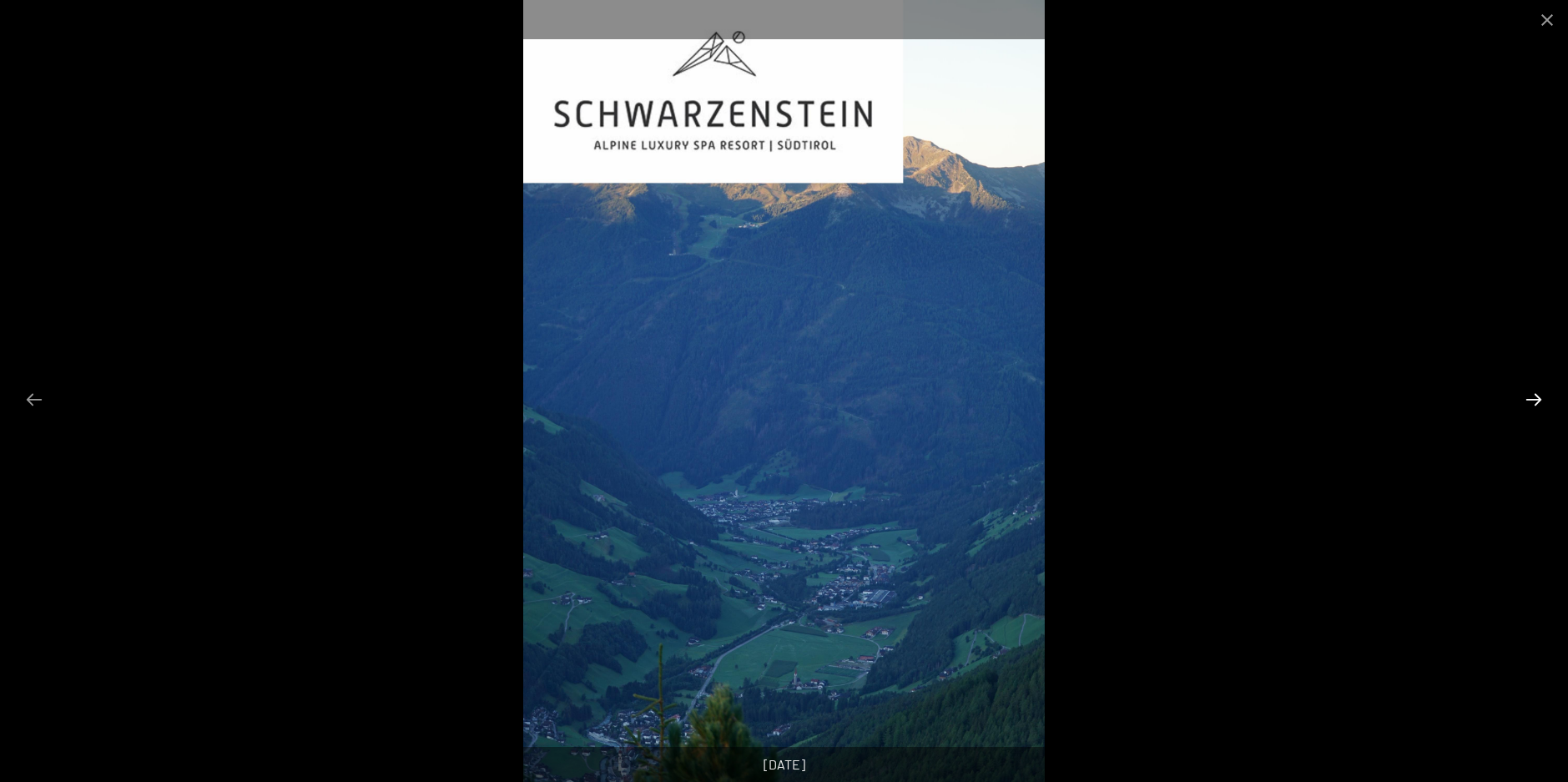
click at [1535, 405] on button "Next slide" at bounding box center [1534, 400] width 35 height 33
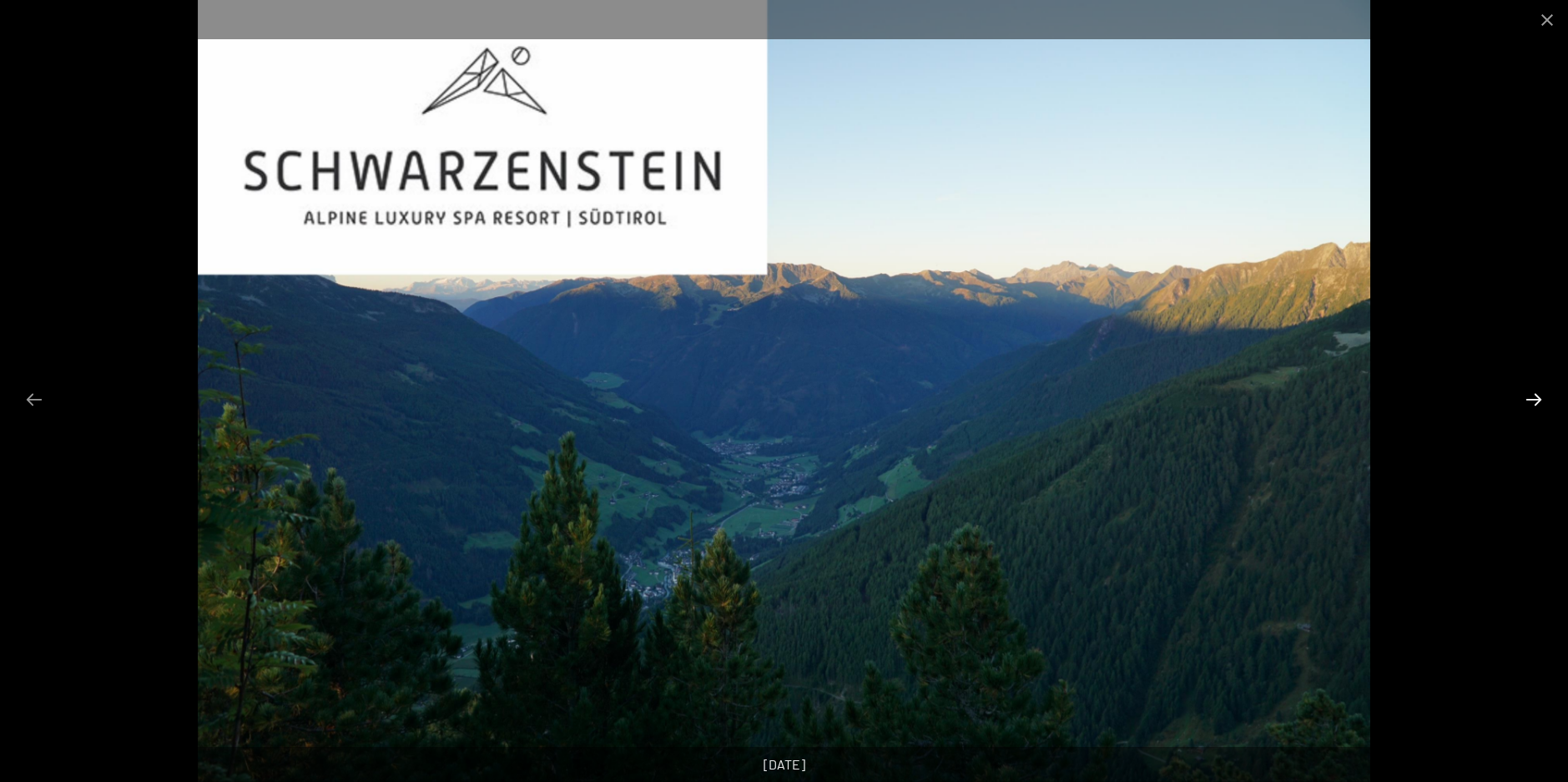
click at [1535, 405] on button "Next slide" at bounding box center [1534, 400] width 35 height 33
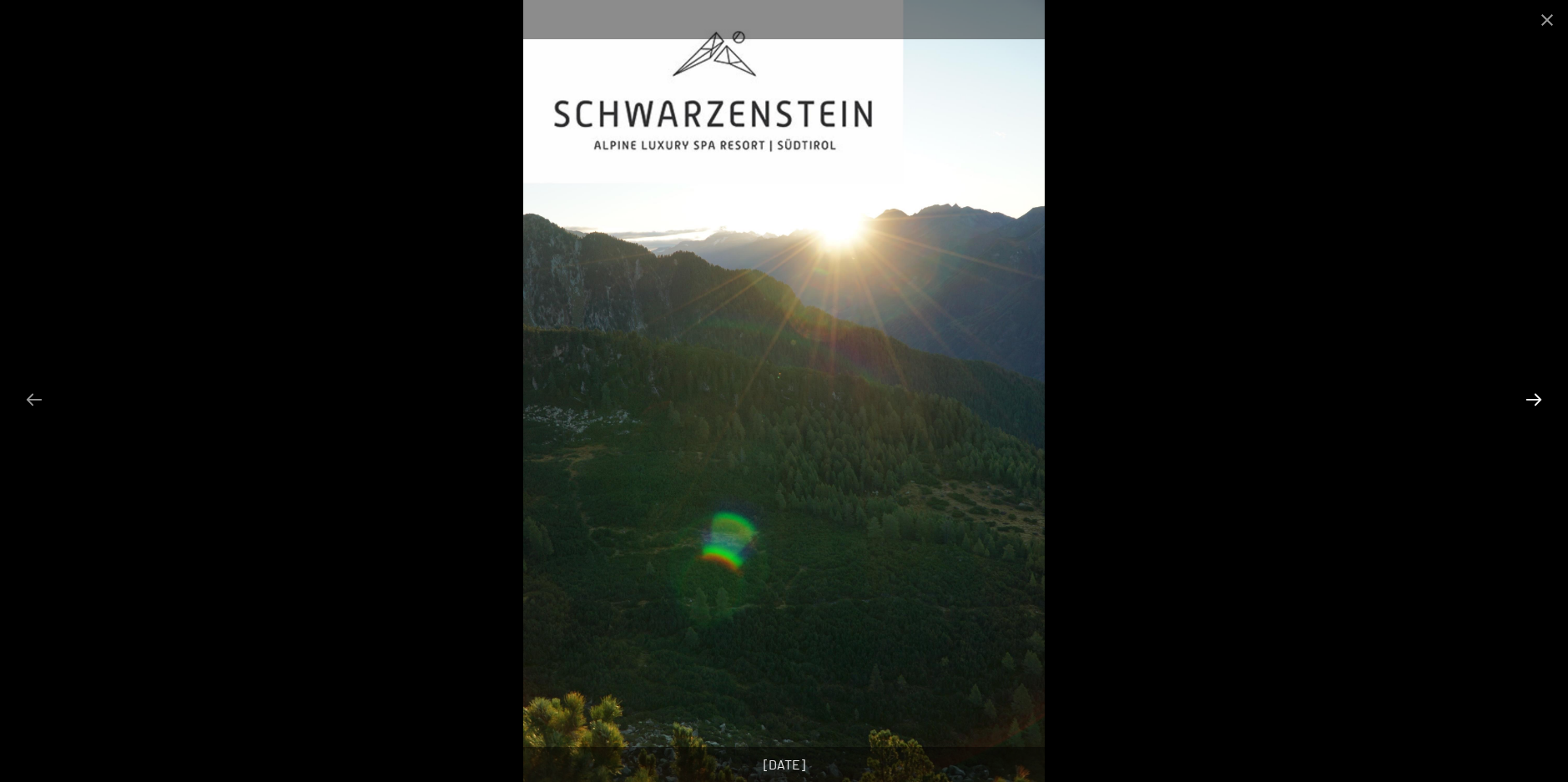
click at [1535, 405] on button "Next slide" at bounding box center [1534, 400] width 35 height 33
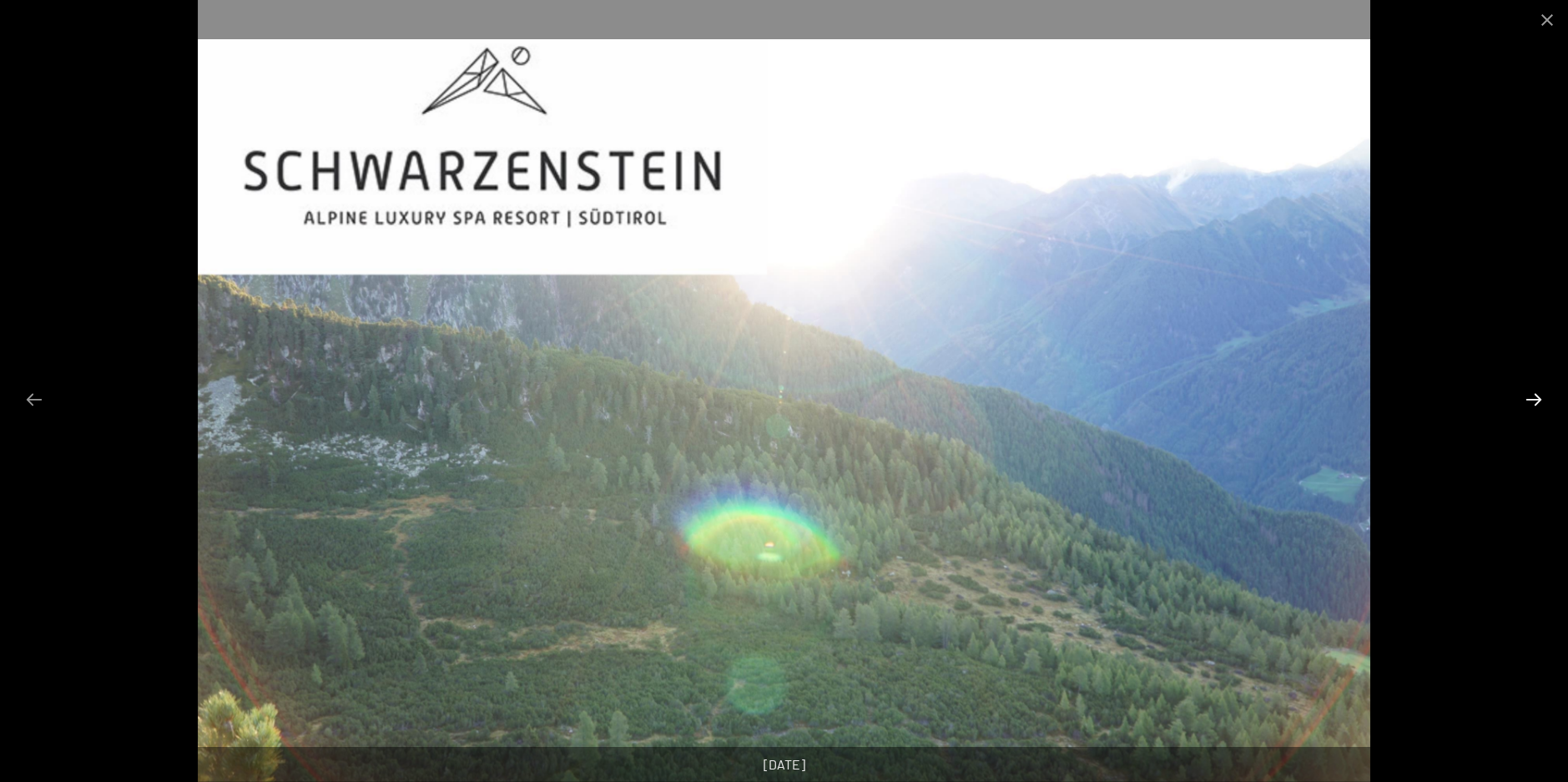
click at [1535, 405] on button "Next slide" at bounding box center [1534, 400] width 35 height 33
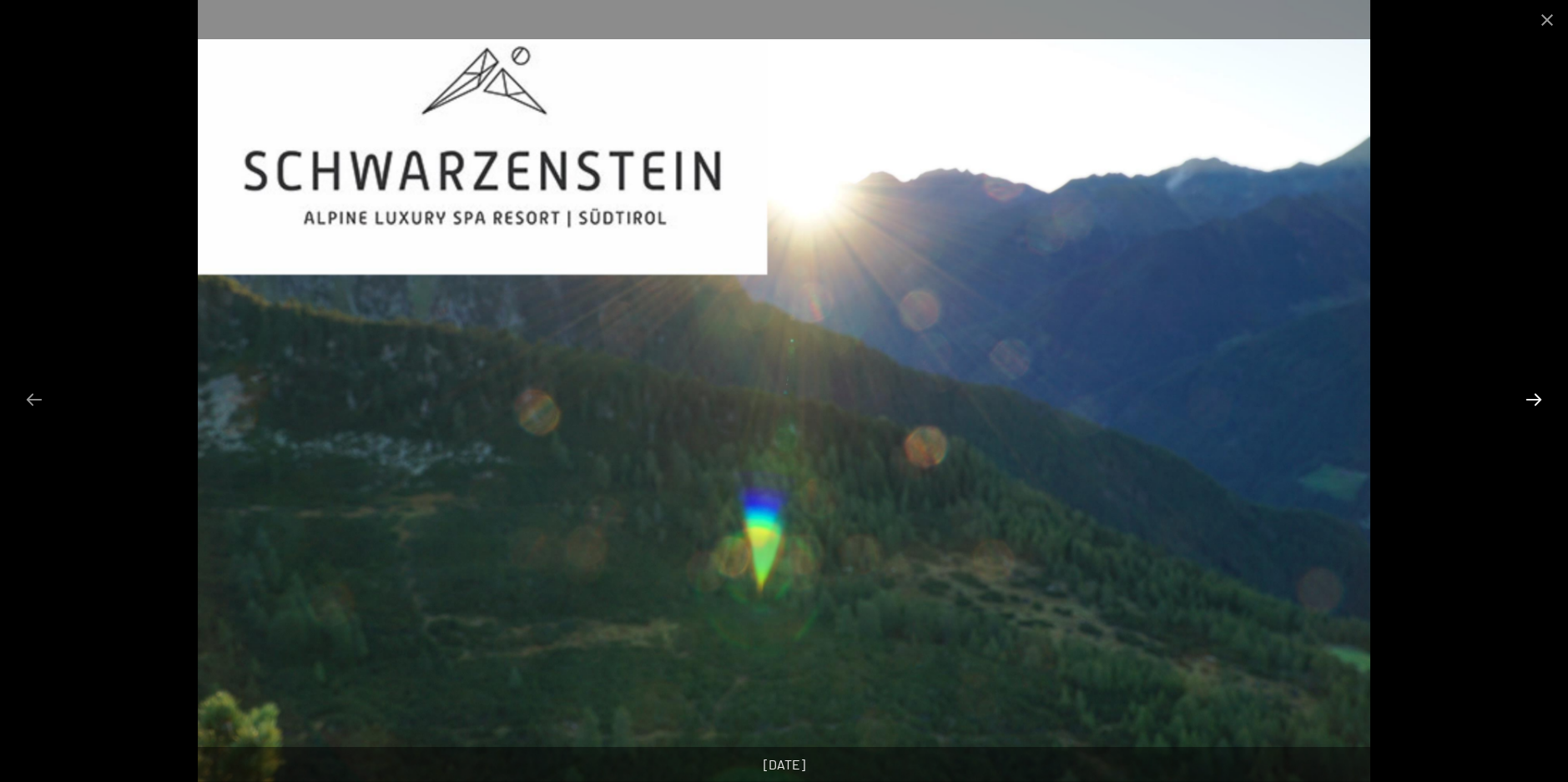
click at [1535, 405] on button "Next slide" at bounding box center [1534, 400] width 35 height 33
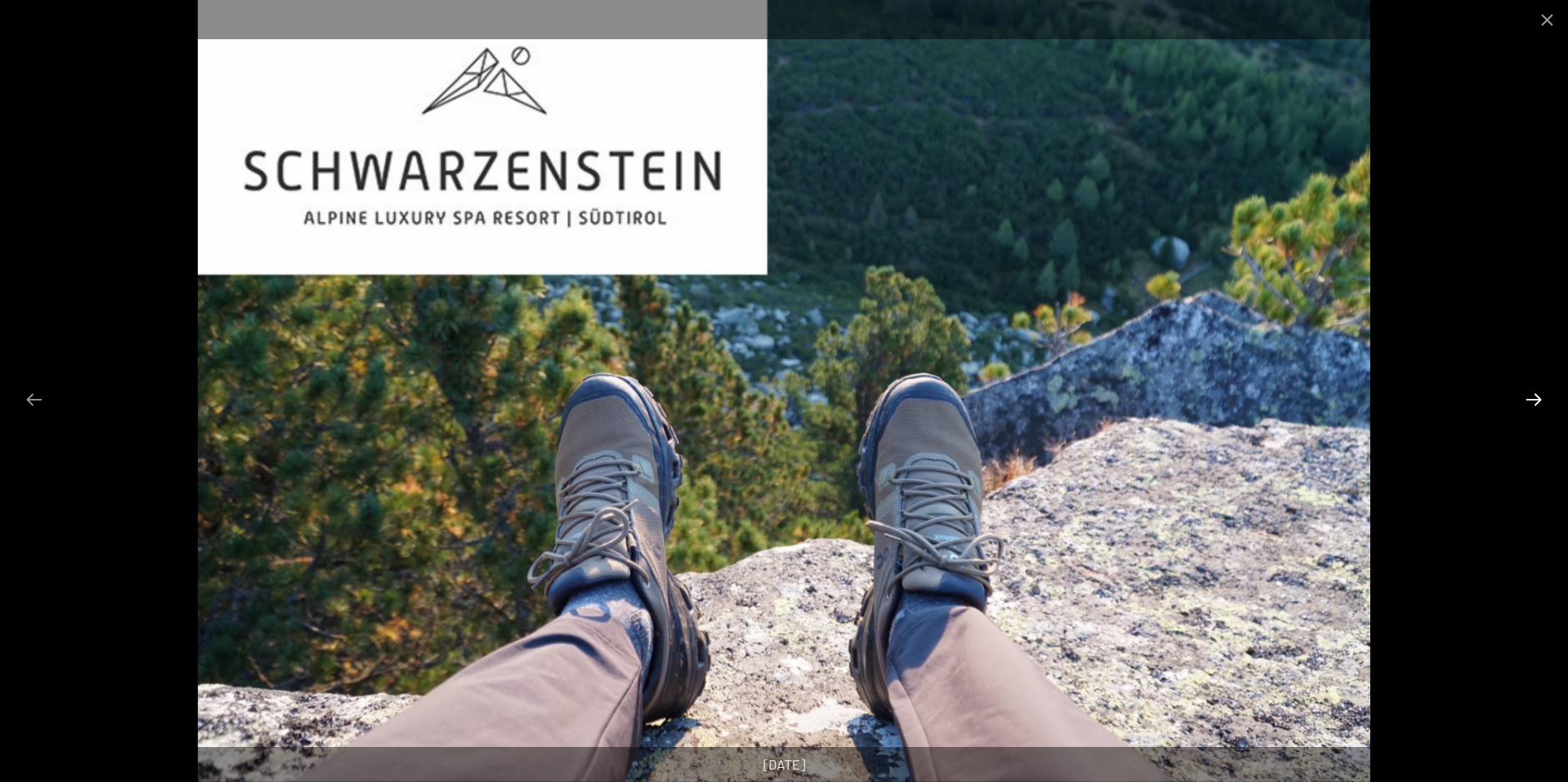
click at [1535, 405] on button "Next slide" at bounding box center [1534, 400] width 35 height 33
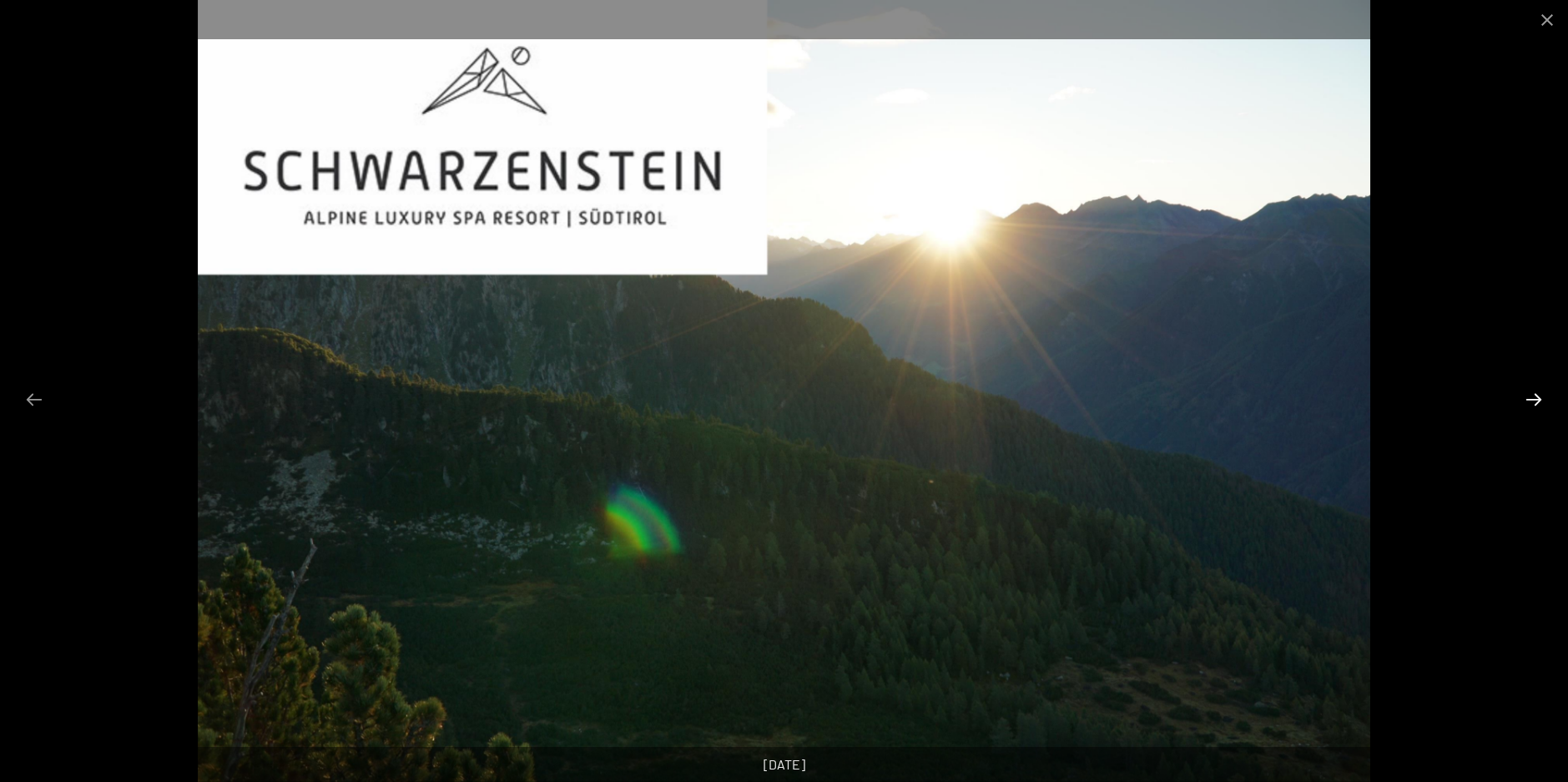
click at [1535, 405] on button "Next slide" at bounding box center [1534, 400] width 35 height 33
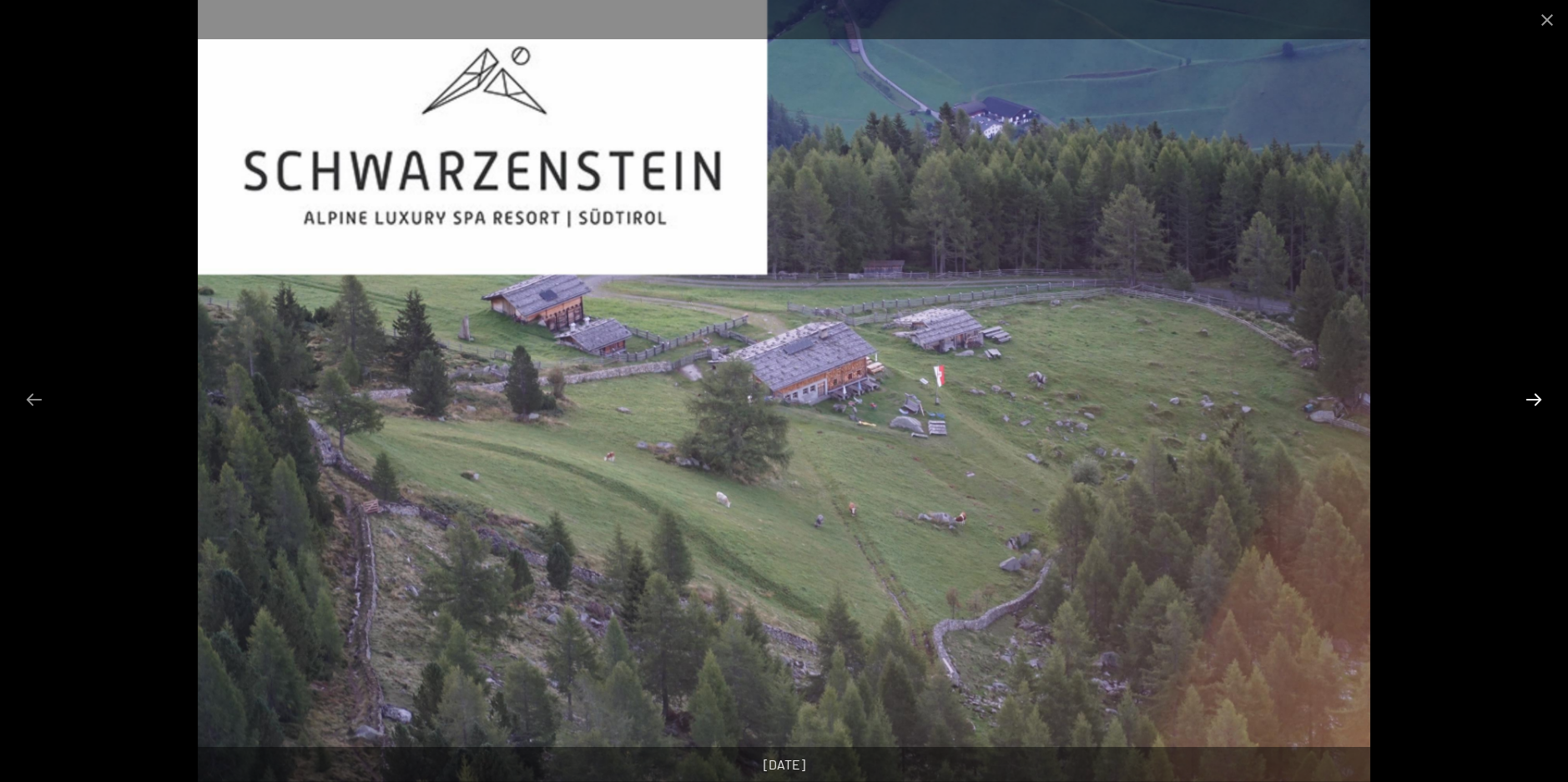
click at [1535, 405] on button "Next slide" at bounding box center [1534, 400] width 35 height 33
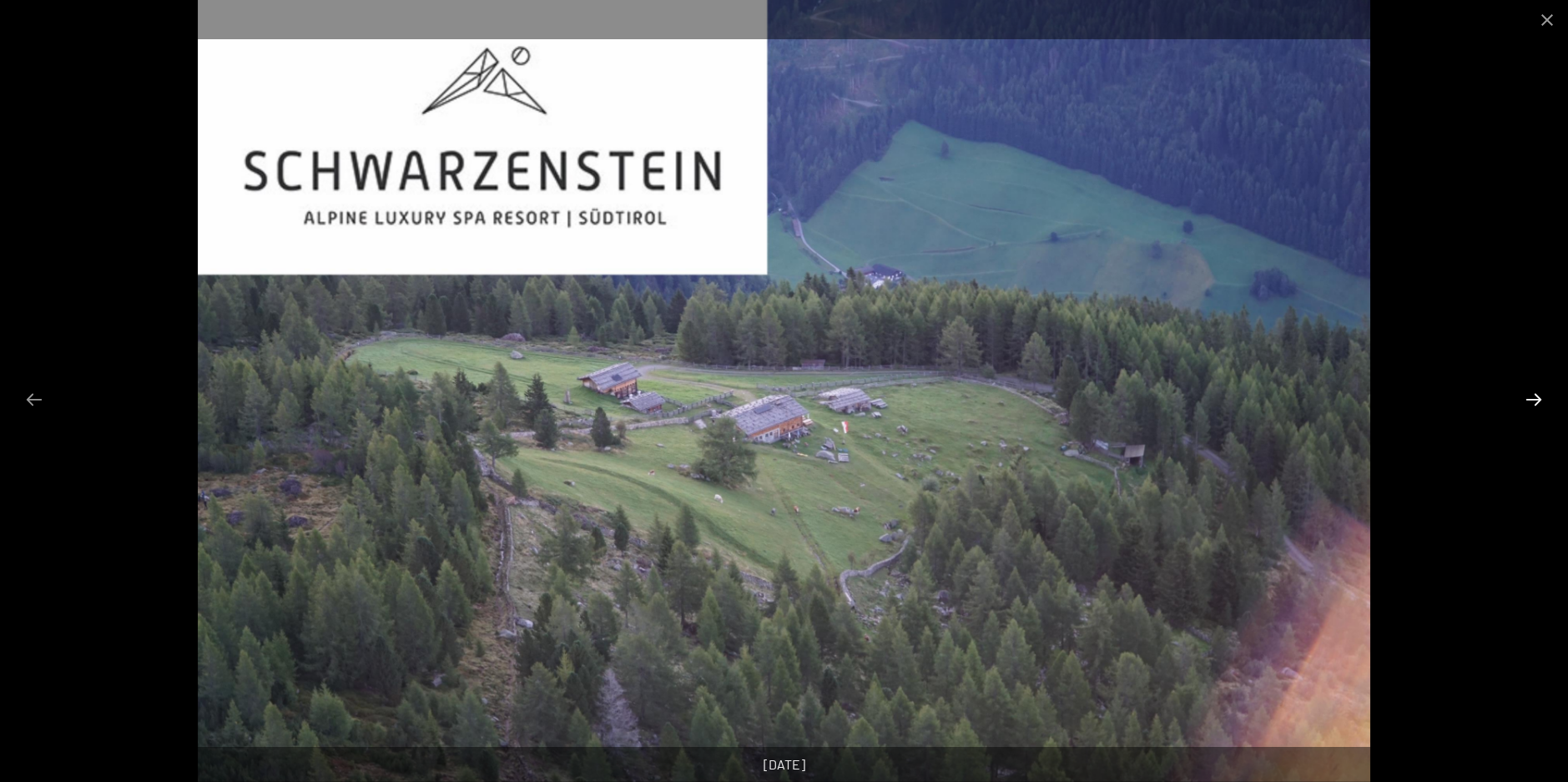
click at [1535, 405] on button "Next slide" at bounding box center [1534, 400] width 35 height 33
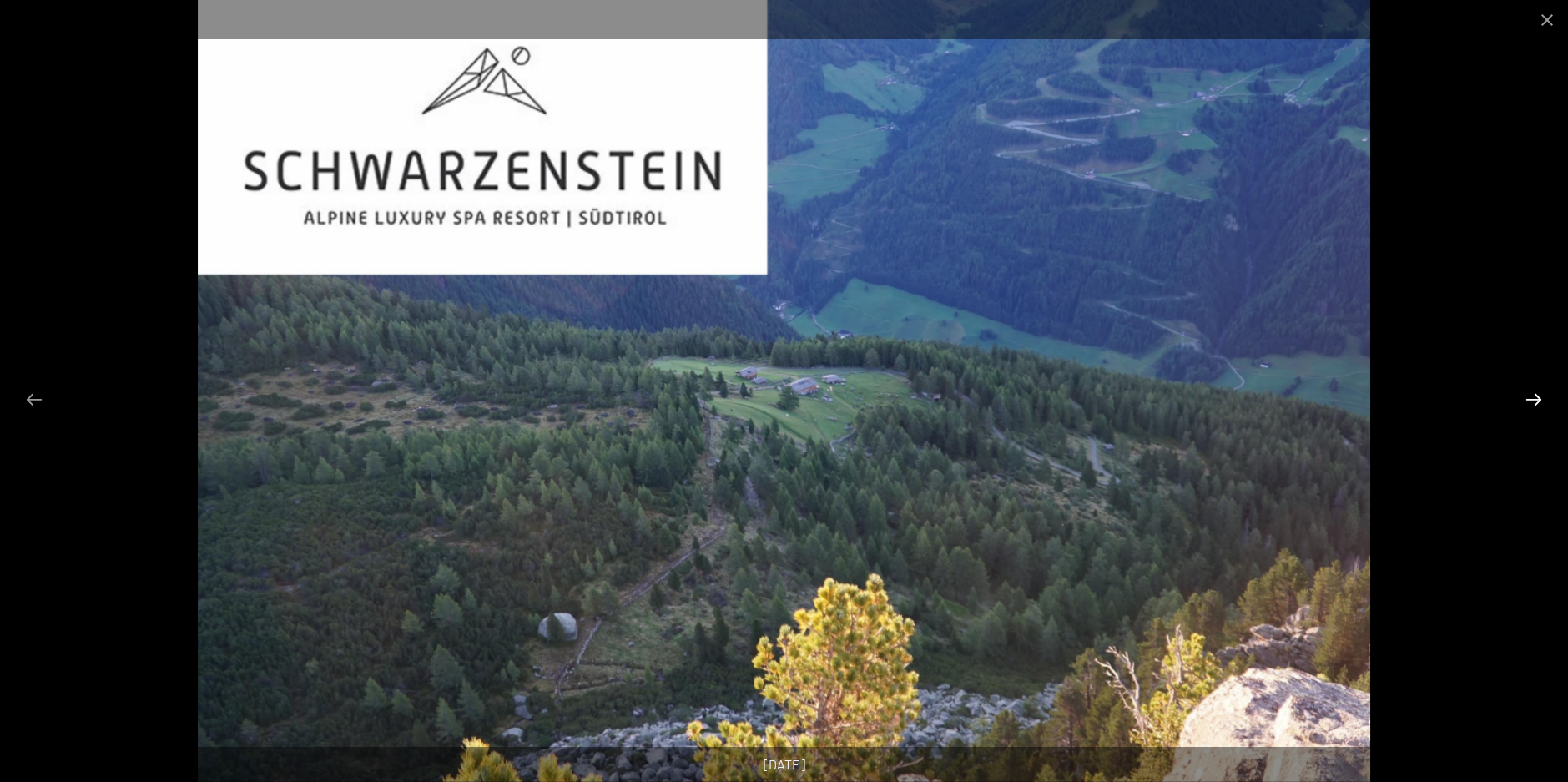
click at [1535, 405] on button "Next slide" at bounding box center [1534, 400] width 35 height 33
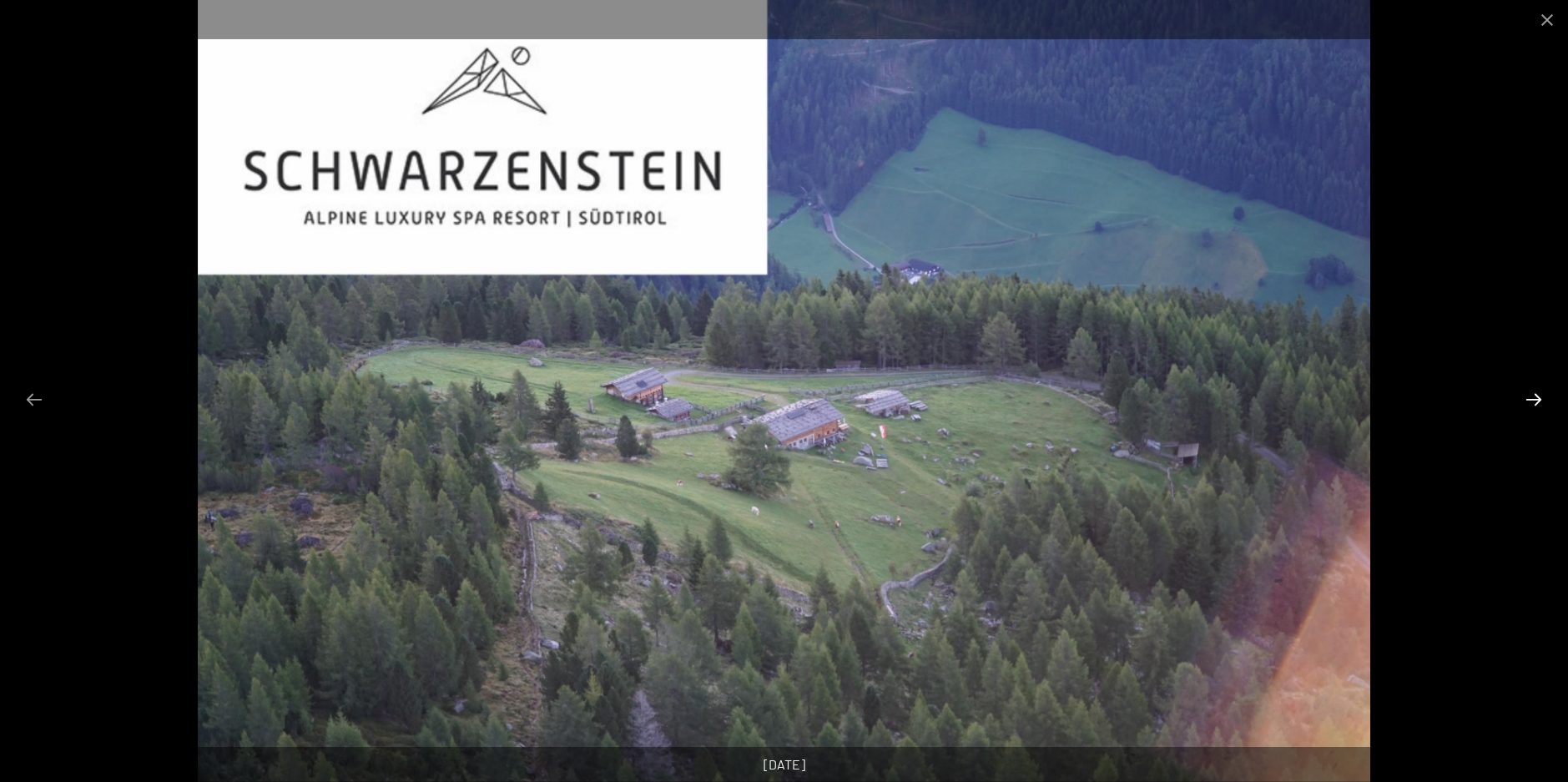
click at [1535, 405] on button "Next slide" at bounding box center [1534, 400] width 35 height 33
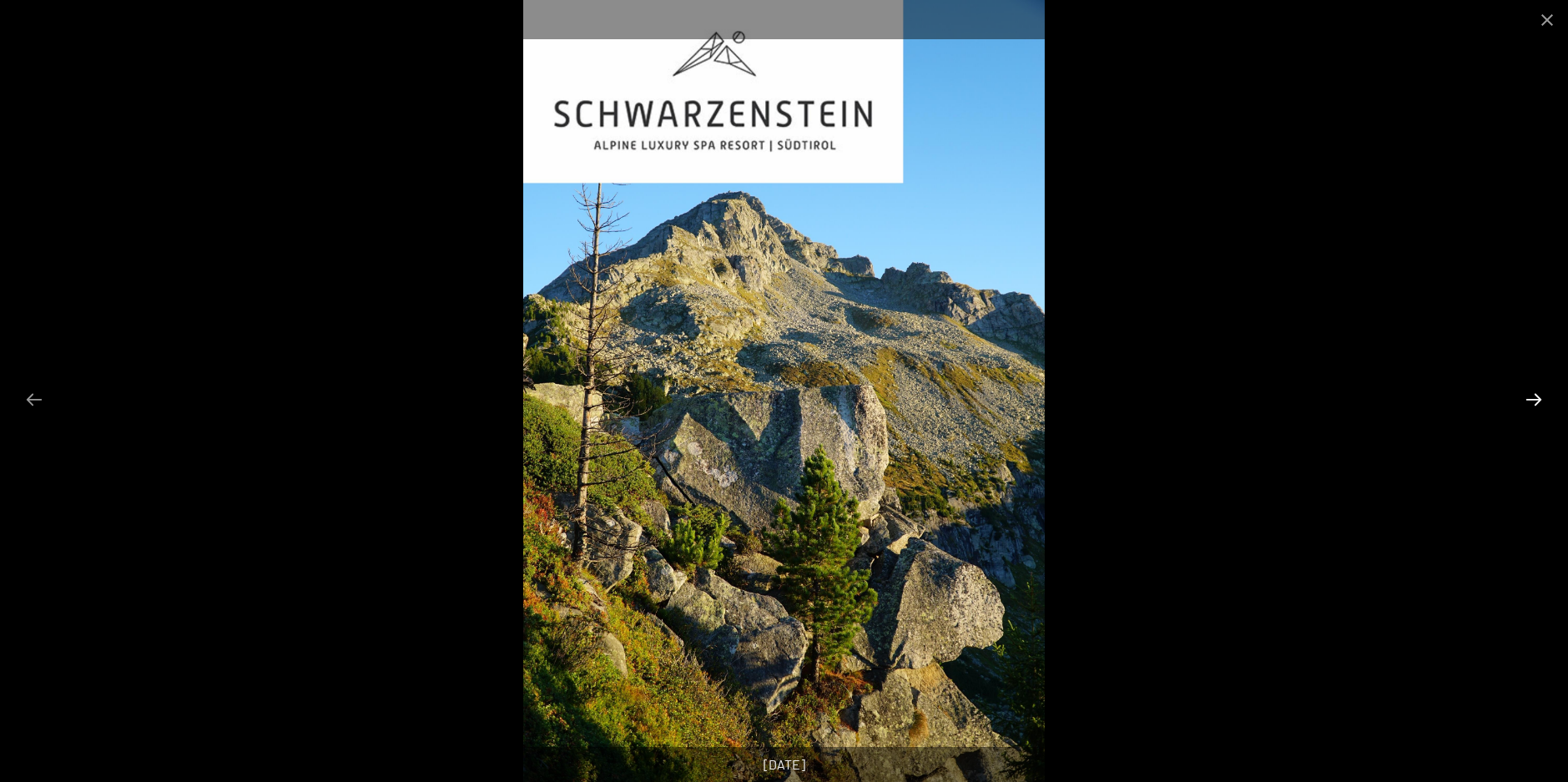
click at [1535, 405] on button "Next slide" at bounding box center [1534, 400] width 35 height 33
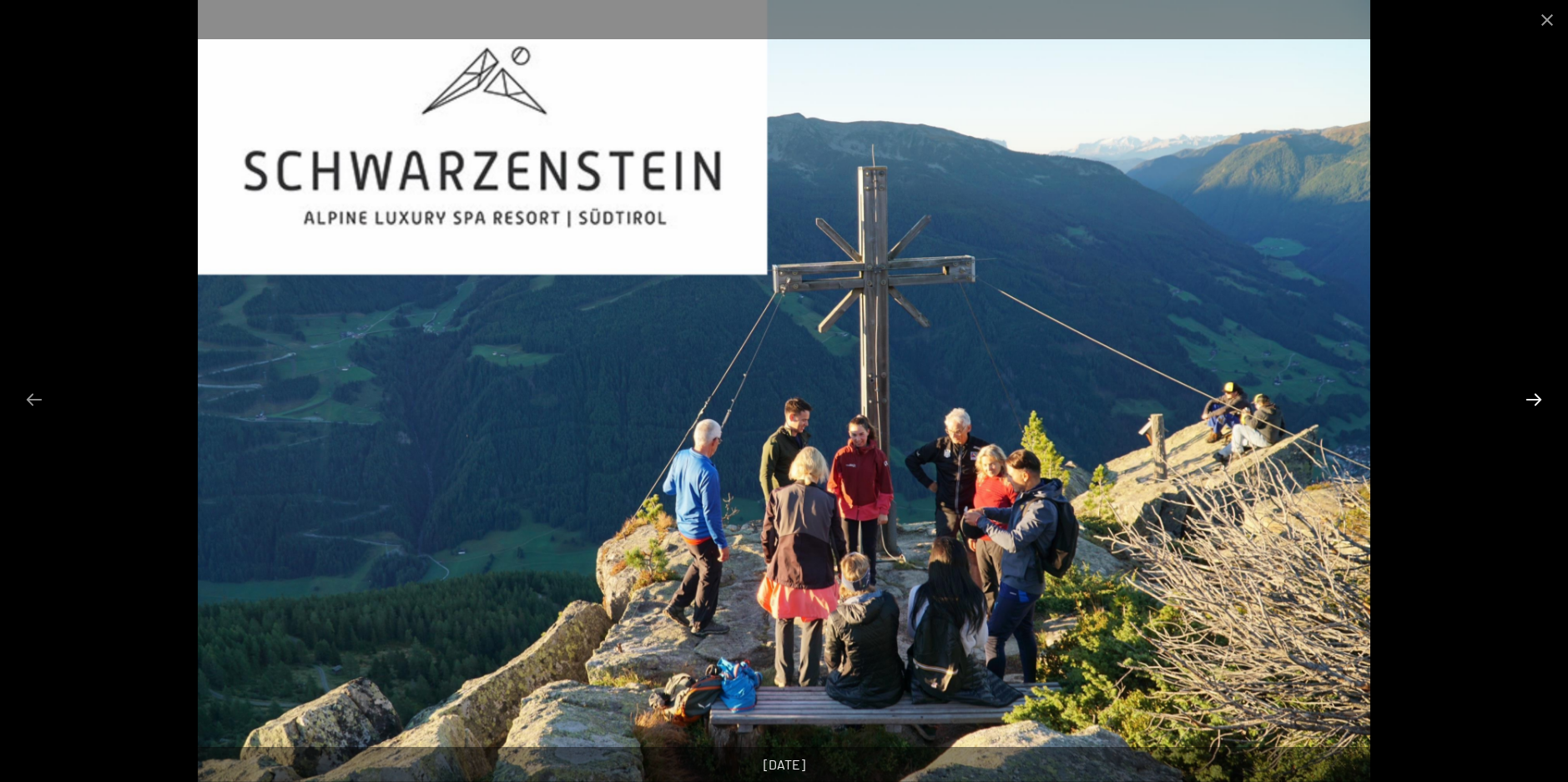
click at [1535, 405] on button "Next slide" at bounding box center [1534, 400] width 35 height 33
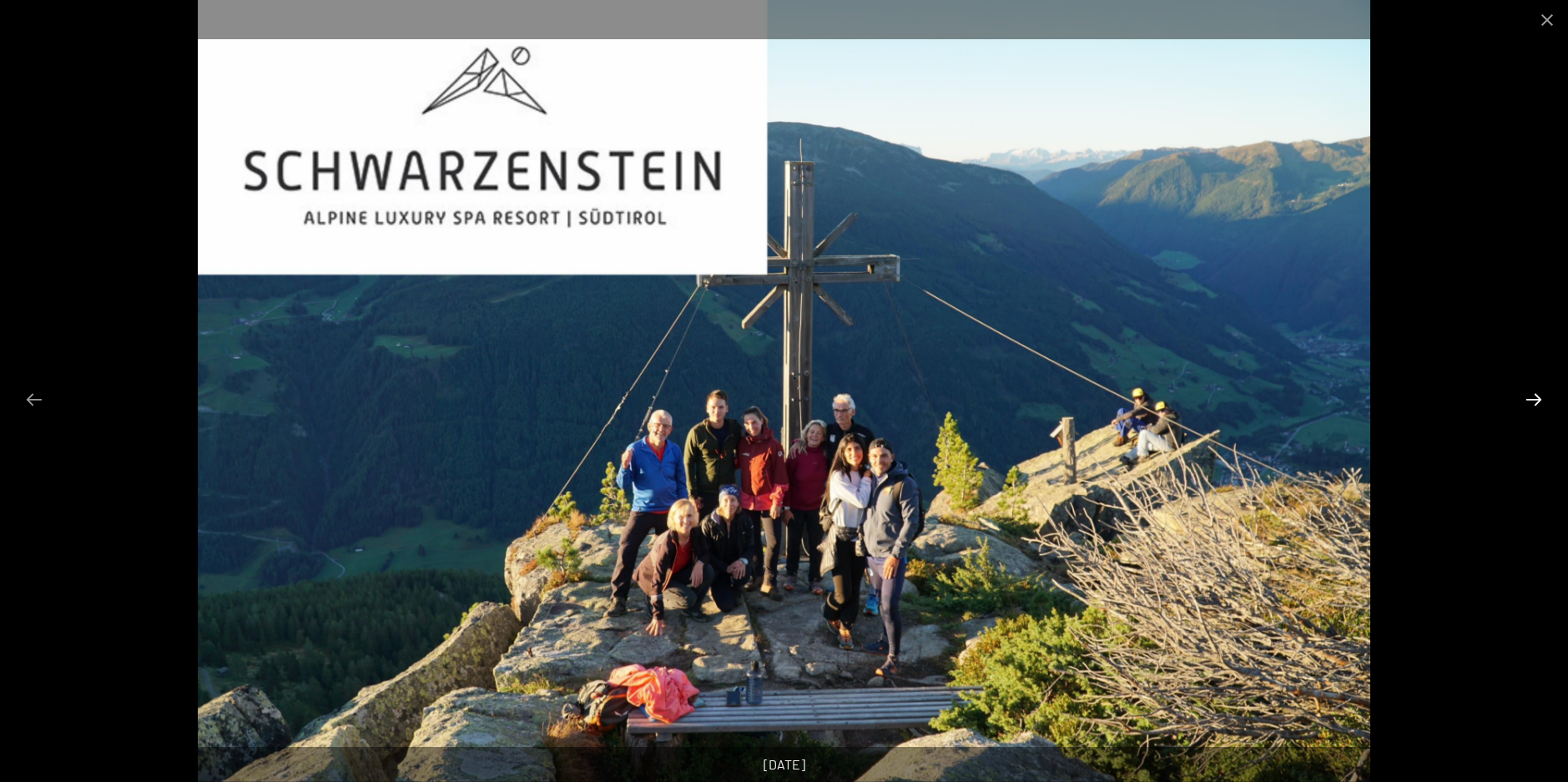
click at [1535, 405] on button "Next slide" at bounding box center [1534, 400] width 35 height 33
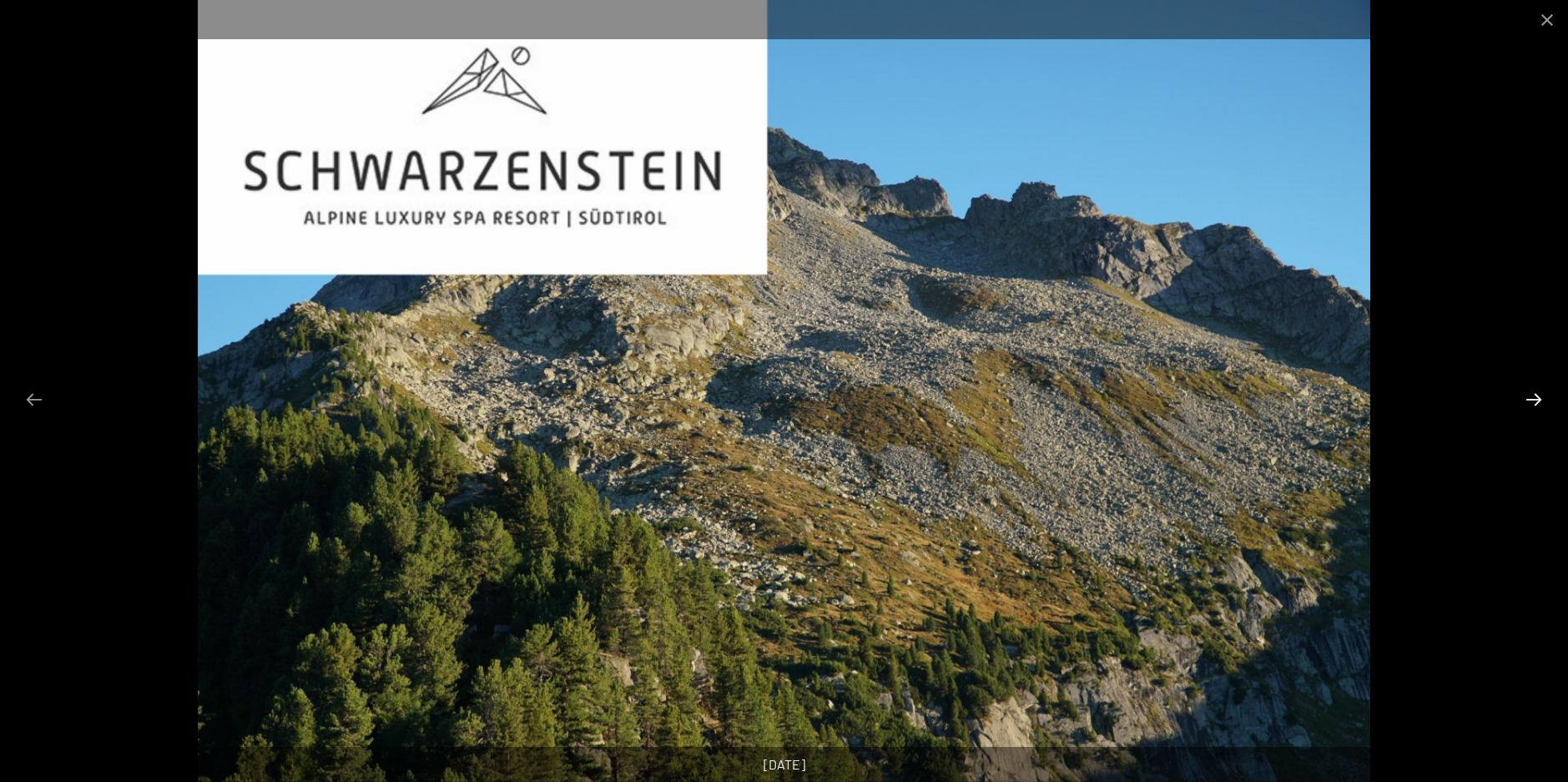
click at [1535, 405] on button "Next slide" at bounding box center [1534, 400] width 35 height 33
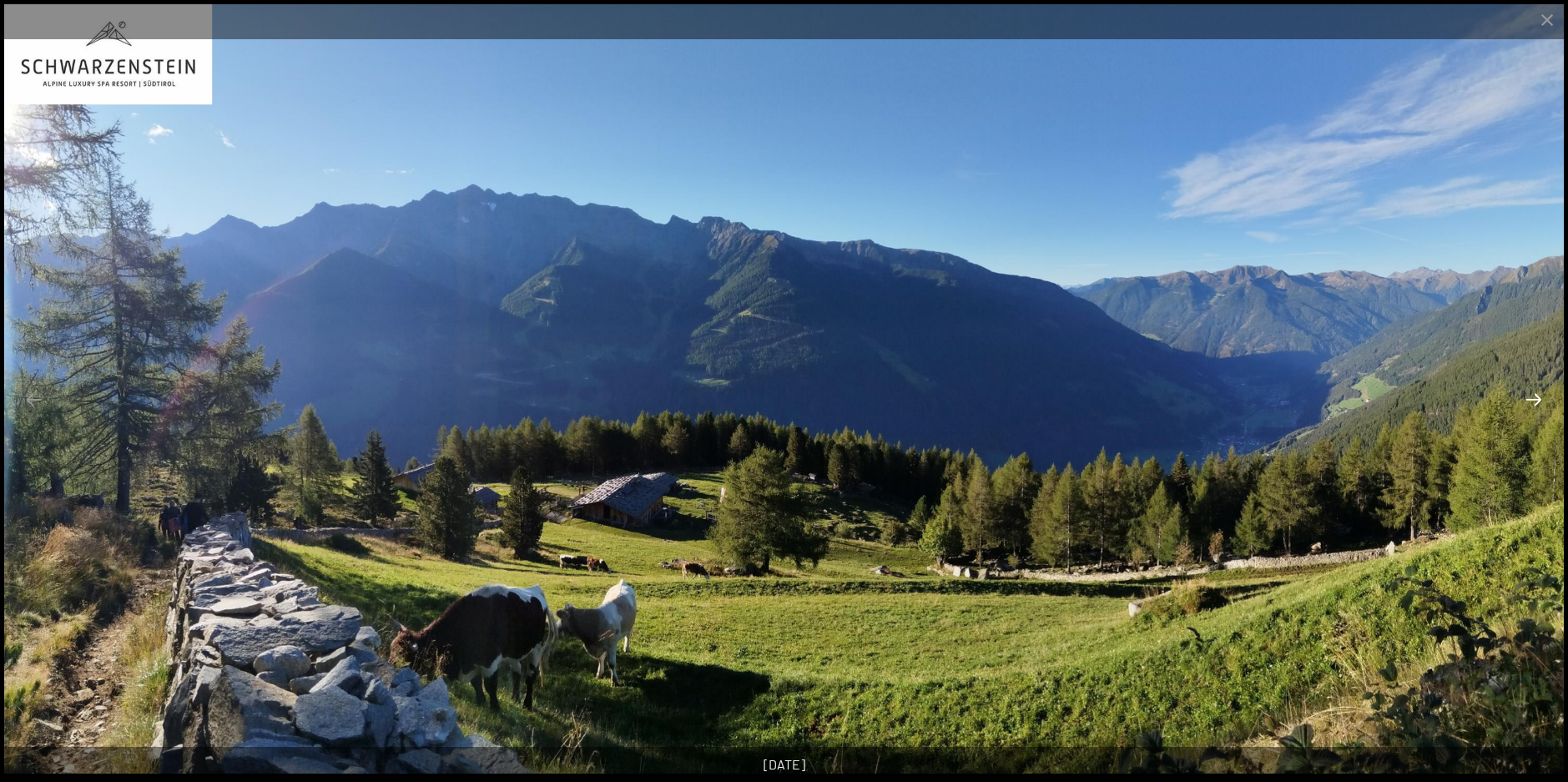
click at [1535, 405] on button "Next slide" at bounding box center [1534, 400] width 35 height 33
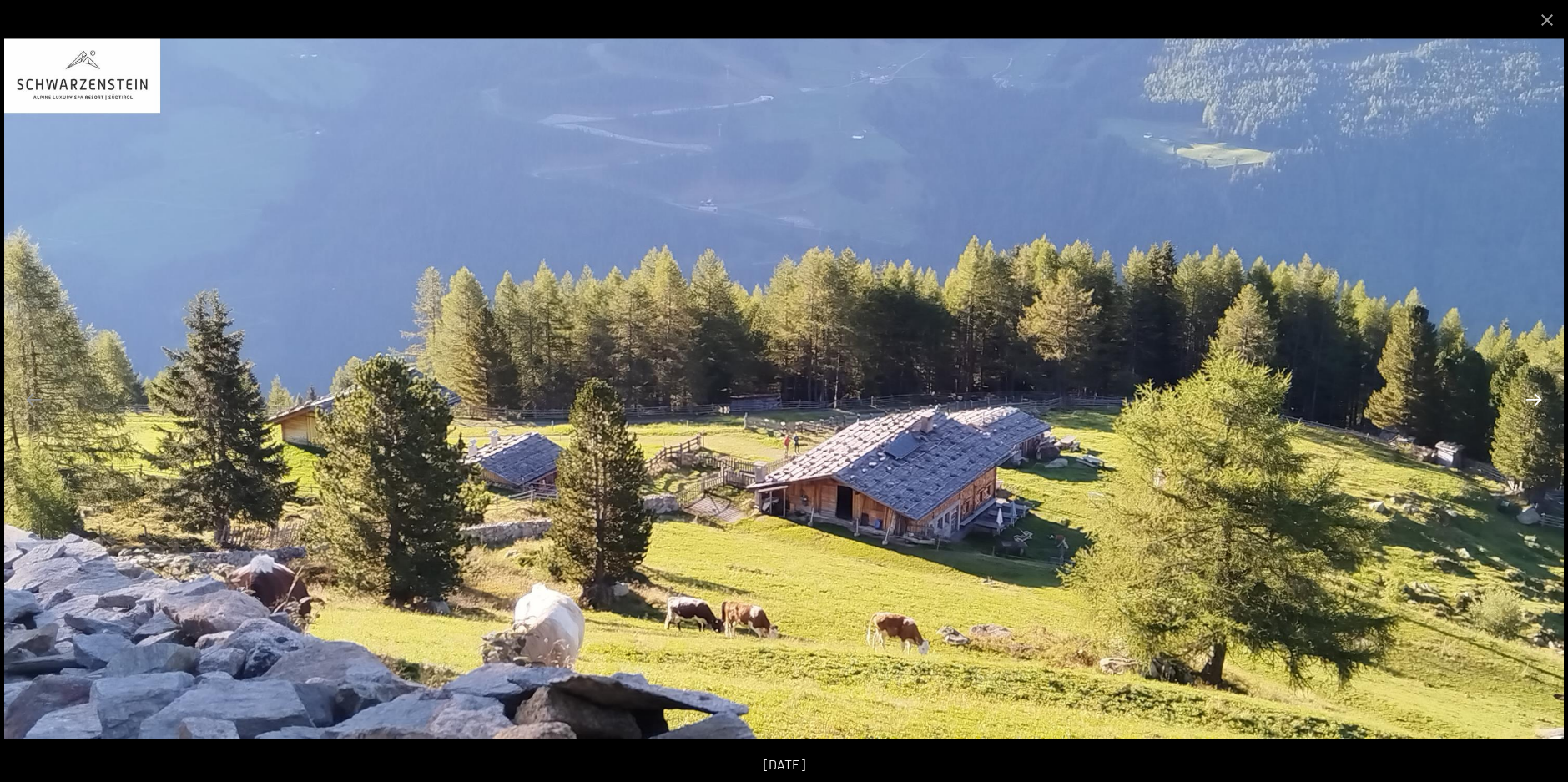
click at [1535, 405] on button "Next slide" at bounding box center [1534, 400] width 35 height 33
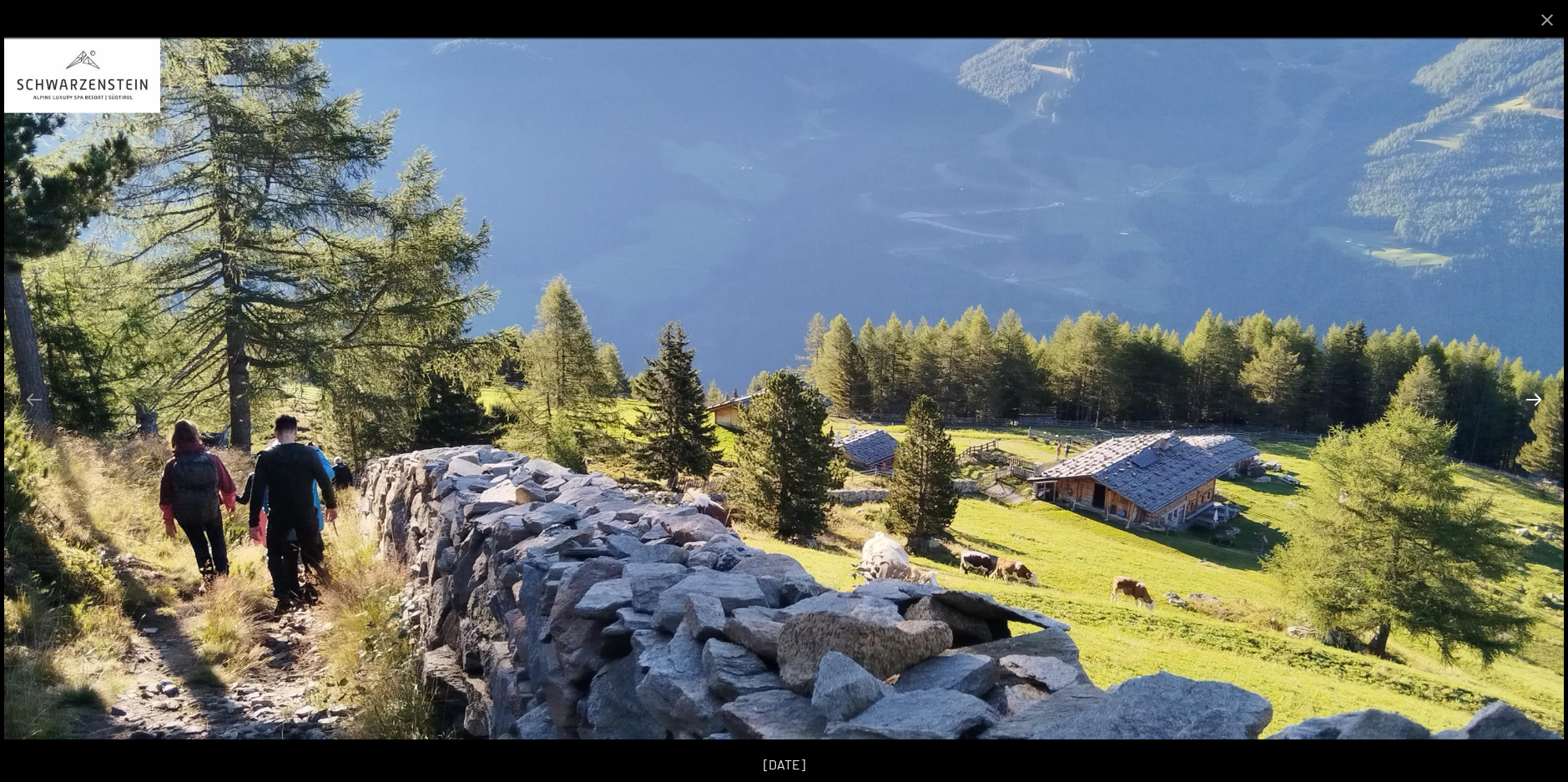
click at [1535, 405] on button "Next slide" at bounding box center [1534, 400] width 35 height 33
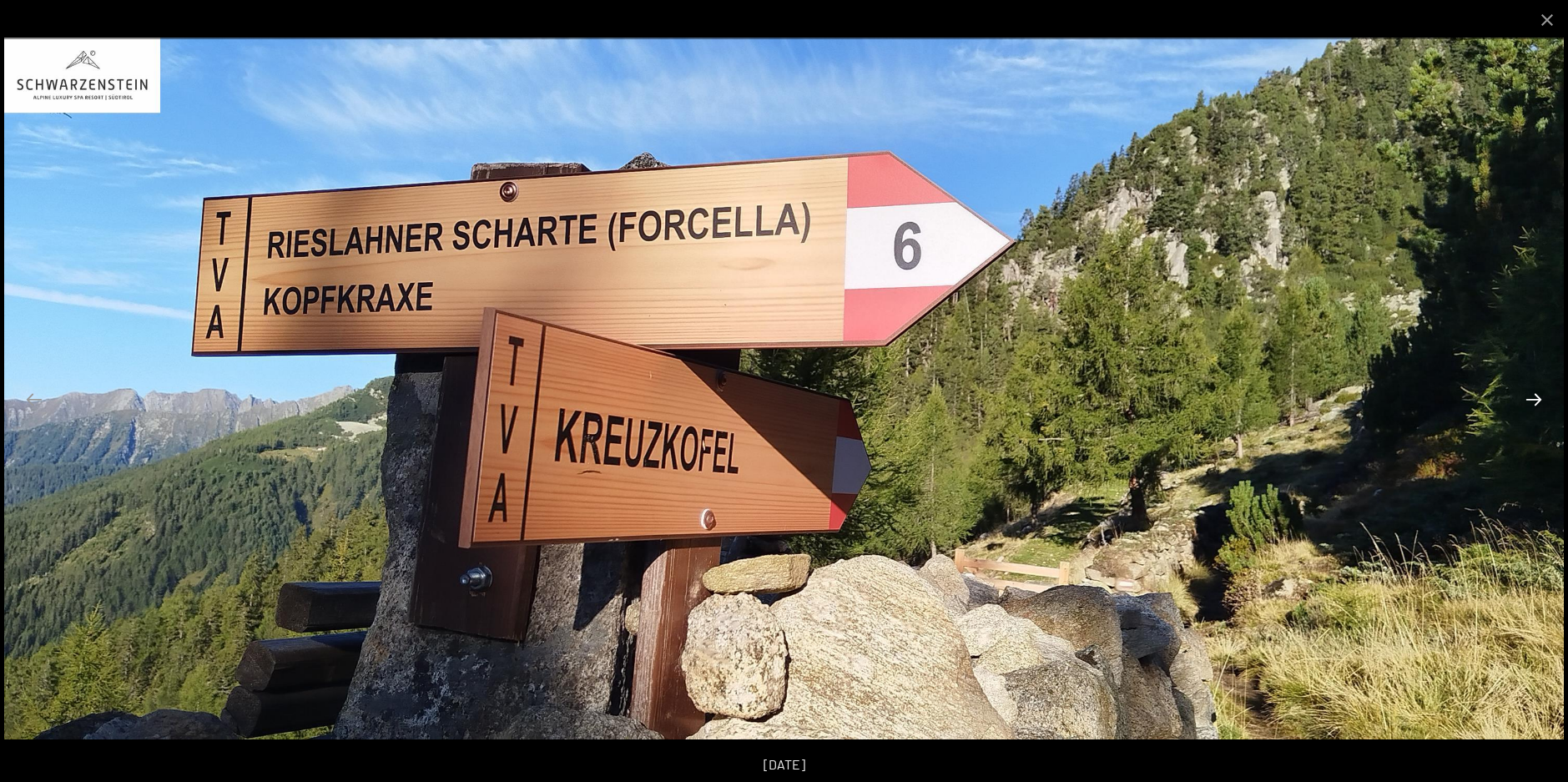
click at [1535, 405] on button "Next slide" at bounding box center [1534, 400] width 35 height 33
